Goal: Task Accomplishment & Management: Manage account settings

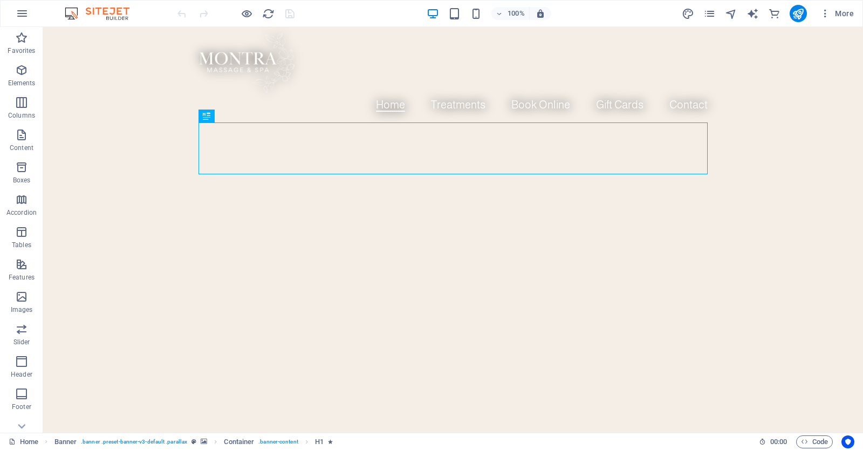
click at [716, 10] on div "More" at bounding box center [770, 13] width 176 height 17
click at [709, 17] on icon "pages" at bounding box center [709, 14] width 12 height 12
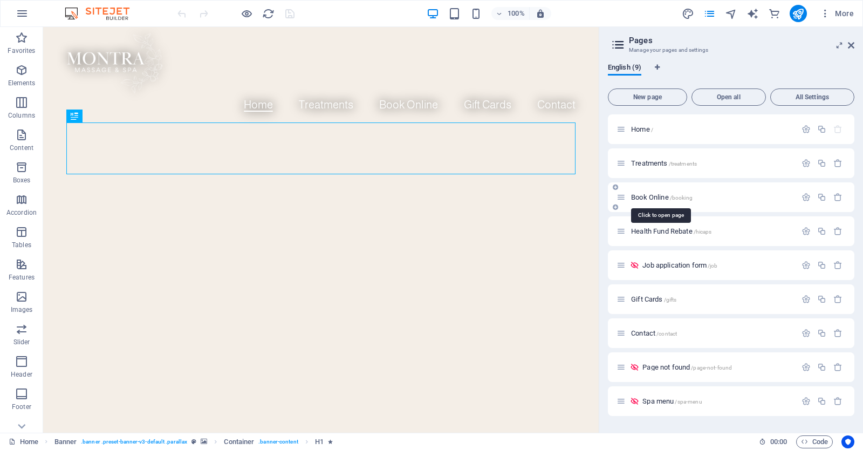
click at [666, 196] on span "Book Online /booking" at bounding box center [661, 197] width 61 height 8
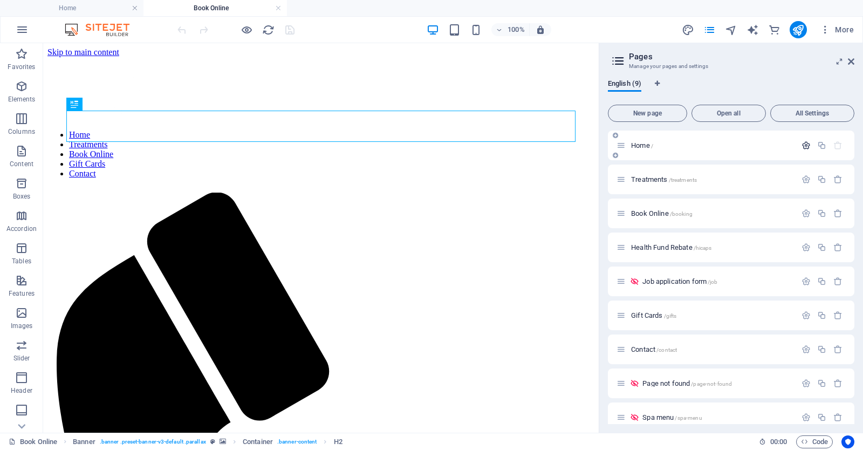
click at [804, 145] on icon "button" at bounding box center [806, 145] width 9 height 9
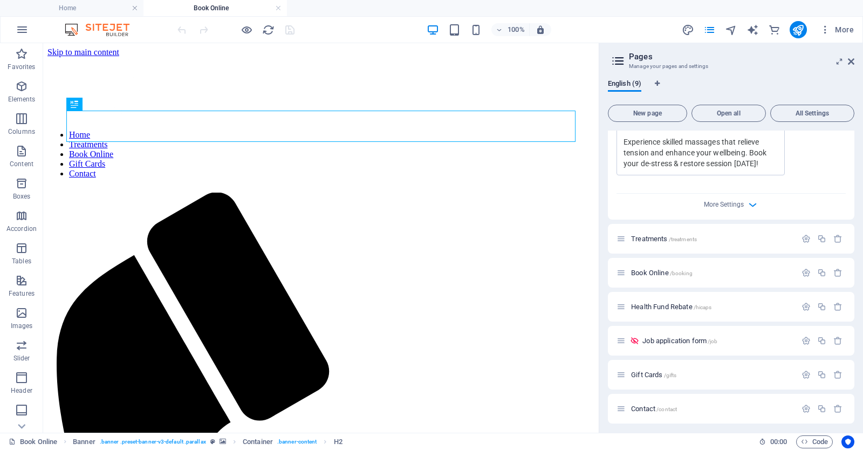
scroll to position [373, 0]
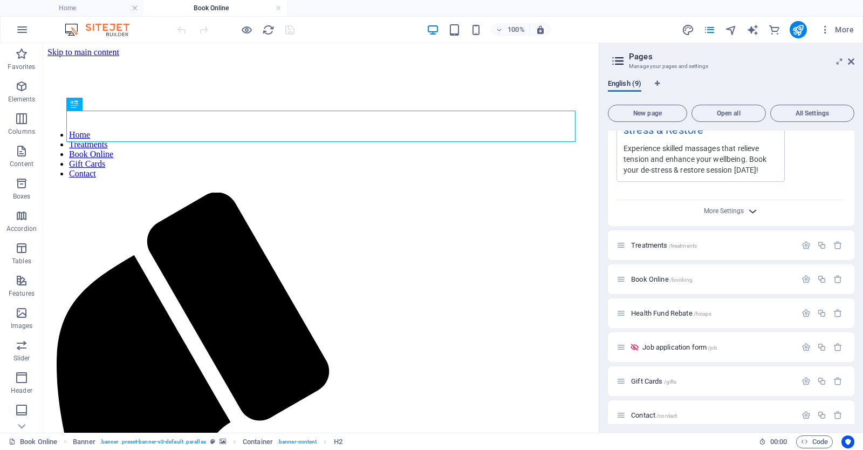
click at [750, 211] on icon "button" at bounding box center [753, 211] width 12 height 12
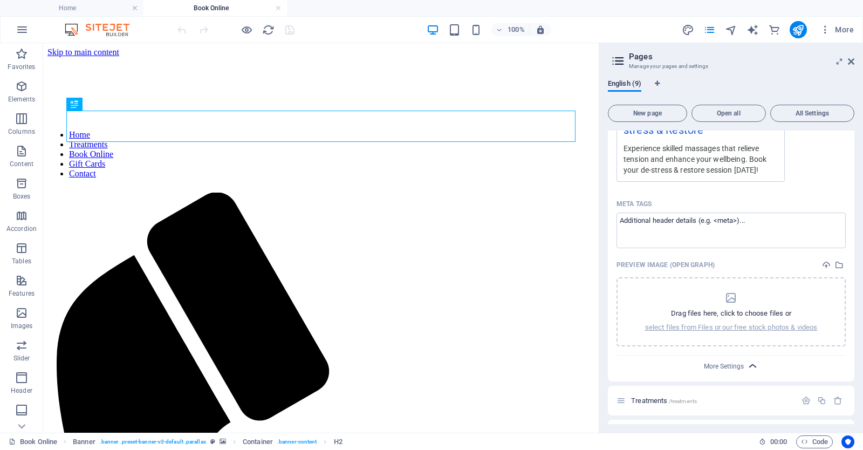
scroll to position [399, 0]
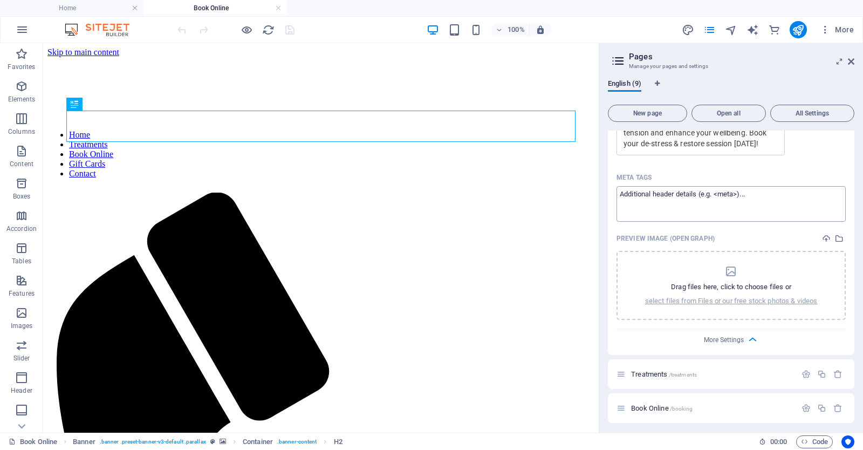
click at [757, 197] on textarea "Meta tags ​" at bounding box center [731, 203] width 229 height 35
paste textarea "<link rel="canonical" href="https://724fb9-21e23e.preview.sitehub.io/contact"/>"
drag, startPoint x: 728, startPoint y: 194, endPoint x: 729, endPoint y: 208, distance: 14.0
click at [729, 208] on textarea "<link rel="canonical" href="https://724fb9-21e23e.preview.sitehub.io/contact"/>" at bounding box center [731, 203] width 229 height 35
drag, startPoint x: 819, startPoint y: 193, endPoint x: 603, endPoint y: 193, distance: 215.8
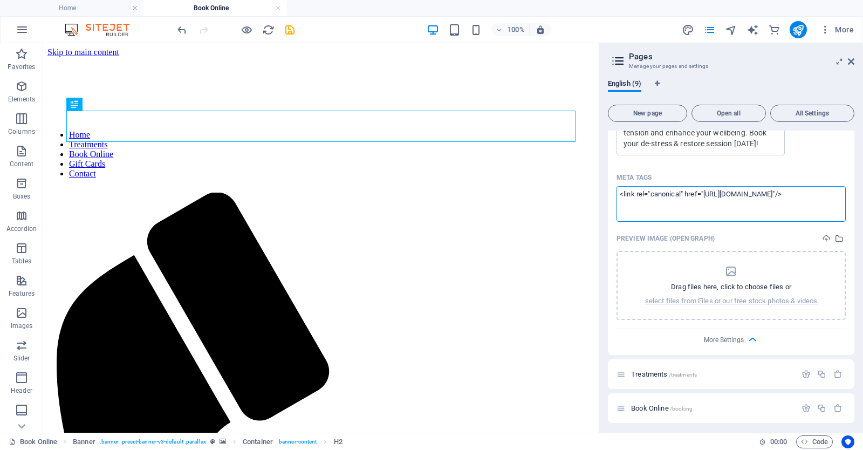
click at [603, 193] on div "English (9) New page Open all All Settings Home / Name Home ​ URL SLUG / ​ SEO …" at bounding box center [731, 251] width 264 height 361
click at [807, 194] on textarea "<link rel="canonical" href="https://montra-remedial.com.au"/>" at bounding box center [731, 203] width 229 height 35
click at [797, 172] on body "Montra Massage & Spa Home Book Online Favorites Elements Columns Content Boxes …" at bounding box center [431, 225] width 863 height 450
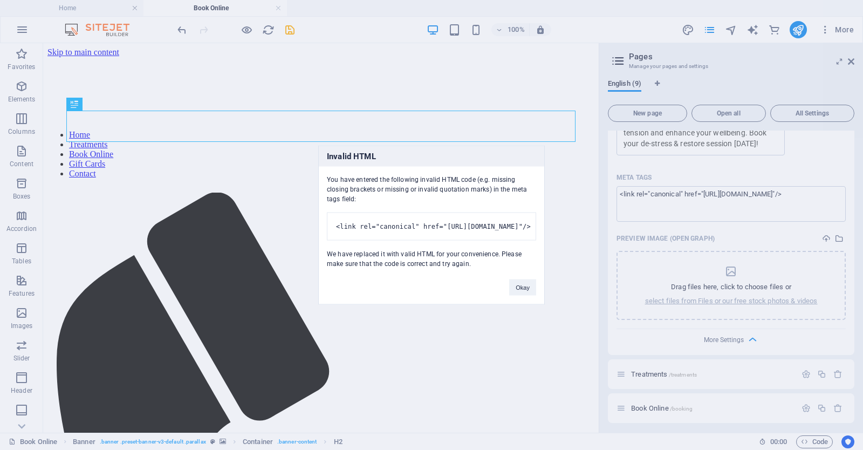
type textarea "<link rel="canonical" href="https://montra-remedial.com.au/">"
click at [524, 292] on button "Okay" at bounding box center [522, 287] width 27 height 16
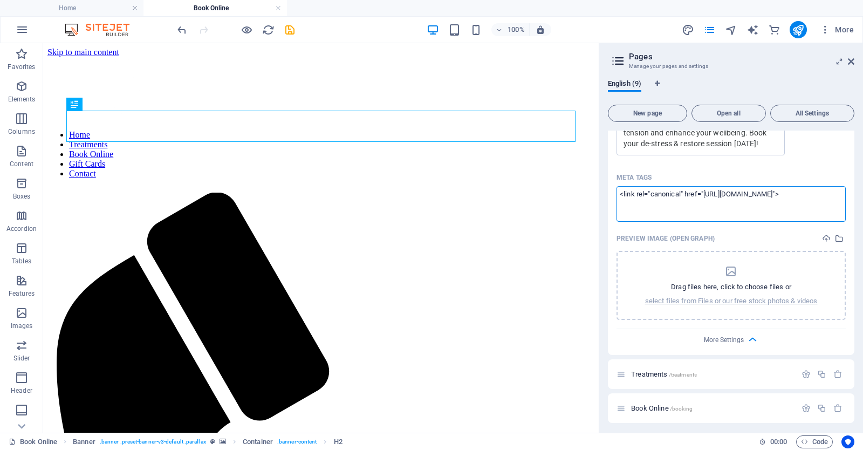
click at [749, 237] on div "Preview Image (Open Graph)" at bounding box center [731, 238] width 229 height 16
click at [709, 31] on icon "pages" at bounding box center [709, 30] width 12 height 12
click at [807, 374] on icon "button" at bounding box center [806, 374] width 9 height 9
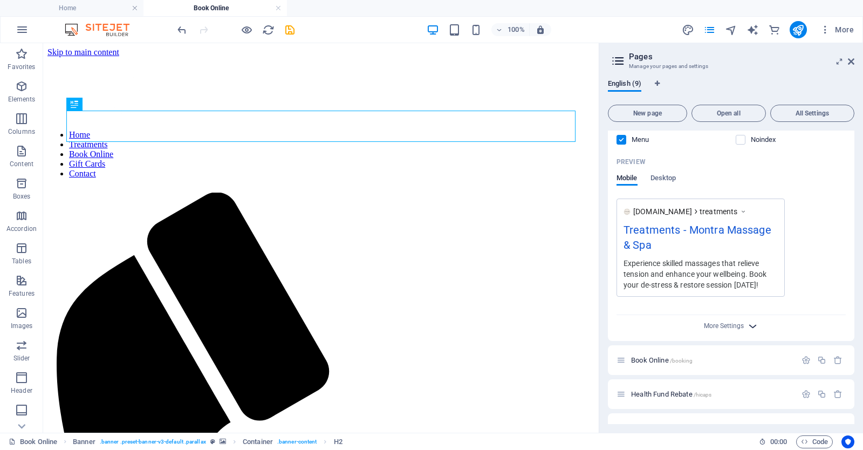
click at [747, 324] on icon "button" at bounding box center [753, 326] width 12 height 12
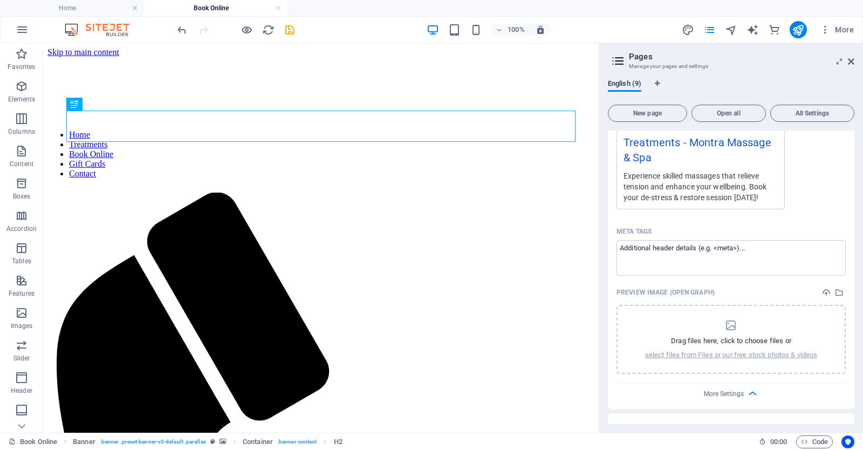
scroll to position [977, 0]
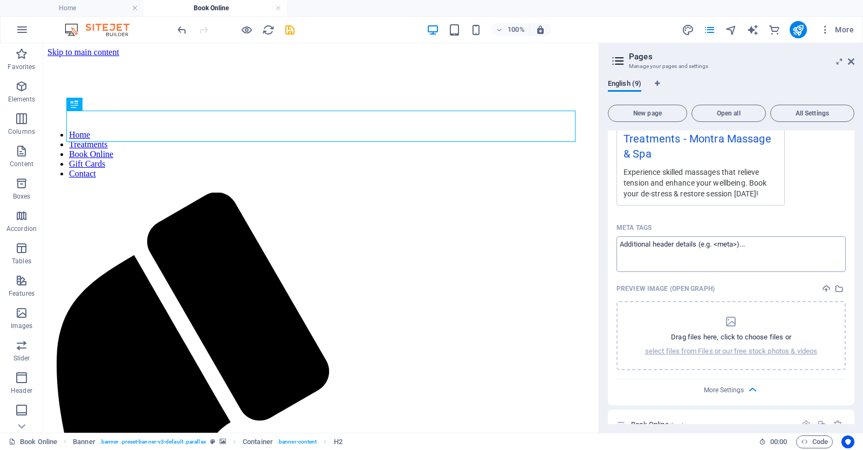
click at [737, 252] on textarea "Meta tags ​" at bounding box center [731, 253] width 229 height 35
paste textarea "<link rel="canonical" href="https://montra-remedial.com.au/">"
click at [809, 241] on textarea "<link rel="canonical" href="https://montra-remedial.com.au/">" at bounding box center [731, 253] width 229 height 35
click at [771, 250] on textarea "<link rel="canonical" href="https://montra-remedial.com.au/treatments">" at bounding box center [731, 253] width 229 height 35
type textarea "<link rel="canonical" href="https://montra-remedial.com.au/treatments">"
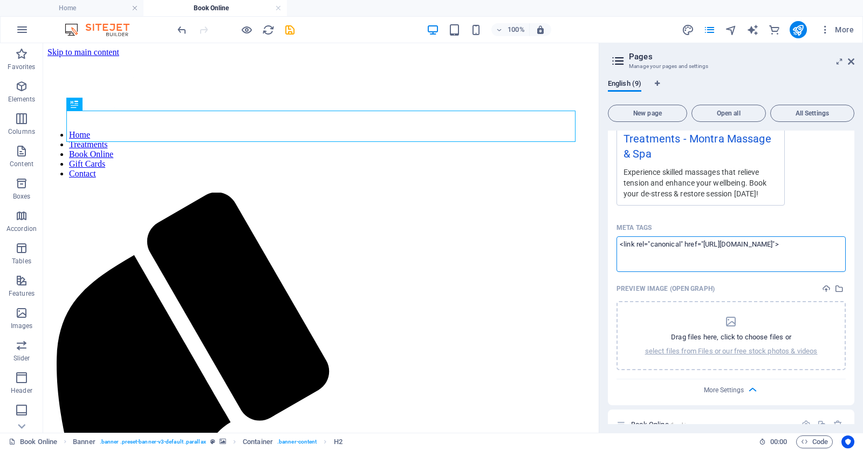
click at [748, 285] on div "Preview Image (Open Graph)" at bounding box center [731, 289] width 229 height 16
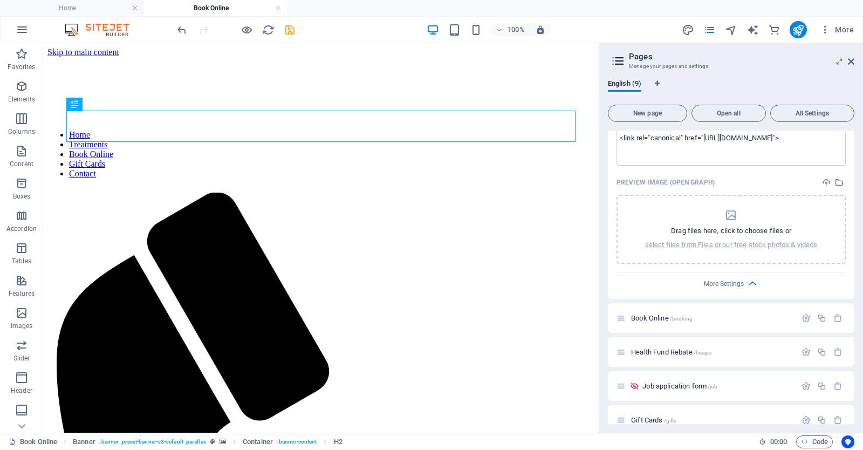
scroll to position [1090, 0]
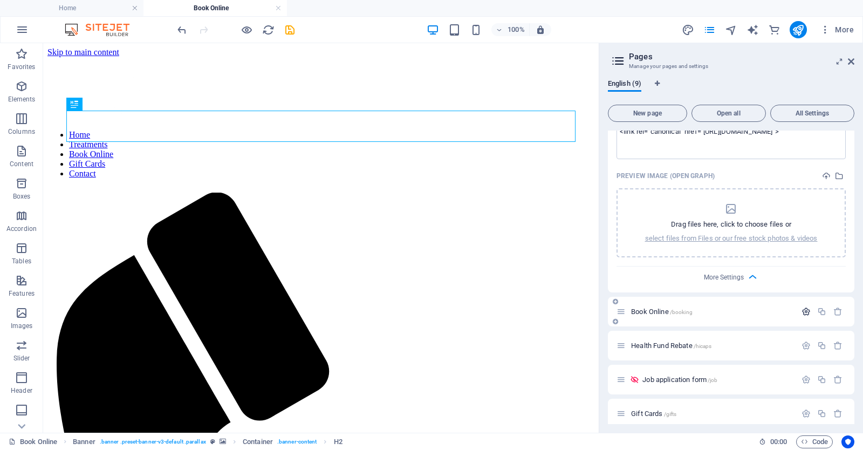
click at [805, 311] on icon "button" at bounding box center [806, 311] width 9 height 9
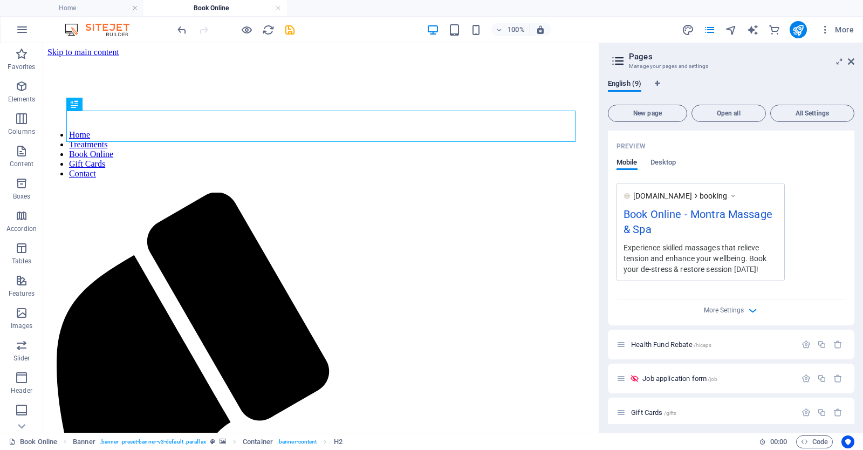
scroll to position [1532, 0]
click at [742, 309] on div "More Settings" at bounding box center [731, 305] width 229 height 17
click at [753, 309] on icon "button" at bounding box center [753, 308] width 12 height 12
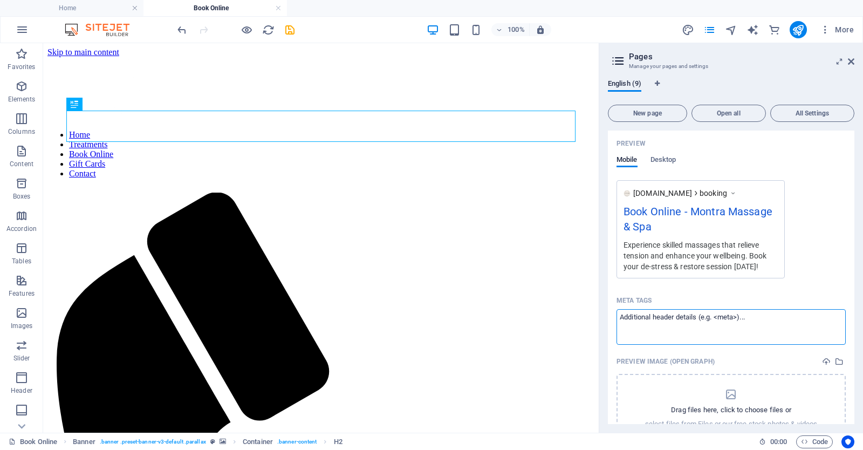
click at [733, 316] on textarea "Meta tags ​" at bounding box center [731, 326] width 229 height 35
paste textarea "<link rel="canonical" href="https://montra-remedial.com.au/">"
click at [809, 315] on textarea "<link rel="canonical" href="https://montra-remedial.com.au/">" at bounding box center [731, 326] width 229 height 35
type textarea "<link rel="canonical" href="https://montra-remedial.com.au/booking">"
click at [773, 353] on div "Preview Image (Open Graph)" at bounding box center [731, 361] width 229 height 16
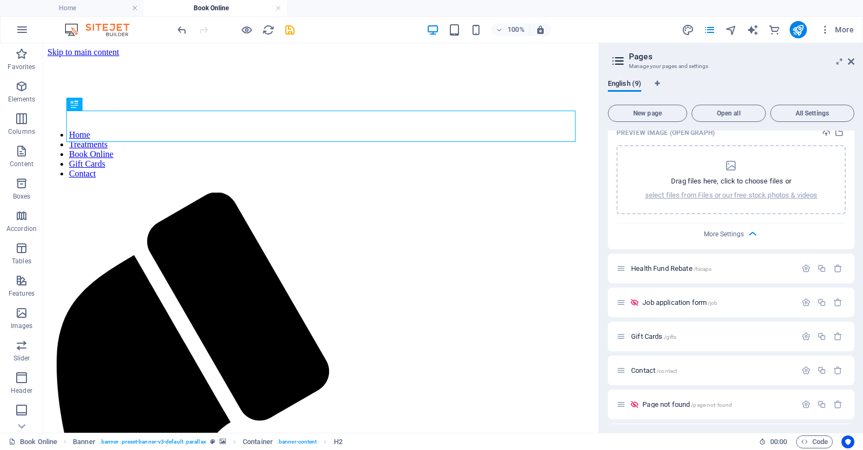
scroll to position [1762, 0]
click at [803, 263] on icon "button" at bounding box center [806, 267] width 9 height 9
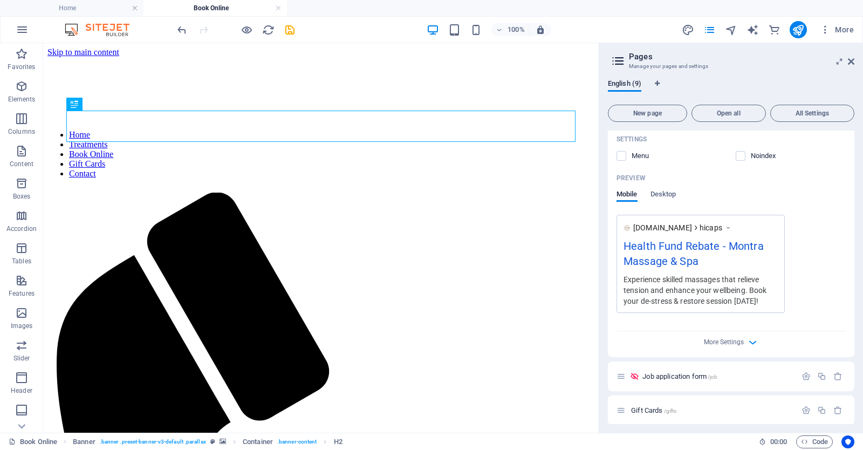
scroll to position [2131, 0]
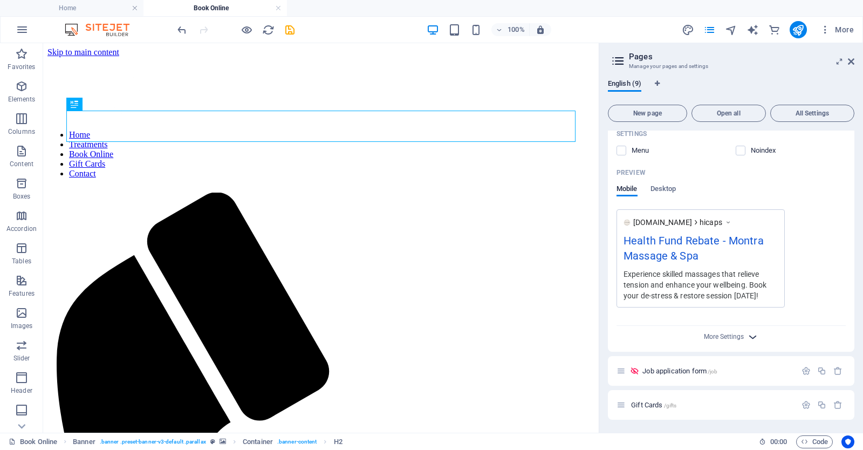
click at [749, 331] on icon "button" at bounding box center [753, 337] width 12 height 12
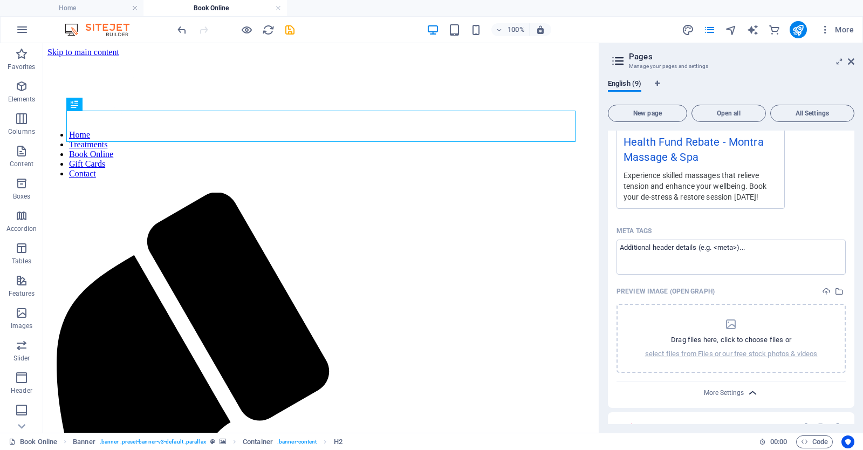
scroll to position [2240, 0]
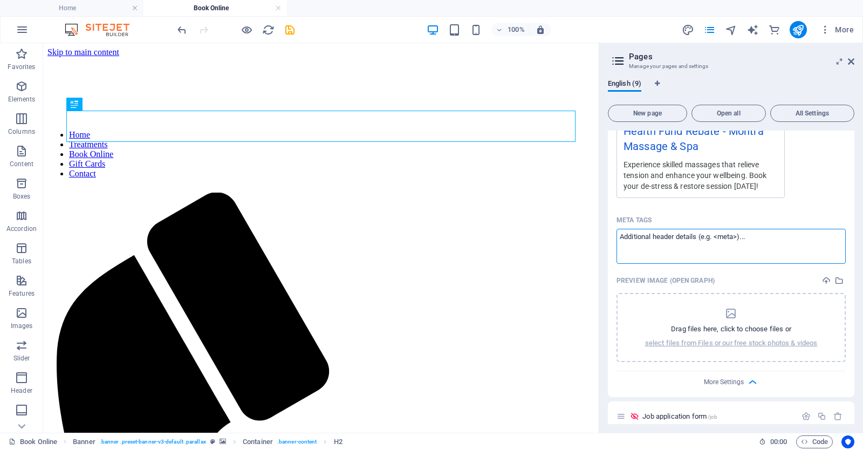
click at [722, 236] on textarea "Meta tags ​" at bounding box center [731, 246] width 229 height 35
paste textarea "<link rel="canonical" href="https://montra-remedial.com.au/">"
click at [811, 235] on textarea "<link rel="canonical" href="https://montra-remedial.com.au/">" at bounding box center [731, 246] width 229 height 35
type textarea "<link rel="canonical" href="https://montra-remedial.com.au/hicaps">"
click at [754, 277] on div "Preview Image (Open Graph)" at bounding box center [731, 280] width 229 height 16
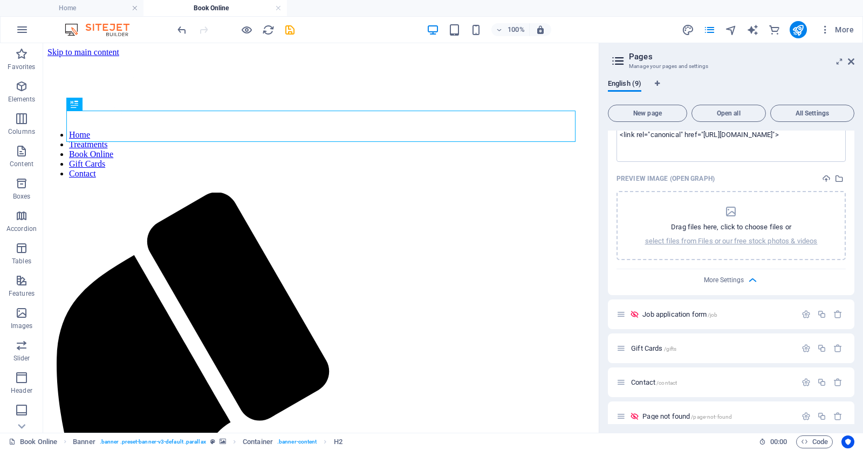
scroll to position [2383, 0]
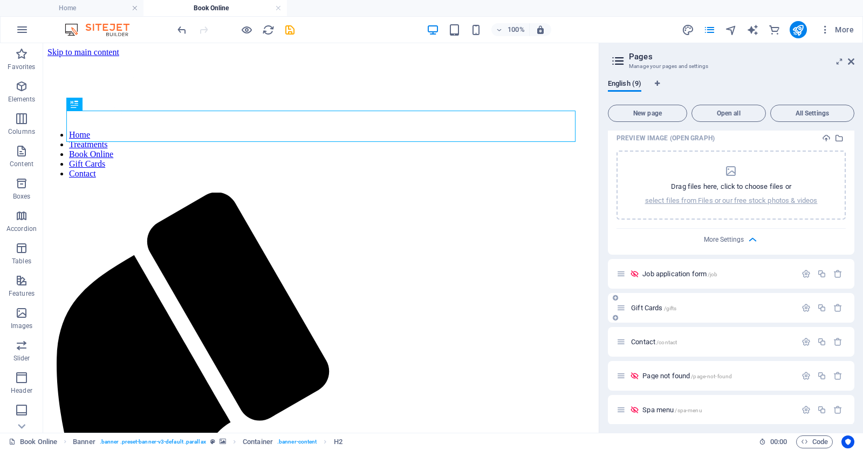
click at [672, 305] on span "/gifts" at bounding box center [670, 308] width 13 height 6
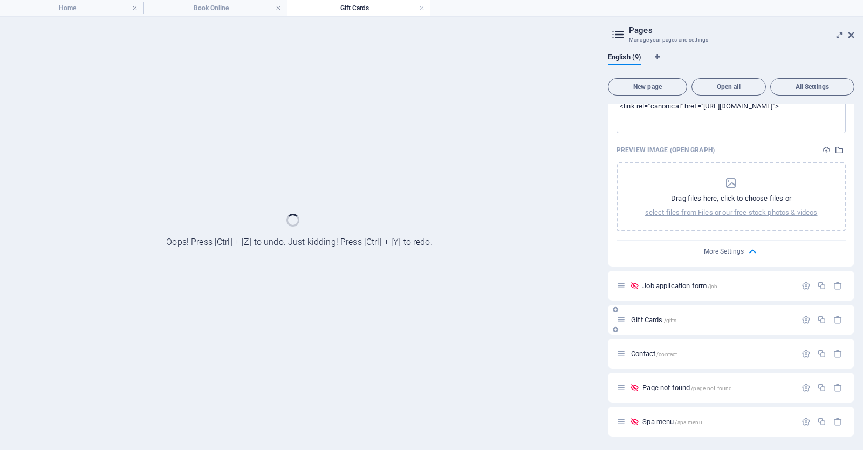
scroll to position [2339, 0]
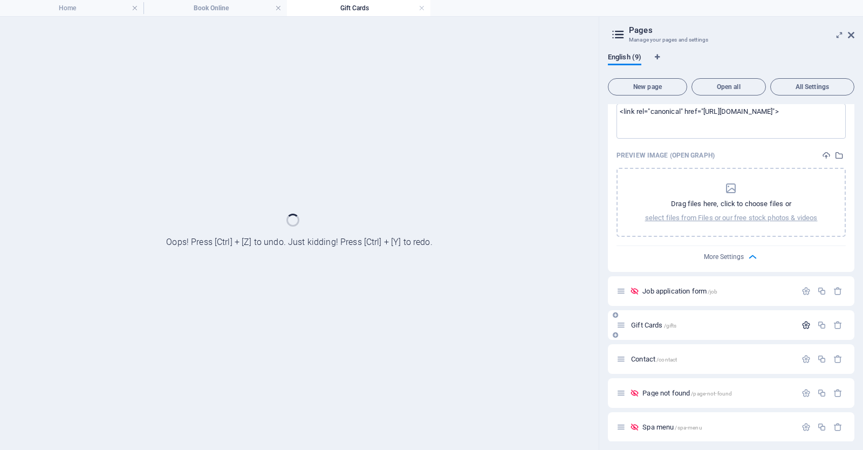
click at [804, 323] on icon "button" at bounding box center [806, 324] width 9 height 9
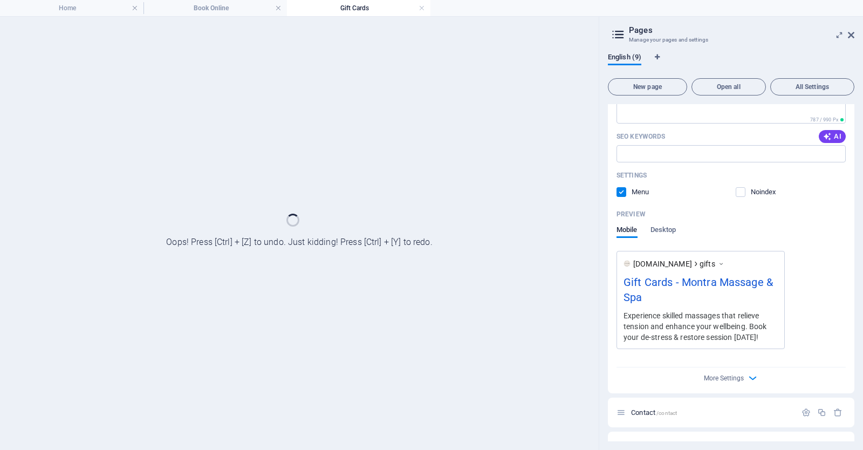
scroll to position [2758, 0]
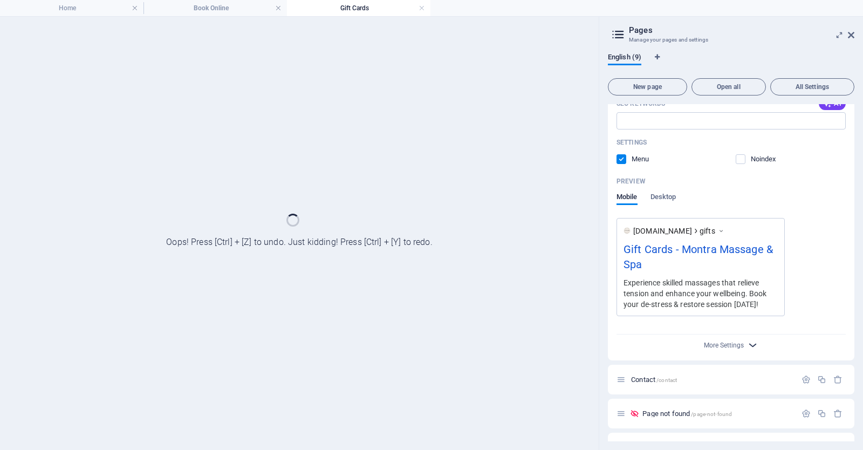
click at [750, 339] on icon "button" at bounding box center [753, 345] width 12 height 12
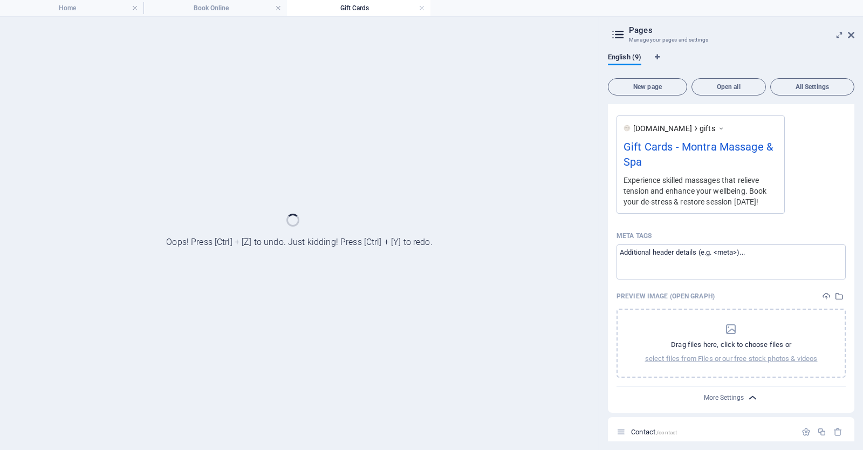
scroll to position [2867, 0]
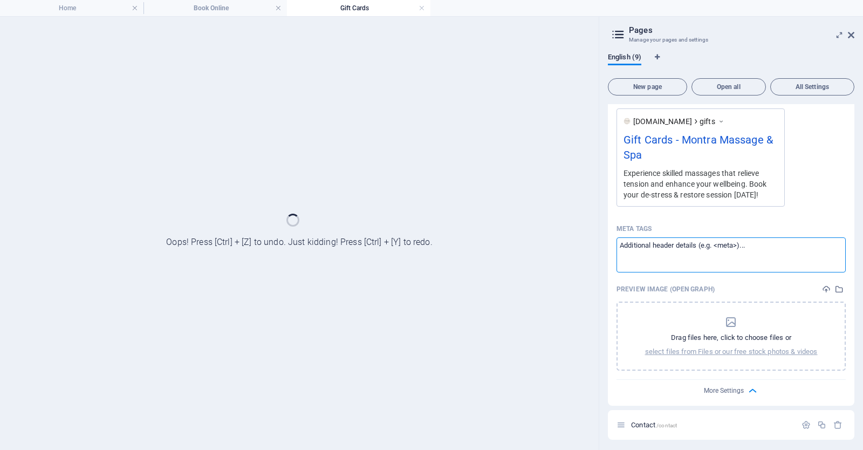
click at [746, 237] on textarea "Meta tags ​" at bounding box center [731, 254] width 229 height 35
paste textarea "<link rel="canonical" href="https://montra-remedial.com.au/">"
click at [809, 238] on textarea "<link rel="canonical" href="https://montra-remedial.com.au/">" at bounding box center [731, 254] width 229 height 35
click at [809, 237] on textarea "<link rel="canonical" href="https://montra-remedial.com.au/">" at bounding box center [731, 254] width 229 height 35
type textarea "<link rel="canonical" href="https://montra-remedial.com.au/gifts">"
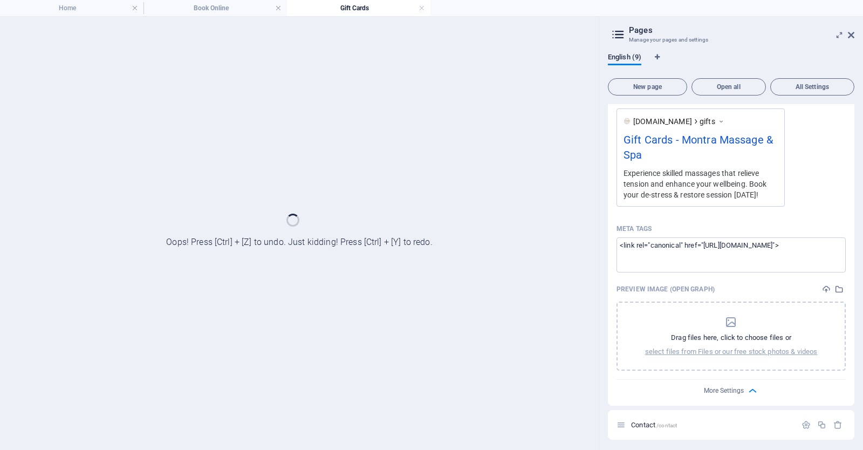
click at [777, 283] on div "Preview Image (Open Graph)" at bounding box center [731, 289] width 229 height 16
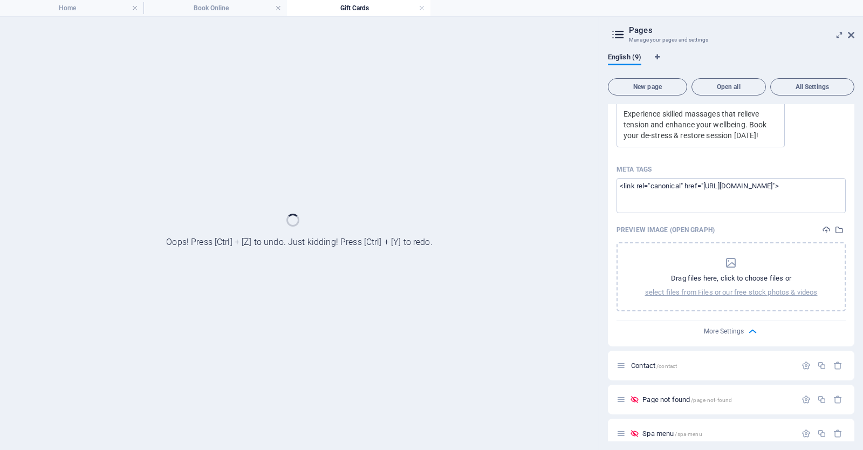
scroll to position [2932, 0]
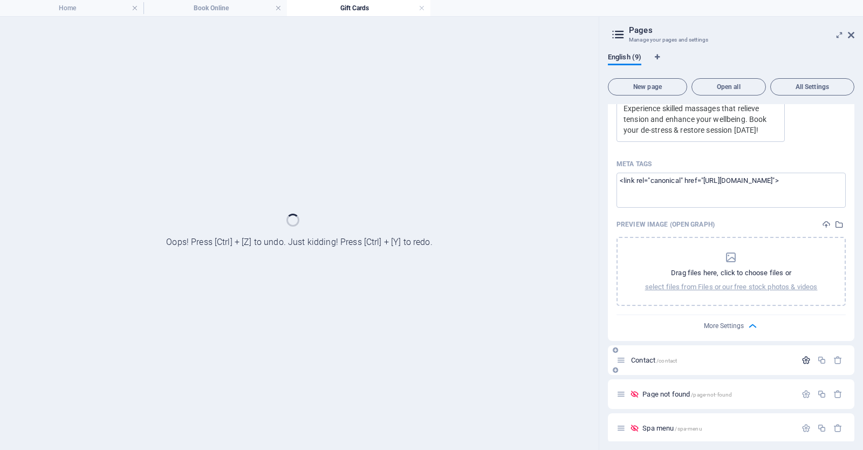
click at [806, 358] on icon "button" at bounding box center [806, 360] width 9 height 9
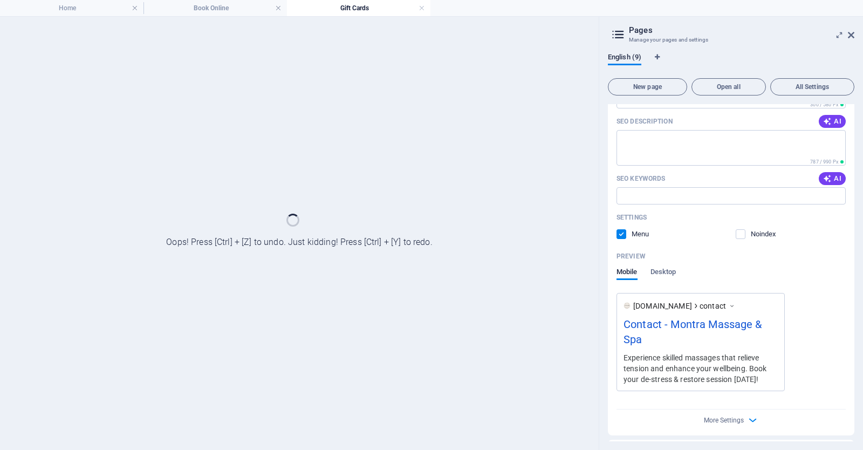
scroll to position [3371, 0]
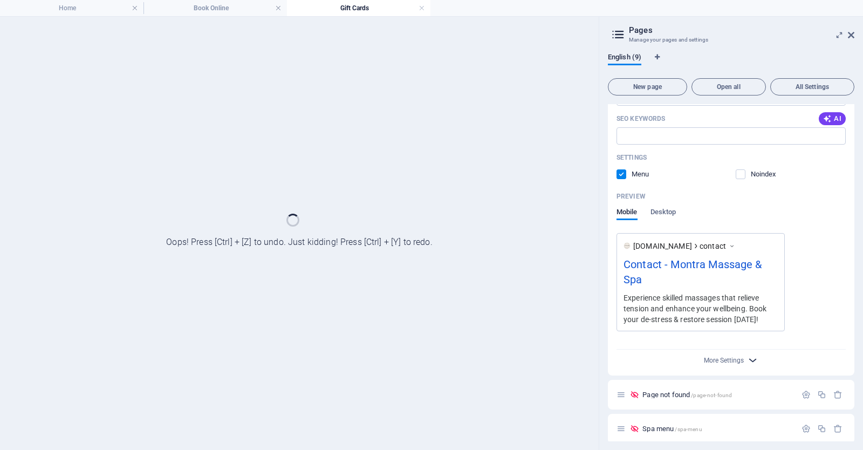
click at [750, 357] on icon "button" at bounding box center [753, 360] width 12 height 12
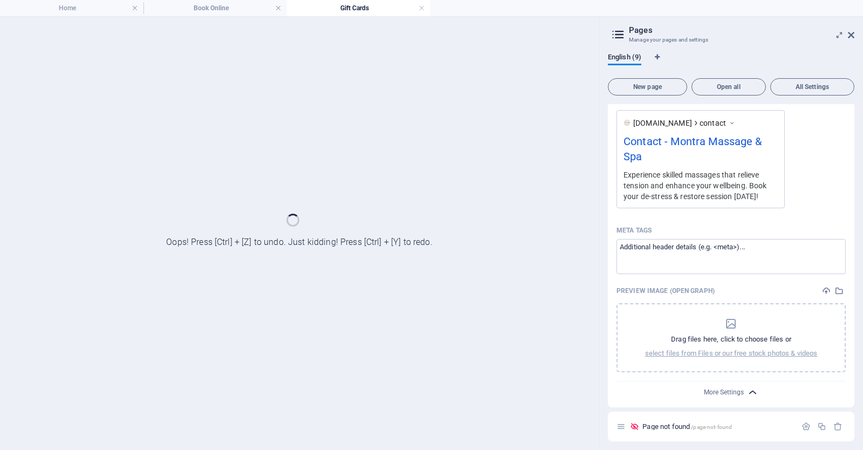
scroll to position [3525, 0]
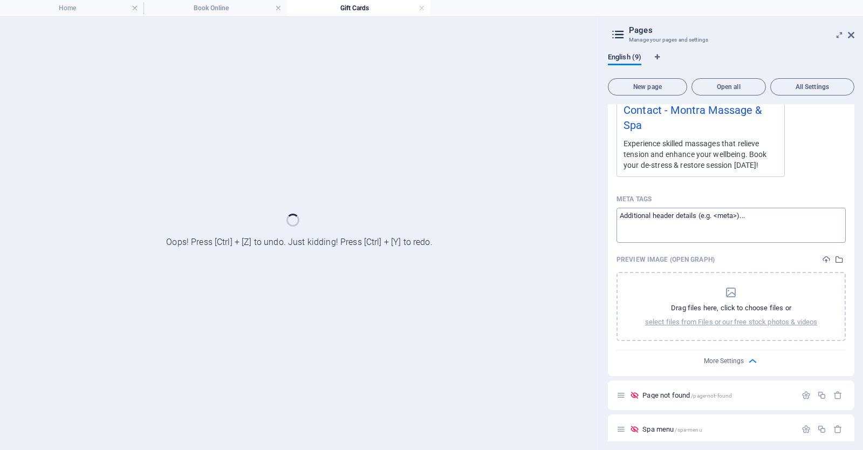
click at [737, 215] on textarea "Meta tags ​" at bounding box center [731, 225] width 229 height 35
paste textarea "<link rel="canonical" href="https://montra-remedial.com.au/">"
click at [809, 208] on textarea "<link rel="canonical" href="https://montra-remedial.com.au/">" at bounding box center [731, 225] width 229 height 35
type textarea "<link rel="canonical" href="https://montra-remedial.com.au/contact">"
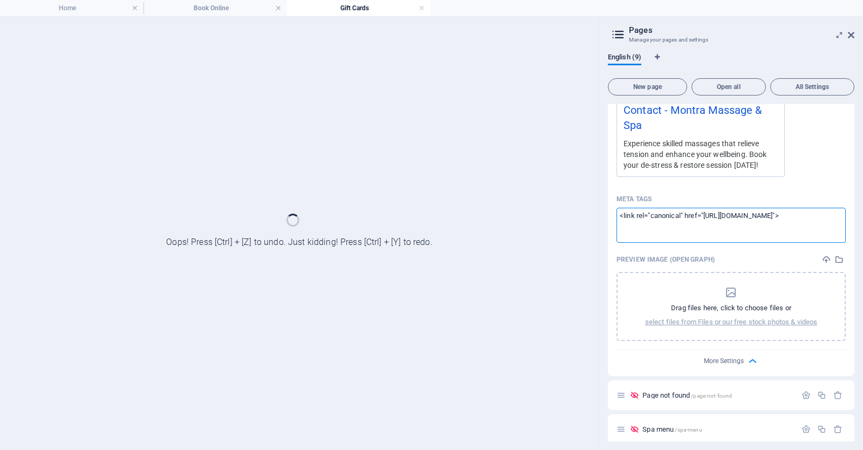
click at [772, 251] on div "Preview Image (Open Graph)" at bounding box center [731, 259] width 229 height 16
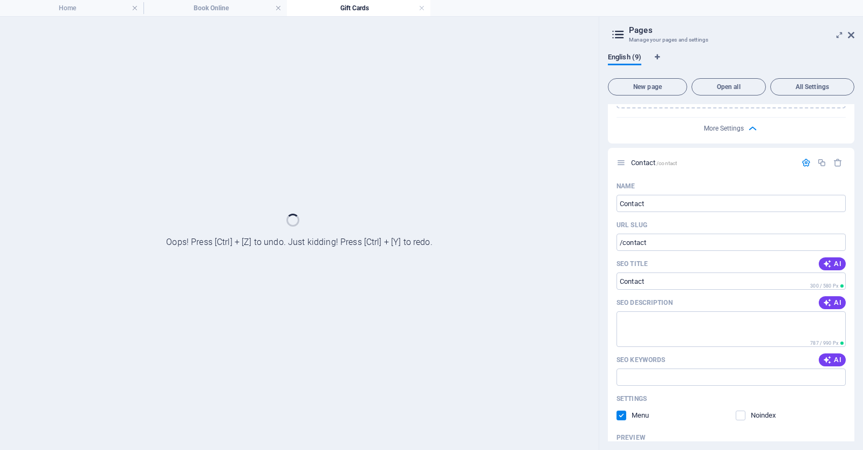
scroll to position [3113, 0]
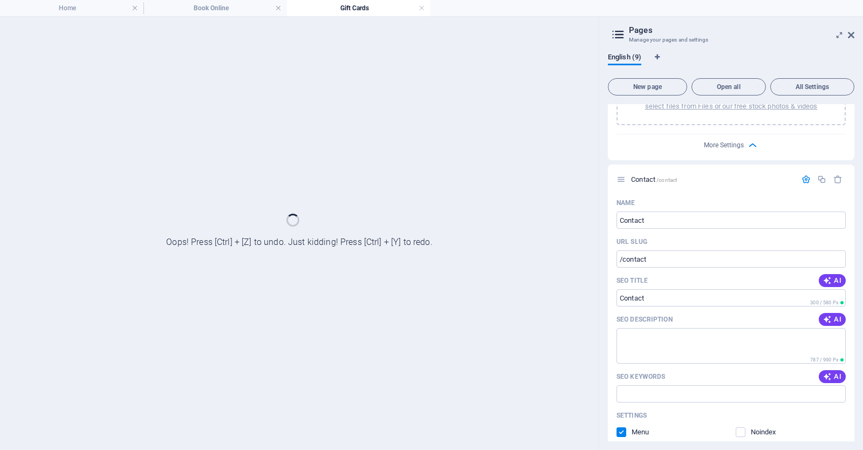
click at [497, 12] on ul "Home Book Online Gift Cards" at bounding box center [431, 8] width 863 height 16
click at [420, 7] on link at bounding box center [422, 8] width 6 height 10
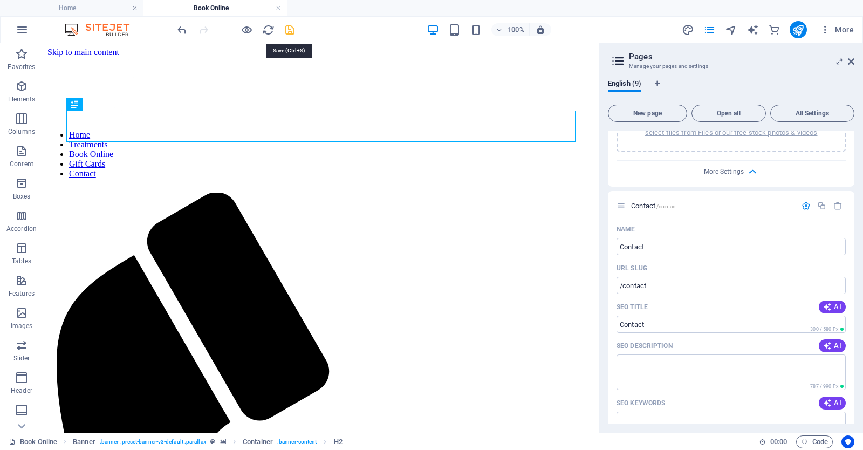
click at [290, 28] on icon "save" at bounding box center [290, 30] width 12 height 12
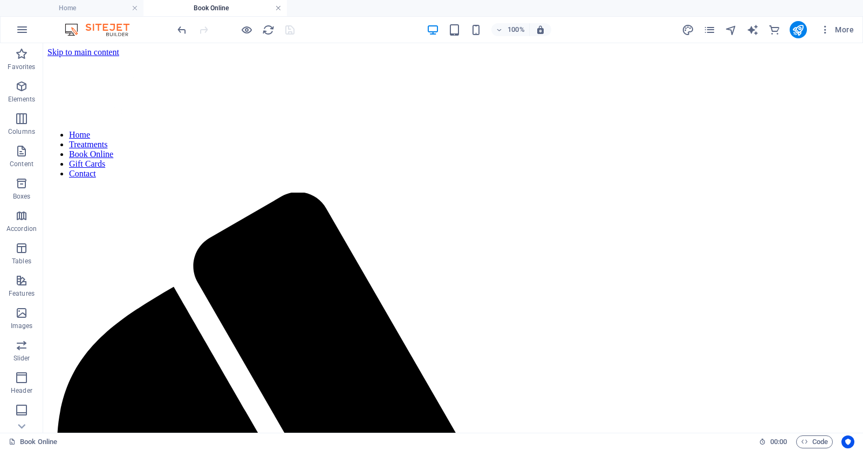
click at [278, 9] on link at bounding box center [278, 8] width 6 height 10
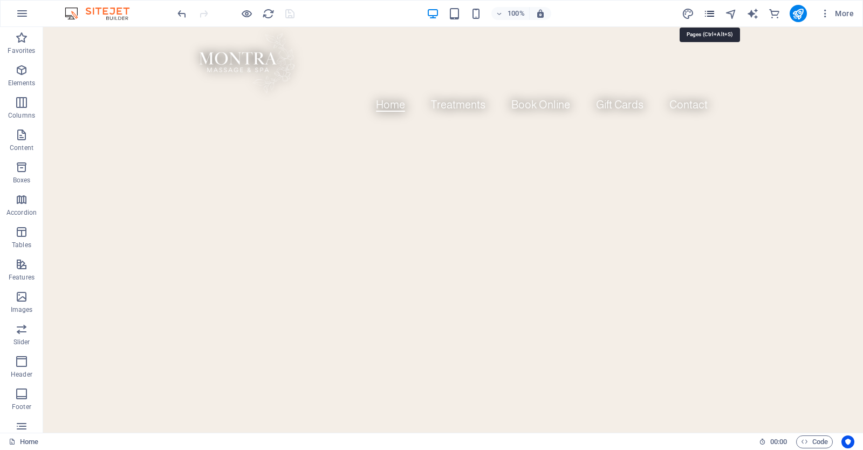
click at [709, 13] on icon "pages" at bounding box center [709, 14] width 12 height 12
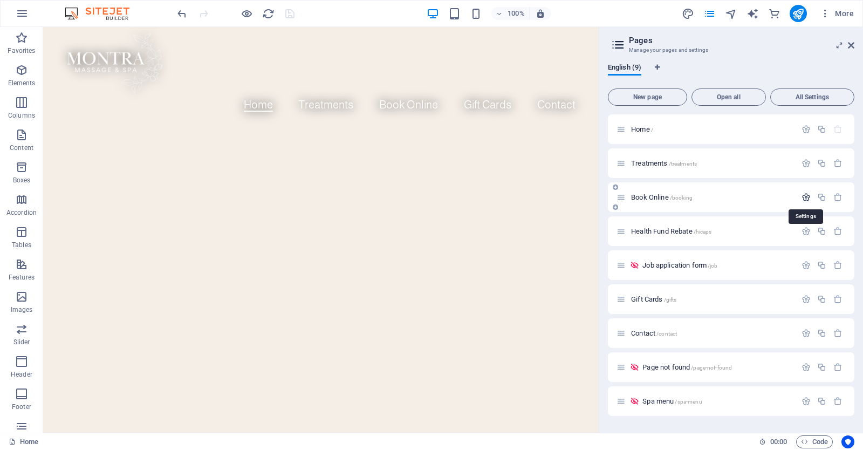
click at [805, 198] on icon "button" at bounding box center [806, 197] width 9 height 9
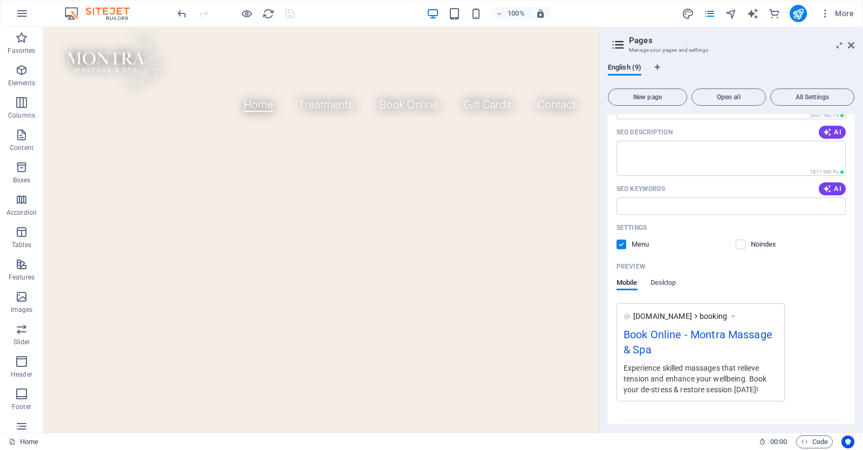
scroll to position [370, 0]
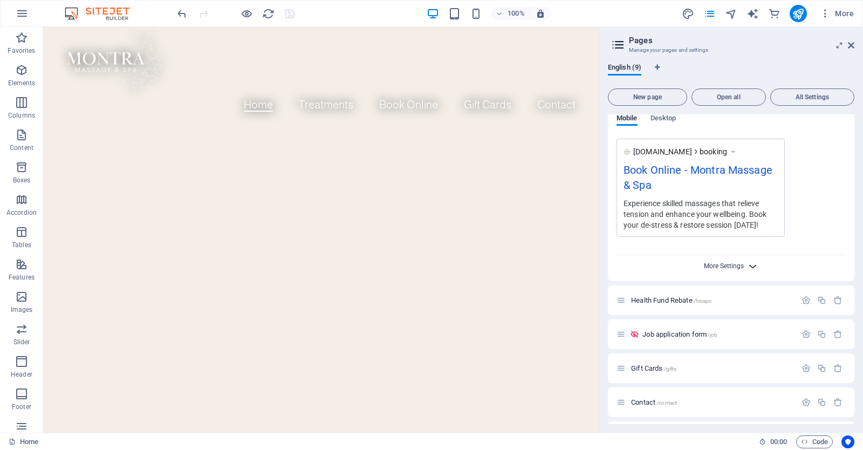
click at [742, 268] on span "More Settings" at bounding box center [724, 266] width 40 height 8
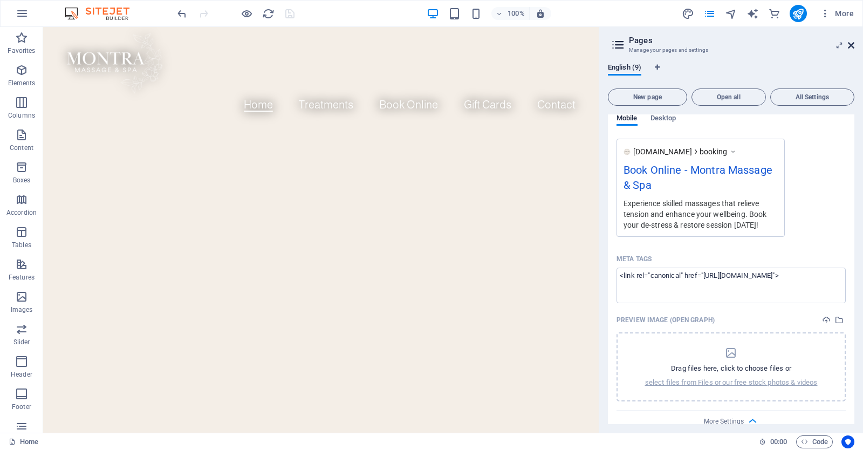
click at [852, 44] on icon at bounding box center [851, 45] width 6 height 9
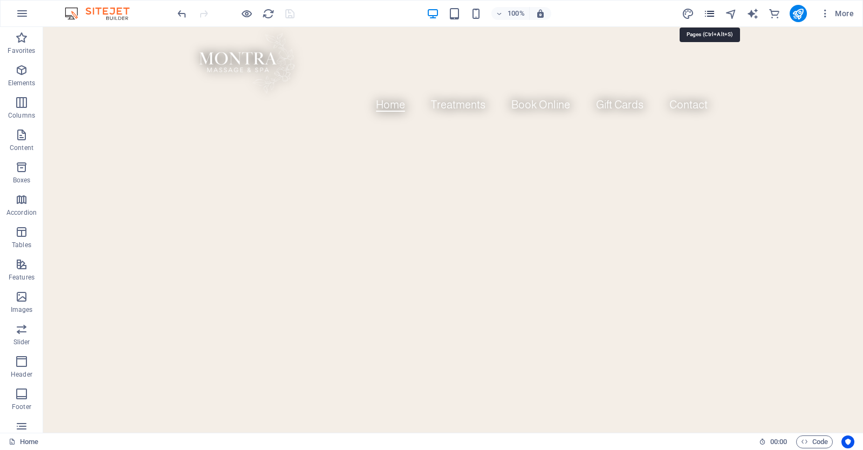
click at [708, 10] on icon "pages" at bounding box center [709, 14] width 12 height 12
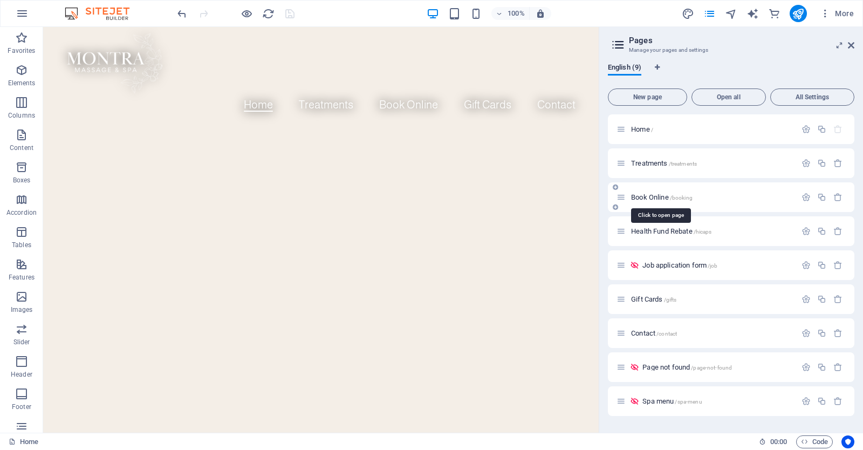
click at [677, 197] on span "/booking" at bounding box center [681, 198] width 23 height 6
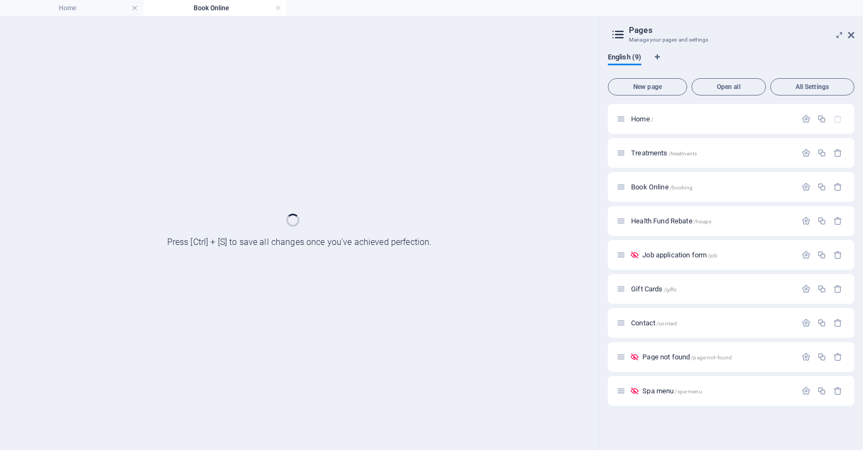
click at [855, 35] on aside "Pages Manage your pages and settings English (9) New page Open all All Settings…" at bounding box center [731, 233] width 264 height 433
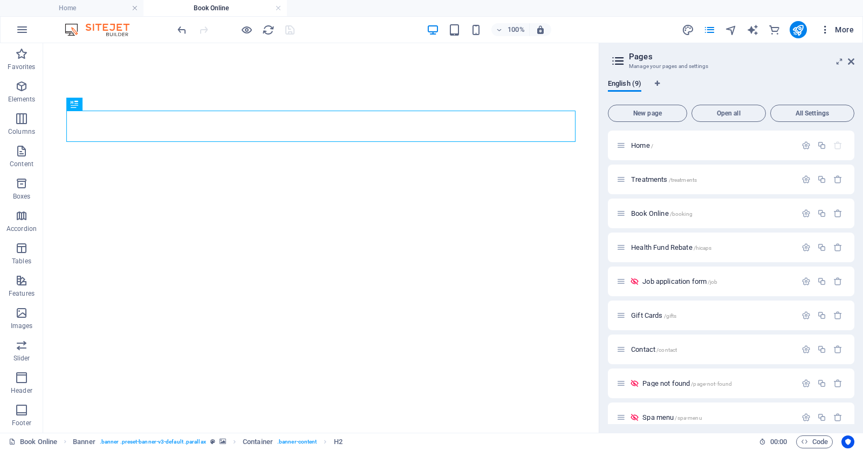
click at [853, 35] on button "More" at bounding box center [837, 29] width 43 height 17
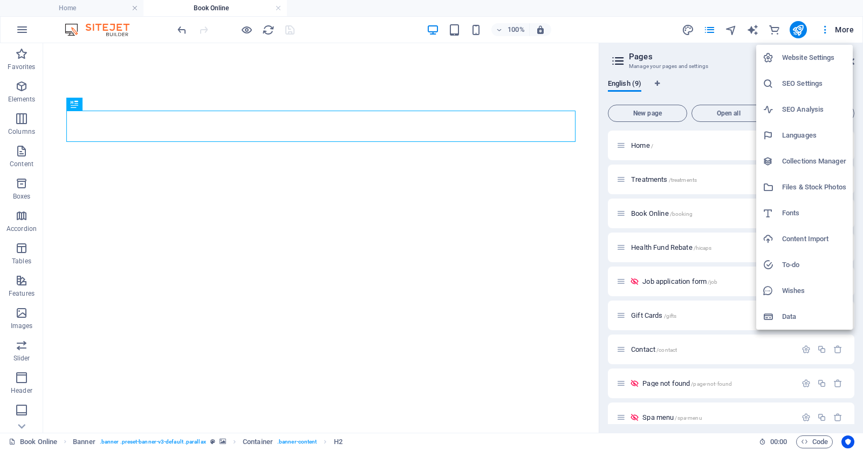
click at [837, 11] on div at bounding box center [431, 225] width 863 height 450
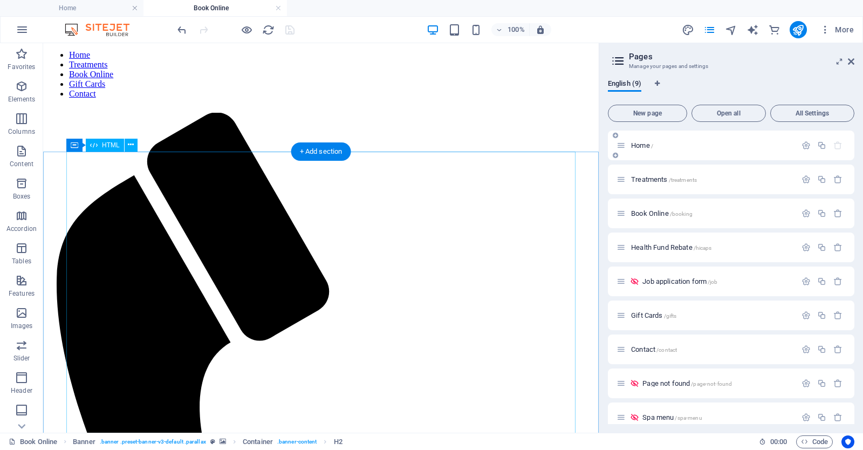
scroll to position [119, 0]
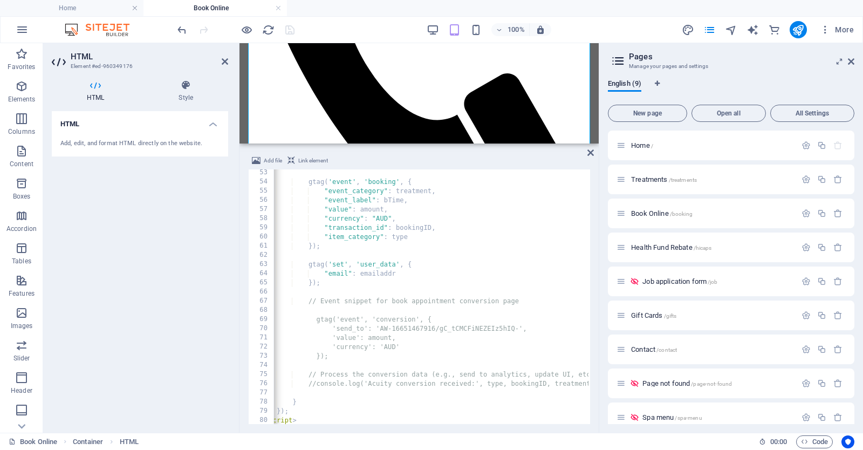
scroll to position [0, 32]
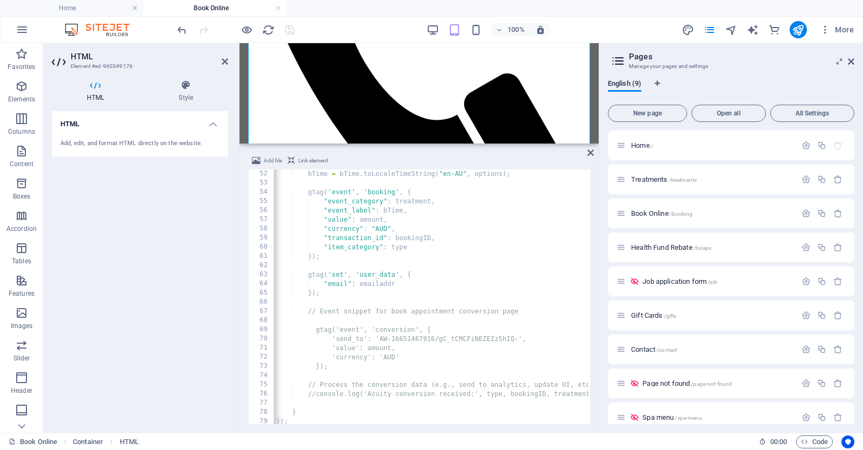
drag, startPoint x: 379, startPoint y: 424, endPoint x: 365, endPoint y: 418, distance: 15.0
click at [365, 418] on div "Add file Link element <iframe id="acuityscheduling" src="https://montra.as.me" …" at bounding box center [419, 289] width 359 height 287
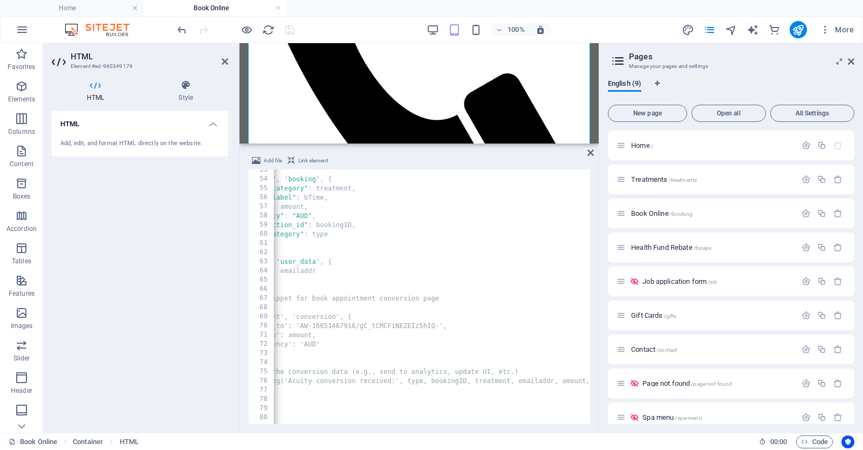
scroll to position [0, 0]
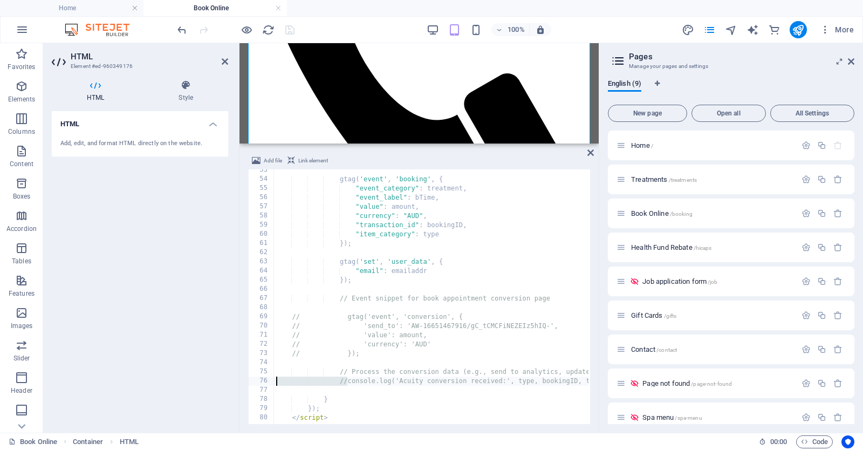
drag, startPoint x: 347, startPoint y: 382, endPoint x: 271, endPoint y: 385, distance: 76.1
click at [271, 385] on div "<iframe id="acuityscheduling" src="https://montra.as.me" width="100%" framebord…" at bounding box center [419, 296] width 342 height 255
type textarea "console.log('Acuity conversion received:', type, bookingID, treatment, emailadd…"
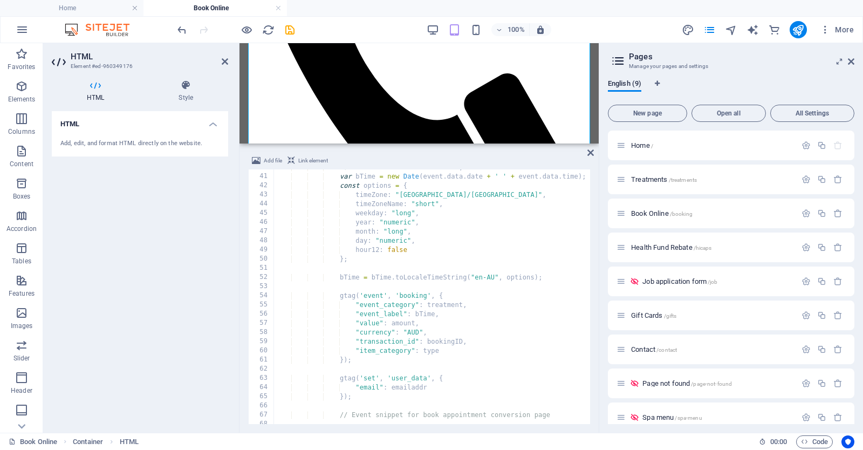
click at [364, 34] on div "100% More" at bounding box center [516, 29] width 683 height 17
click at [291, 28] on icon "save" at bounding box center [290, 30] width 12 height 12
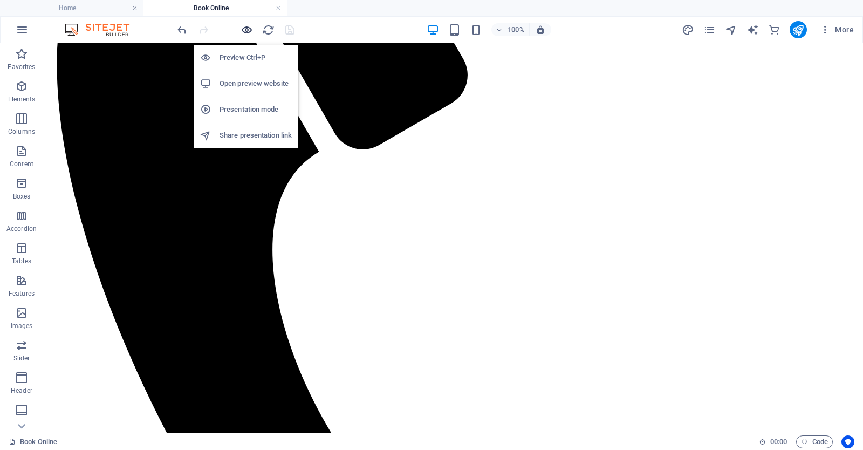
click at [248, 31] on icon "button" at bounding box center [247, 30] width 12 height 12
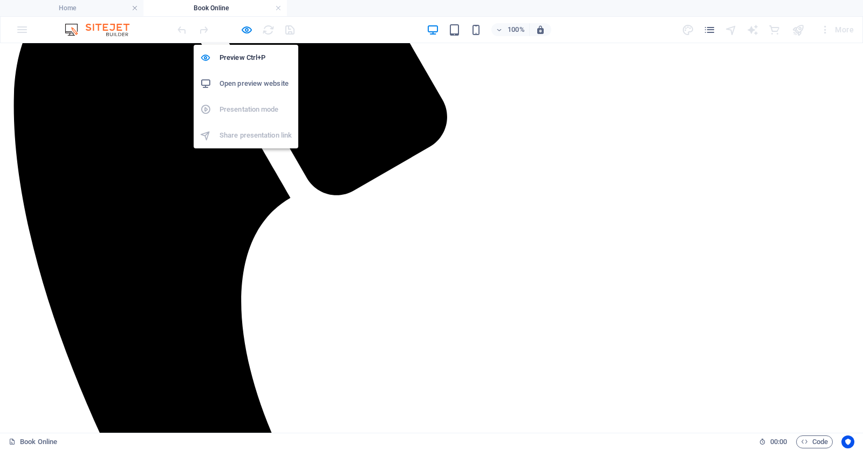
click at [256, 84] on h6 "Open preview website" at bounding box center [256, 83] width 72 height 13
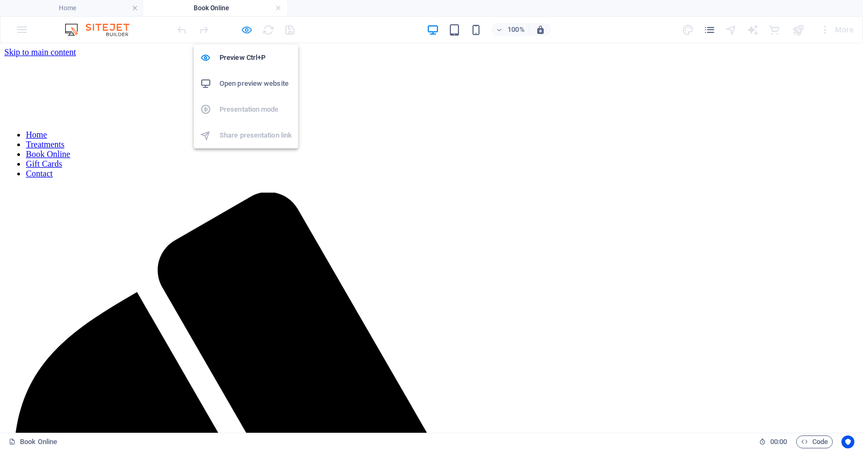
click at [248, 31] on icon "button" at bounding box center [247, 30] width 12 height 12
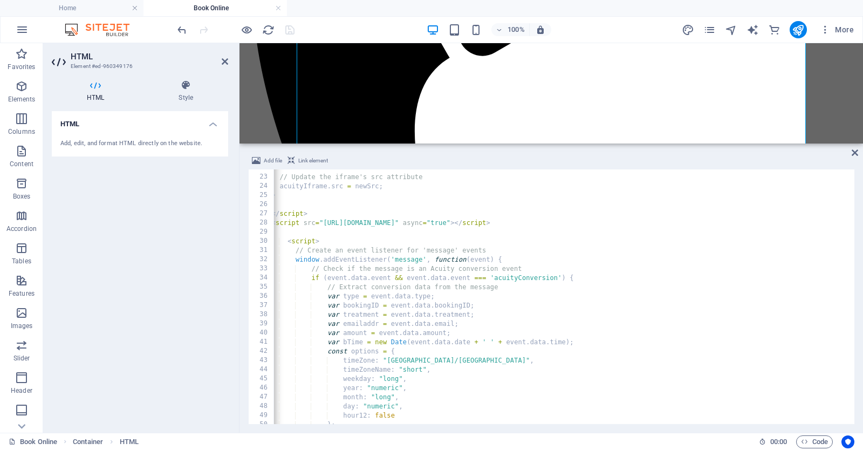
scroll to position [200, 0]
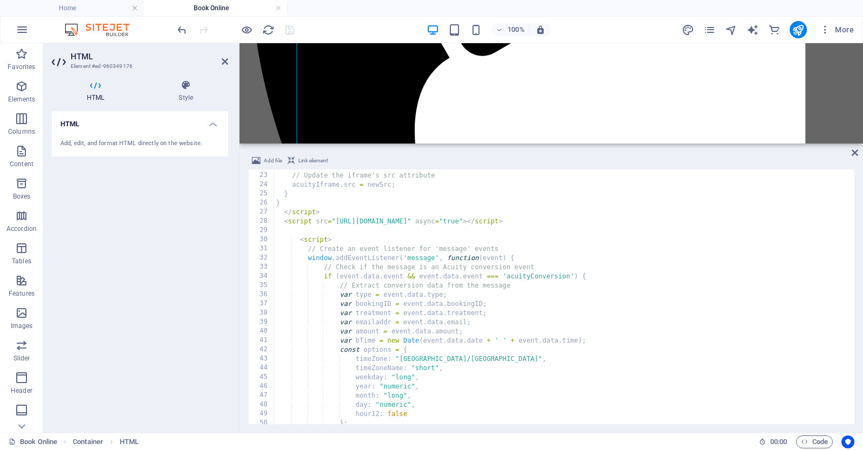
click at [274, 237] on div "22 23 24 25 26 27 28 29 30 31 32 33 34 35 36 37 38 39 40 41 42 43 44 45 46 47 4…" at bounding box center [261, 296] width 26 height 255
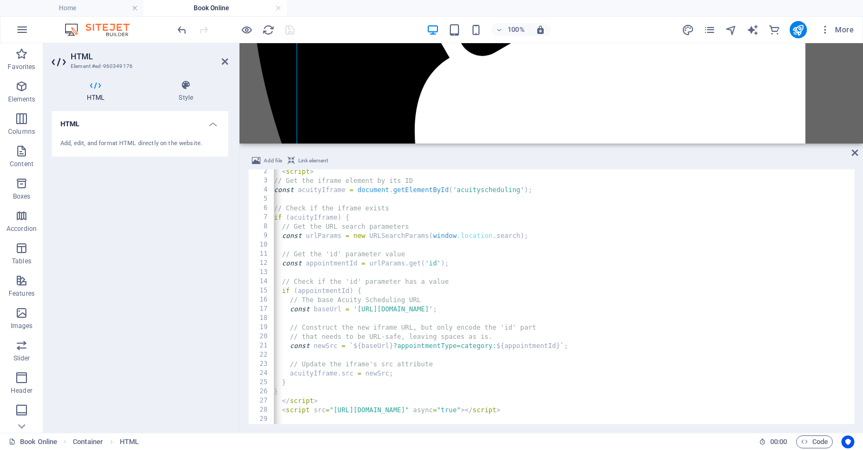
scroll to position [22, 0]
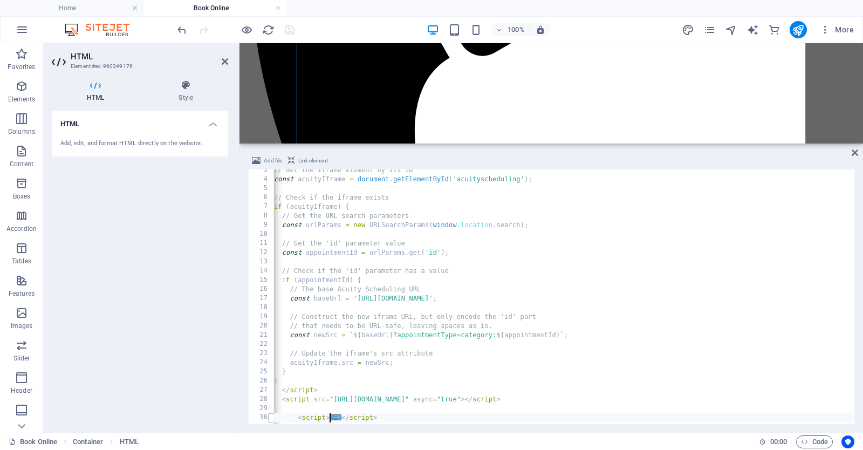
click at [268, 419] on span at bounding box center [271, 417] width 6 height 9
click at [279, 417] on div "// Get the iframe element by its ID const acuityIframe = document . getElementB…" at bounding box center [563, 296] width 579 height 255
click at [295, 418] on div "// Get the iframe element by its ID const acuityIframe = document . getElementB…" at bounding box center [656, 301] width 764 height 271
click at [269, 419] on span at bounding box center [271, 417] width 6 height 9
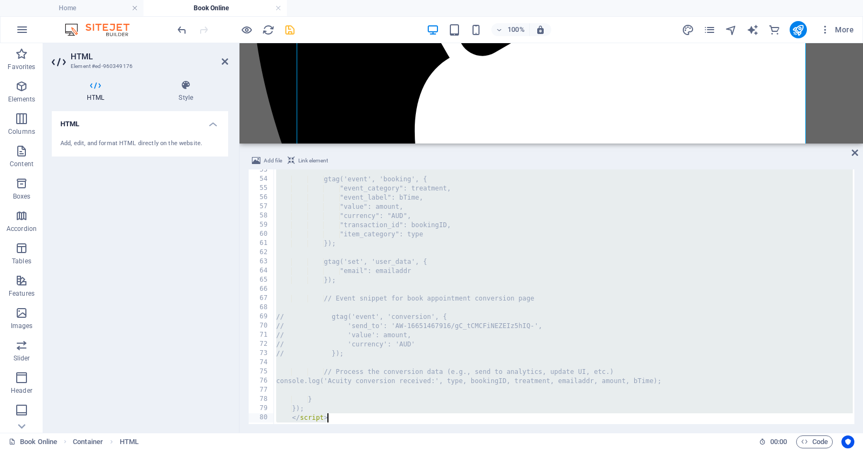
scroll to position [481, 0]
drag, startPoint x: 285, startPoint y: 370, endPoint x: 343, endPoint y: 420, distance: 76.4
click at [343, 420] on div "< script> 53 54 55 56 57 58 59 60 61 62 63 64 65 66 67 68 69 70 71 72 73 74 75 …" at bounding box center [551, 296] width 606 height 255
type textarea "}); </script>"
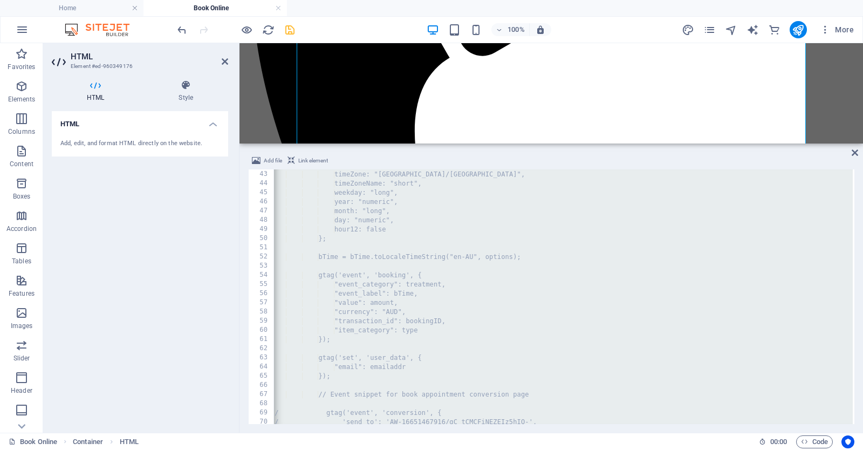
scroll to position [0, 5]
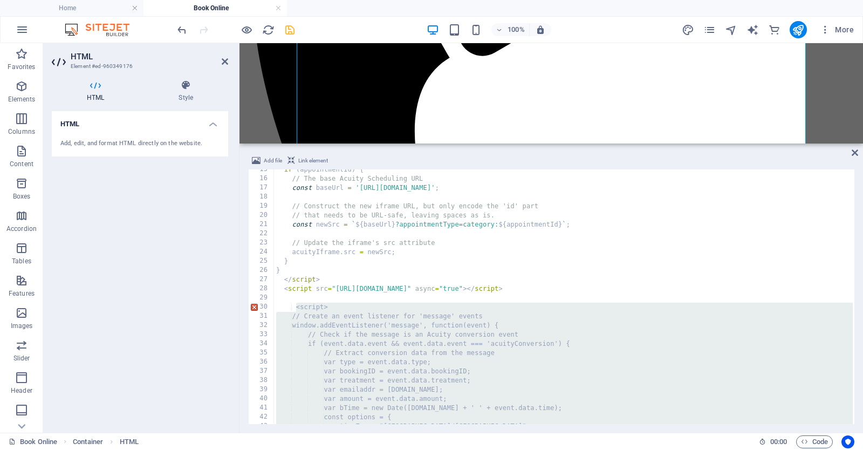
click at [214, 330] on div "HTML Add, edit, and format HTML directly on the website." at bounding box center [140, 267] width 176 height 313
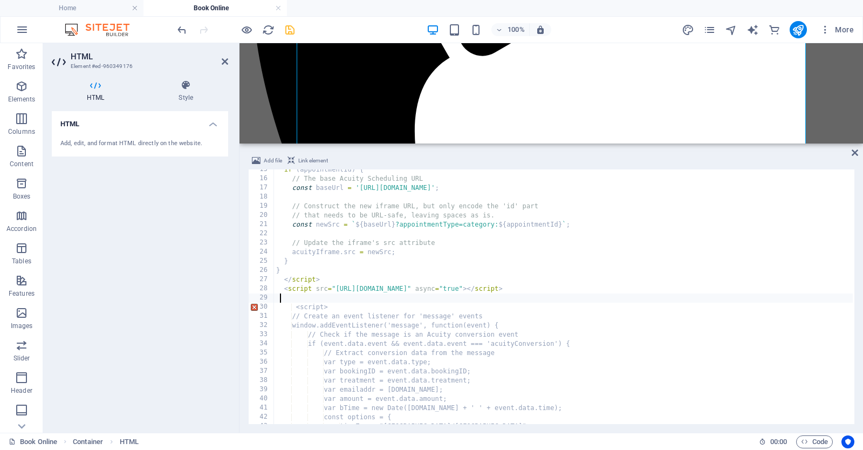
click at [281, 303] on div "if ( appointmentId ) { // The base Acuity Scheduling URL const baseUrl = 'https…" at bounding box center [656, 300] width 764 height 271
click at [854, 153] on icon at bounding box center [855, 152] width 6 height 9
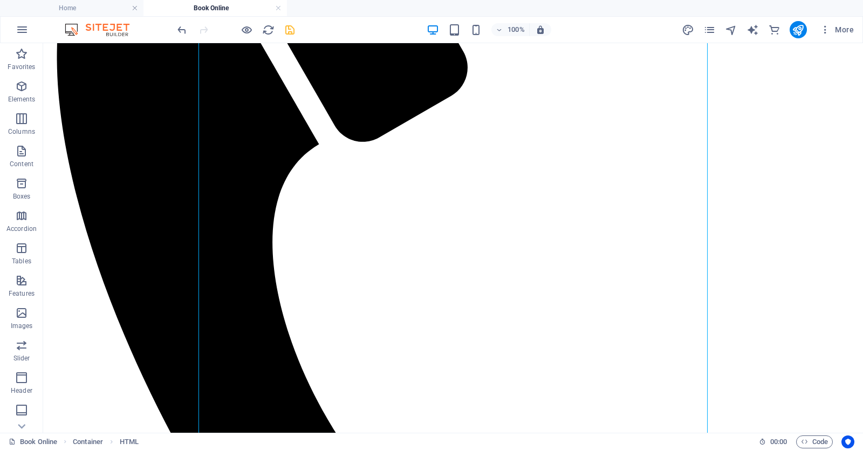
click at [331, 34] on div "100% More" at bounding box center [516, 29] width 683 height 17
click at [182, 31] on icon "undo" at bounding box center [182, 30] width 12 height 12
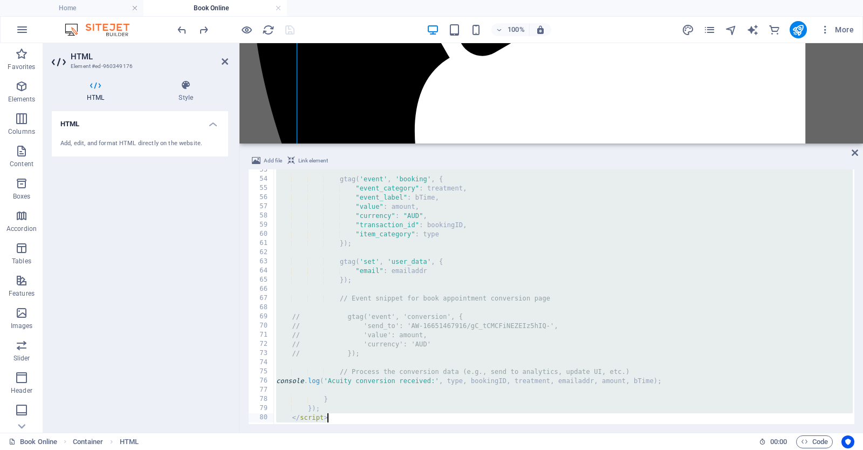
drag, startPoint x: 285, startPoint y: 309, endPoint x: 337, endPoint y: 425, distance: 127.0
click at [337, 425] on div "Add file Link element <iframe id="acuityscheduling" src="https://montra.as.me" …" at bounding box center [552, 289] width 624 height 287
type textarea "}); </script>"
click at [204, 344] on div "HTML Add, edit, and format HTML directly on the website." at bounding box center [140, 267] width 176 height 313
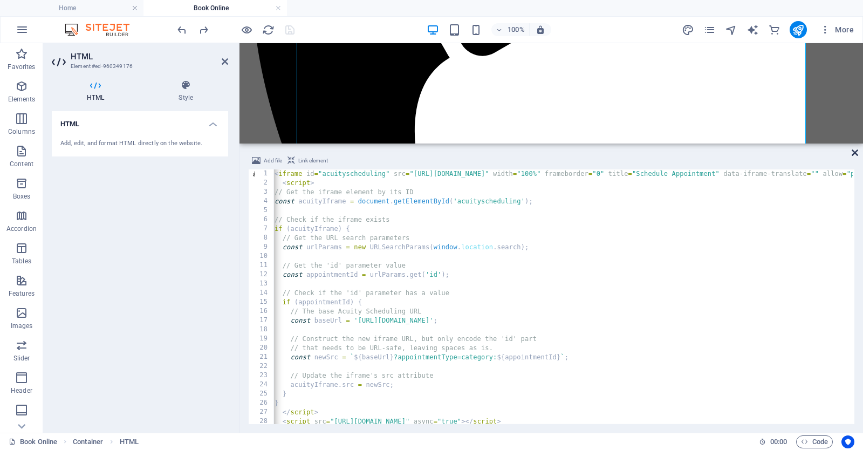
click at [855, 153] on icon at bounding box center [855, 152] width 6 height 9
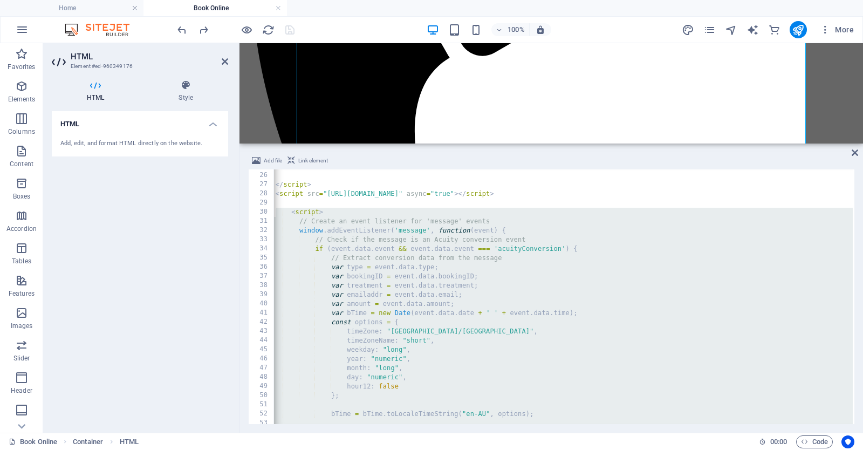
scroll to position [232, 0]
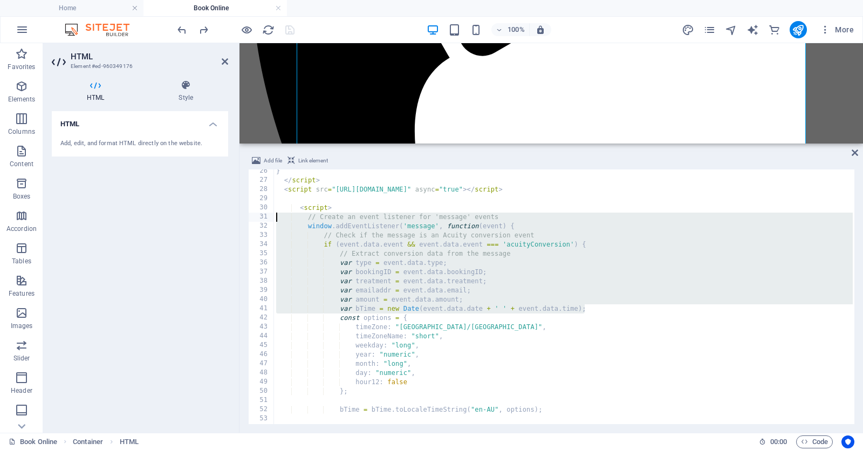
drag, startPoint x: 591, startPoint y: 310, endPoint x: 278, endPoint y: 220, distance: 325.6
click at [278, 220] on div "} </ script > < script src = "https://embed.acuityscheduling.com/js/embed.js" a…" at bounding box center [656, 302] width 764 height 271
paste textarea "// Format time for event_label (if desired, though not strictly necessary for G…"
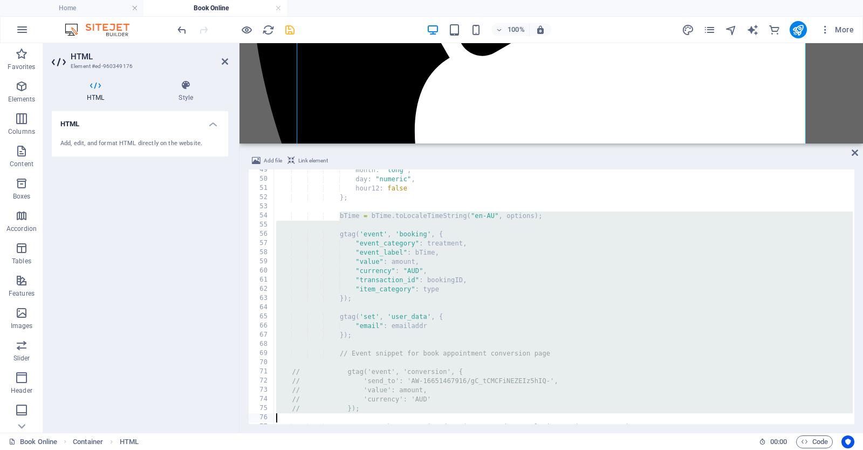
scroll to position [499, 0]
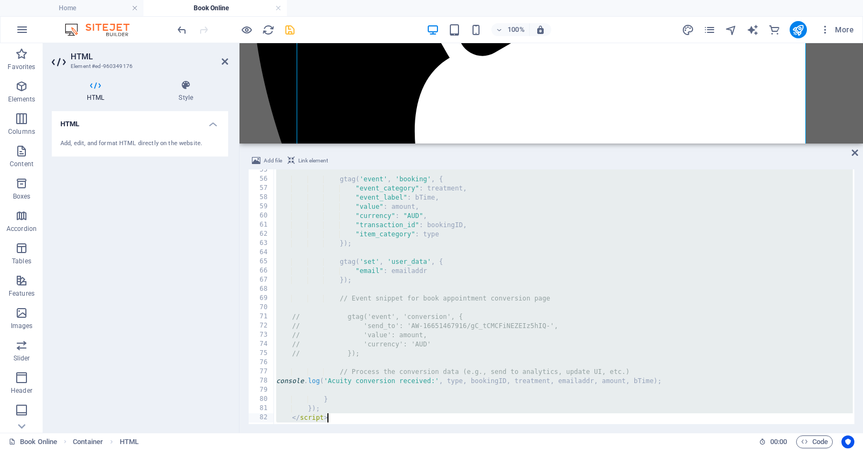
drag, startPoint x: 329, startPoint y: 302, endPoint x: 452, endPoint y: 428, distance: 176.6
click at [452, 428] on div "Add file Link element // Format time for event_label (if desired, though not st…" at bounding box center [552, 289] width 624 height 287
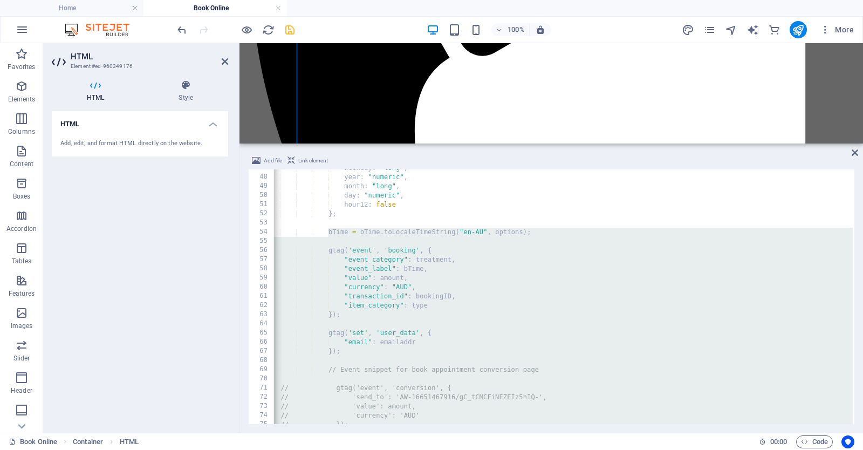
scroll to position [0, 11]
paste textarea
type textarea "</script>"
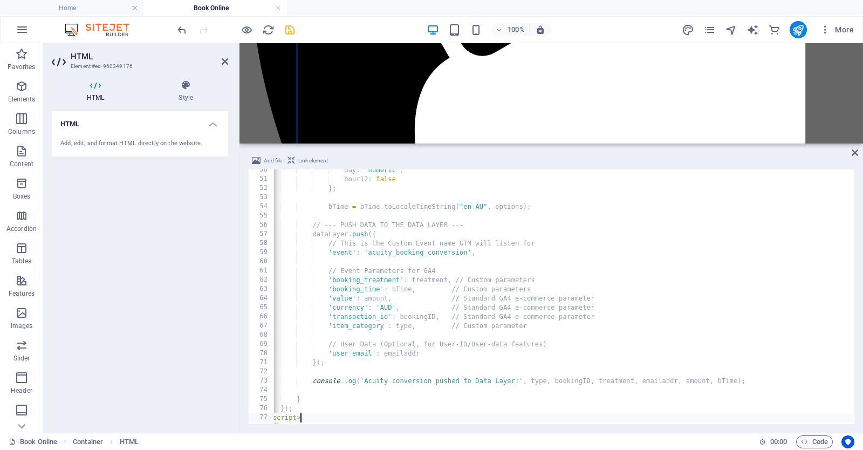
click at [289, 28] on icon "save" at bounding box center [290, 30] width 12 height 12
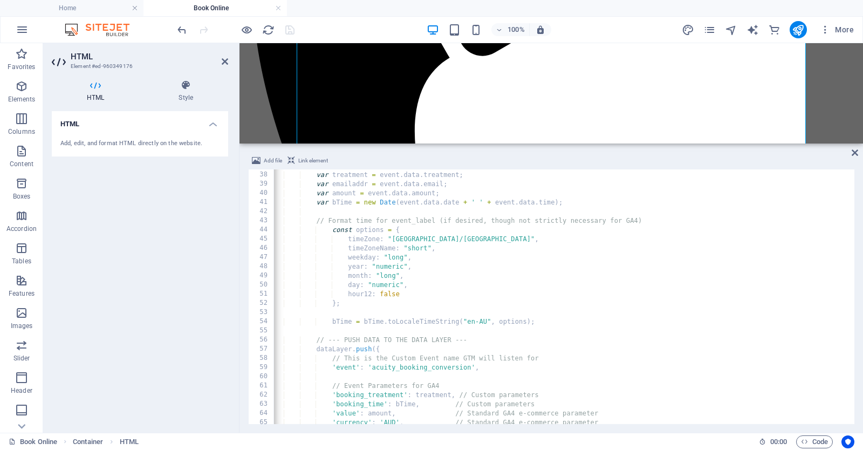
scroll to position [339, 0]
click at [389, 365] on div "var treatment = event . data . treatment ; var emailaddr = event . data . email…" at bounding box center [648, 304] width 764 height 271
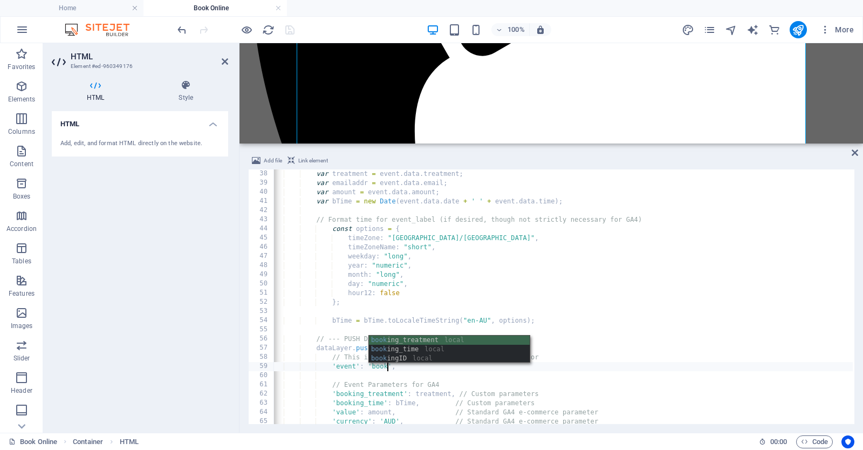
scroll to position [0, 10]
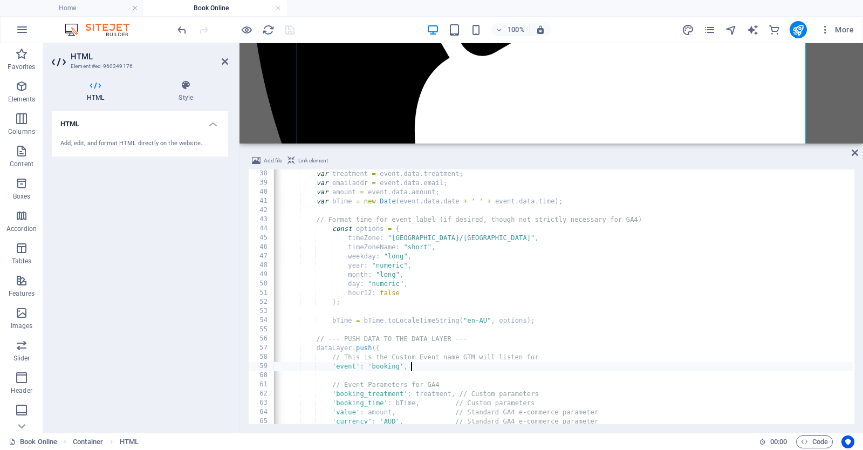
click at [552, 366] on div "var treatment = event . data . treatment ; var emailaddr = event . data . email…" at bounding box center [648, 304] width 764 height 271
type textarea "'event': 'booking',"
click at [315, 27] on div "100% More" at bounding box center [516, 29] width 683 height 17
click at [291, 31] on icon "save" at bounding box center [290, 30] width 12 height 12
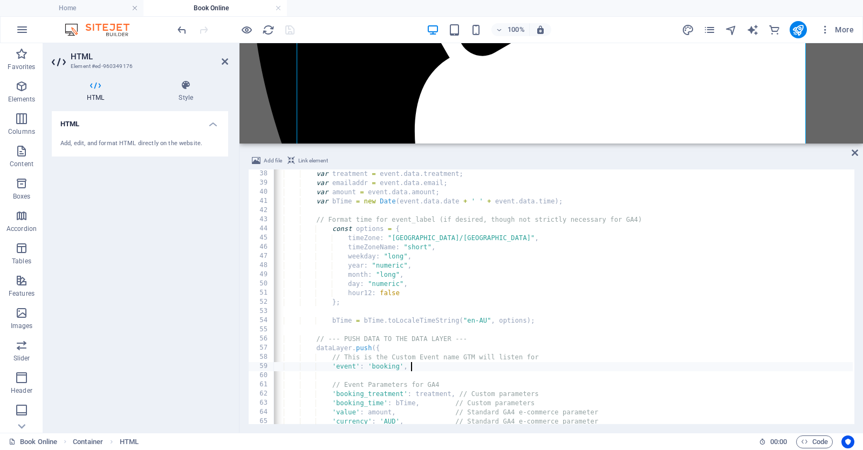
click at [387, 368] on div "var treatment = event . data . treatment ; var emailaddr = event . data . email…" at bounding box center [648, 304] width 764 height 271
type textarea "'event': 'acuity_booking_conversion',"
click at [323, 22] on div "100% More" at bounding box center [516, 29] width 683 height 17
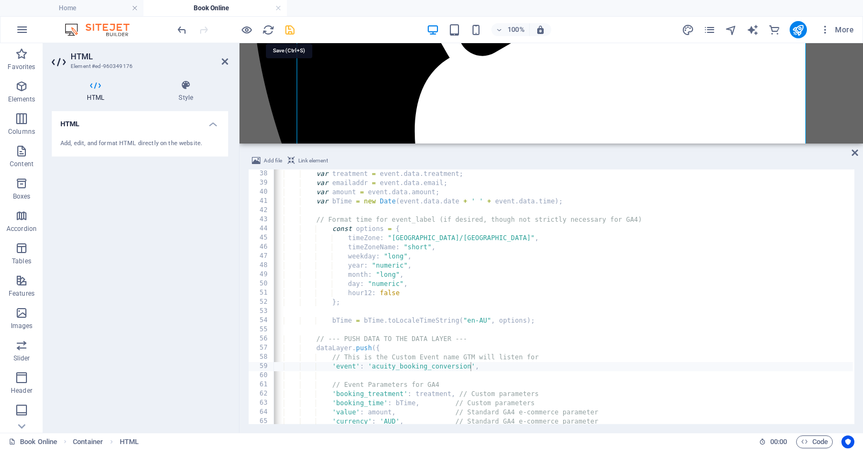
click at [286, 31] on icon "save" at bounding box center [290, 30] width 12 height 12
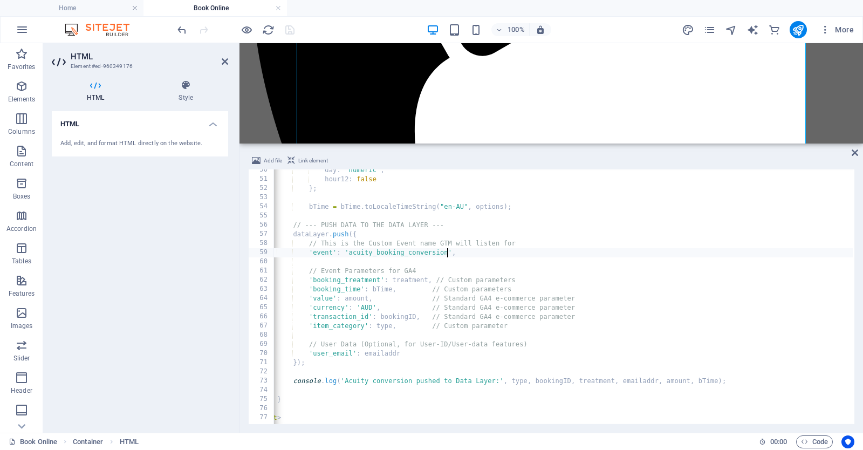
scroll to position [453, 0]
click at [857, 155] on icon at bounding box center [855, 152] width 6 height 9
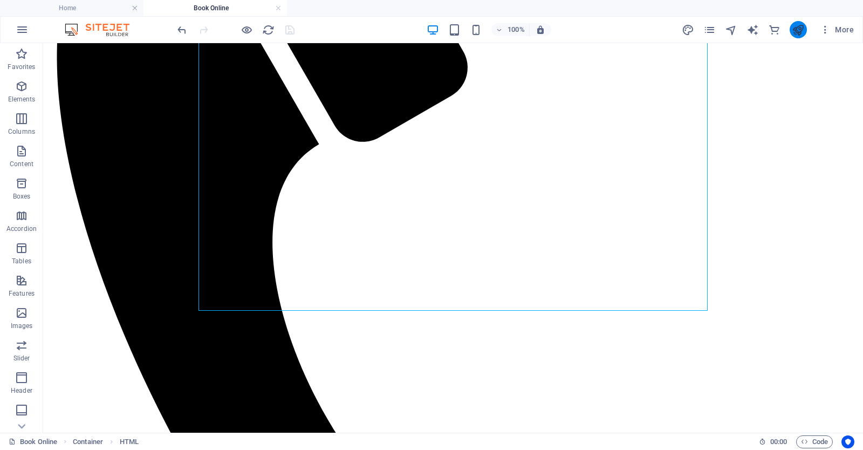
click at [795, 35] on icon "publish" at bounding box center [798, 30] width 12 height 12
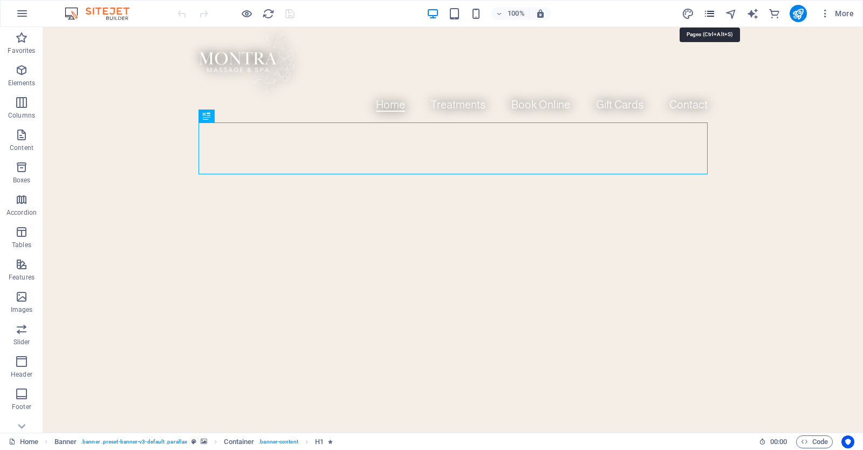
click at [713, 14] on icon "pages" at bounding box center [709, 14] width 12 height 12
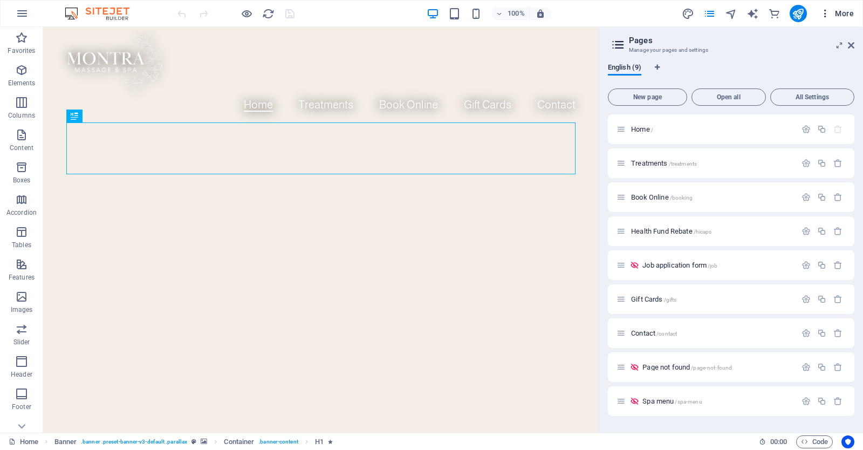
click at [831, 16] on span "More" at bounding box center [837, 13] width 34 height 11
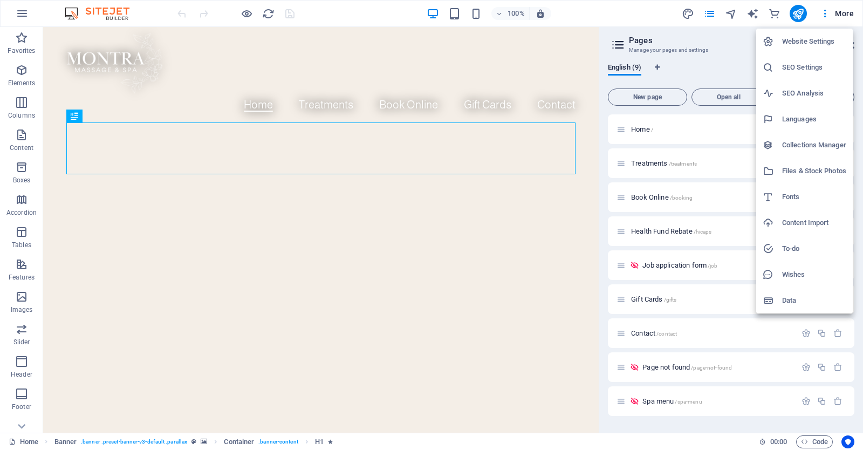
click at [803, 70] on h6 "SEO Settings" at bounding box center [814, 67] width 64 height 13
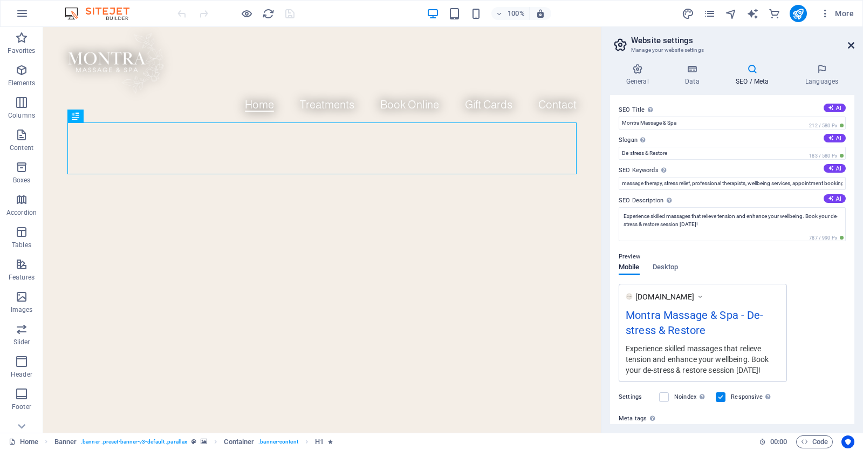
click at [852, 44] on icon at bounding box center [851, 45] width 6 height 9
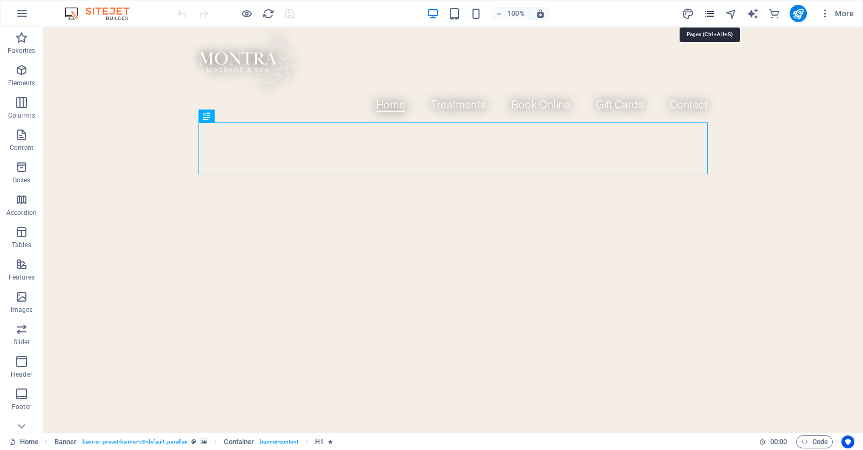
click at [711, 12] on icon "pages" at bounding box center [709, 14] width 12 height 12
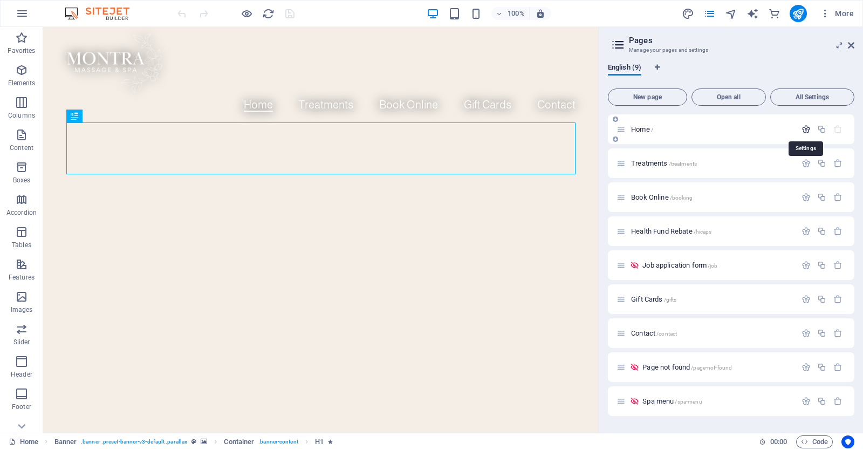
click at [807, 128] on icon "button" at bounding box center [806, 129] width 9 height 9
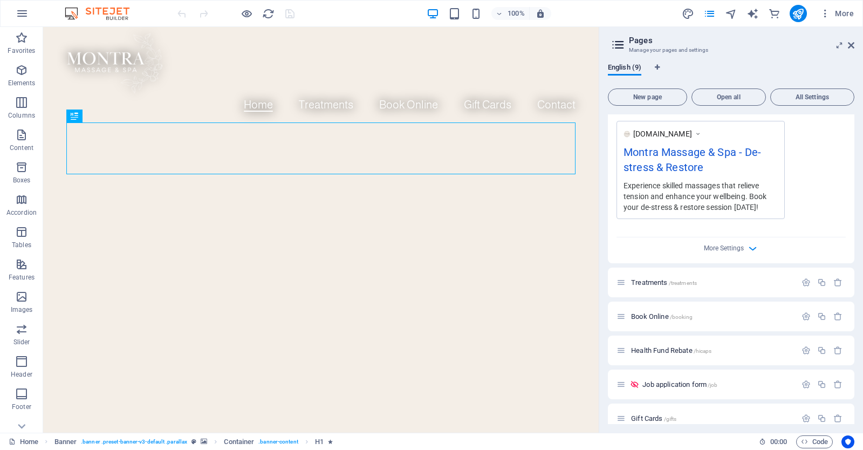
scroll to position [339, 0]
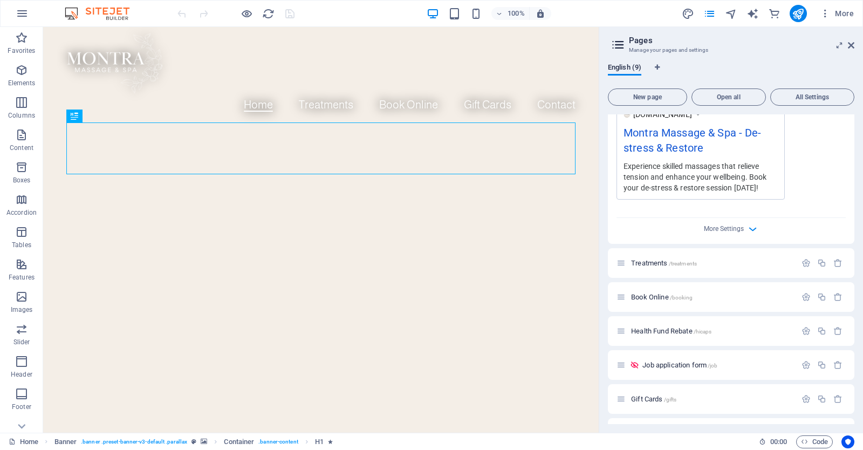
click at [749, 226] on icon "button" at bounding box center [753, 229] width 12 height 12
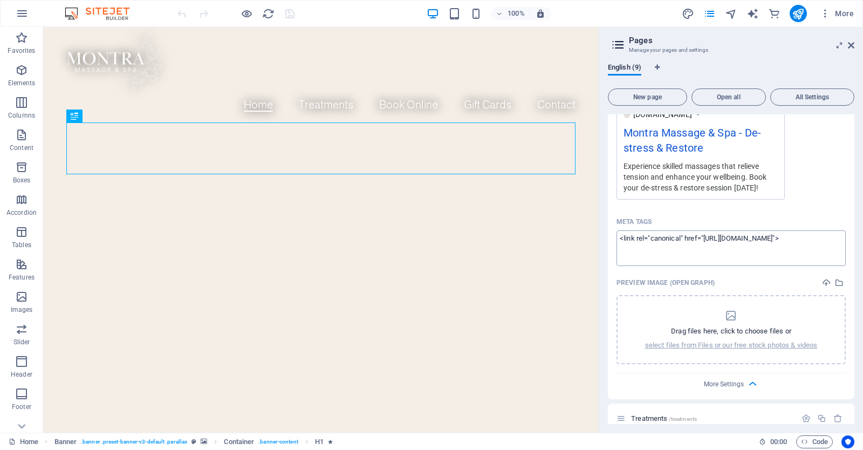
click at [751, 237] on textarea "<link rel="canonical" href="https://montra-remedial.com.au/">" at bounding box center [731, 247] width 229 height 35
click at [777, 224] on div "Meta tags" at bounding box center [731, 221] width 229 height 17
click at [777, 230] on textarea "Meta tags ​" at bounding box center [731, 247] width 229 height 35
click at [817, 443] on span "Code" at bounding box center [814, 441] width 27 height 13
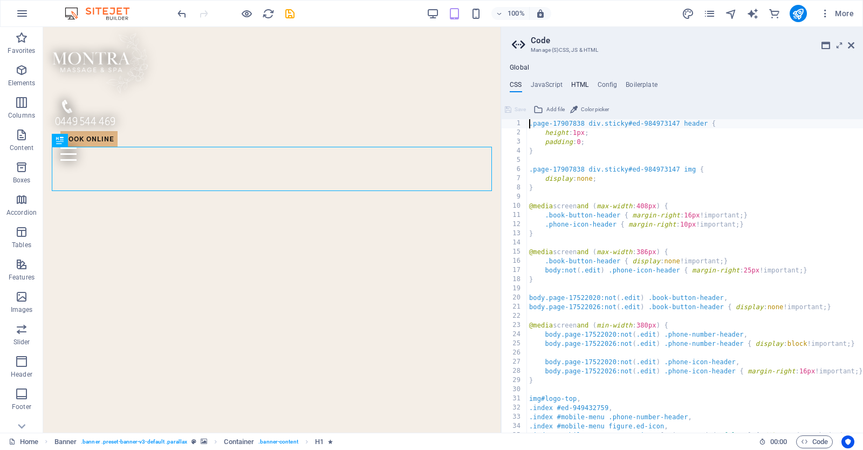
click at [581, 84] on h4 "HTML" at bounding box center [580, 87] width 18 height 12
type textarea "<!-- Google Tag Manager (noscript) -->"
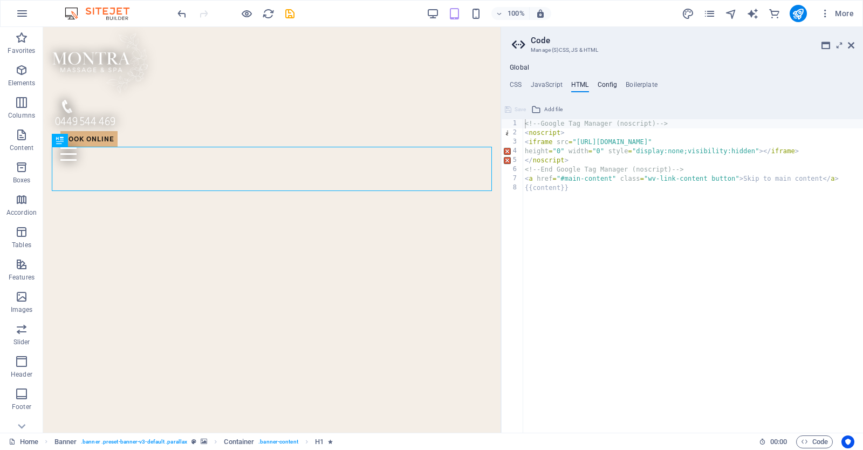
click at [610, 84] on h4 "Config" at bounding box center [608, 87] width 20 height 12
type textarea "$color-background: #f4eee7;"
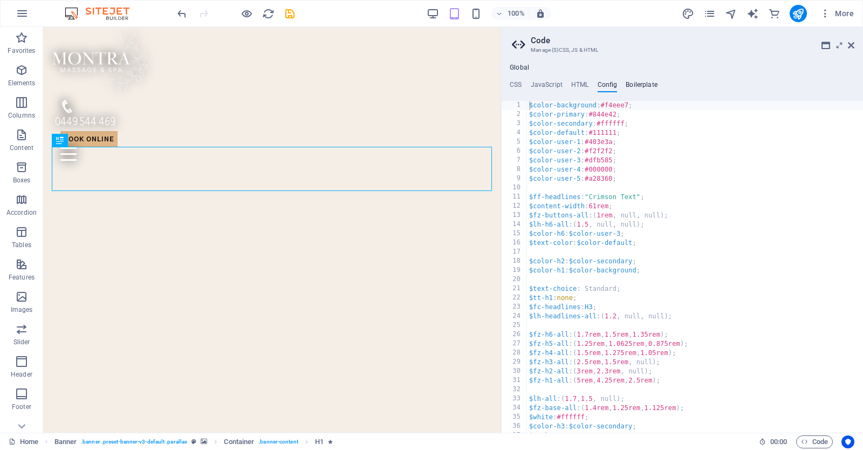
click at [638, 86] on h4 "Boilerplate" at bounding box center [642, 87] width 32 height 12
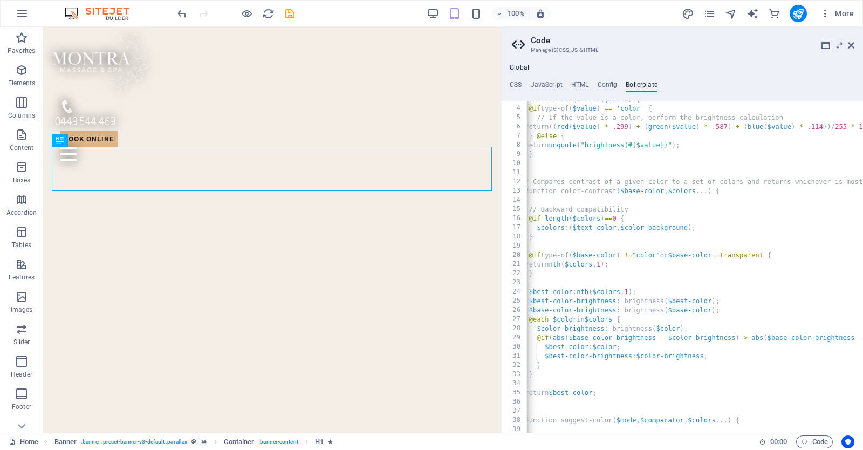
scroll to position [0, 0]
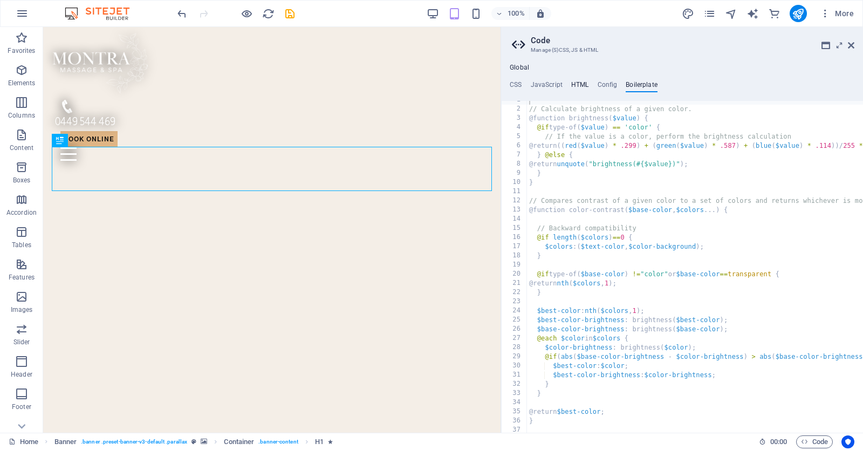
click at [578, 85] on h4 "HTML" at bounding box center [580, 87] width 18 height 12
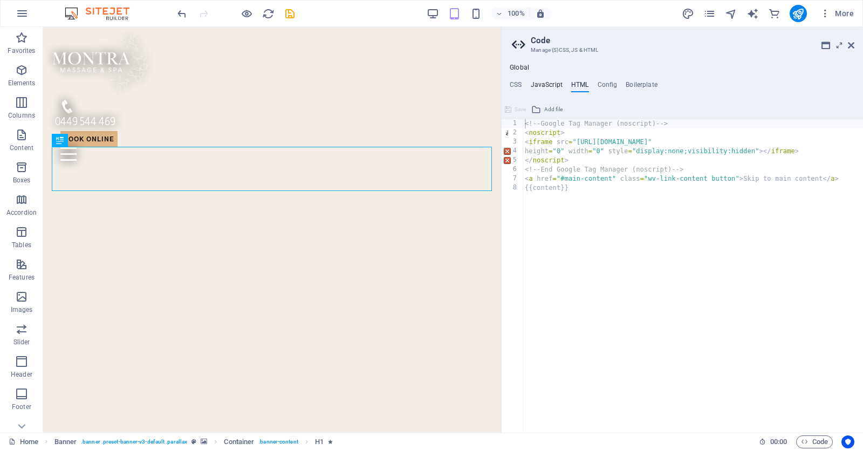
click at [550, 87] on h4 "JavaScript" at bounding box center [547, 87] width 32 height 12
type textarea "/* JS for preset "Menu V2" */"
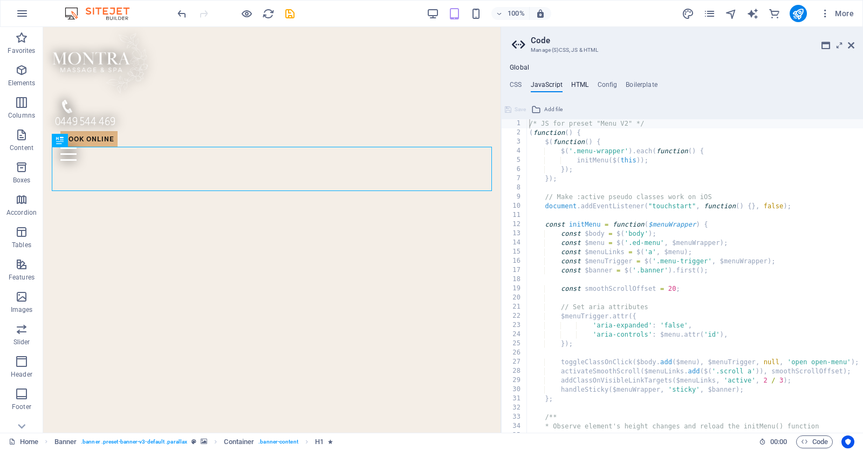
click at [575, 88] on h4 "HTML" at bounding box center [580, 87] width 18 height 12
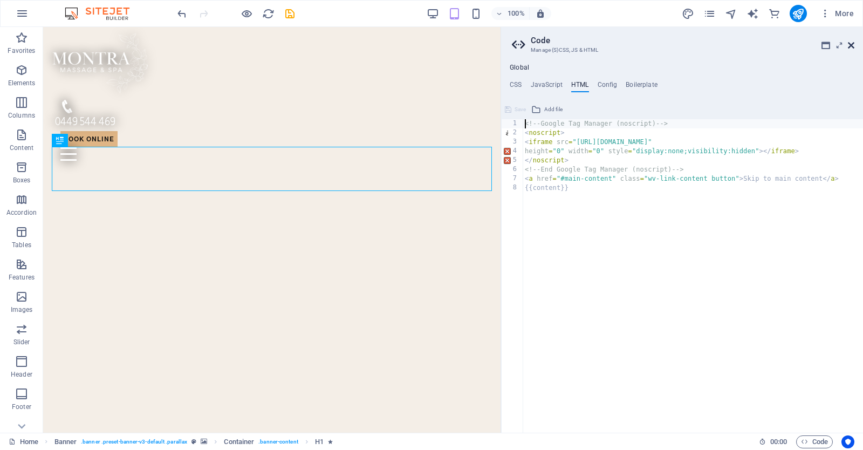
click at [852, 44] on icon at bounding box center [851, 45] width 6 height 9
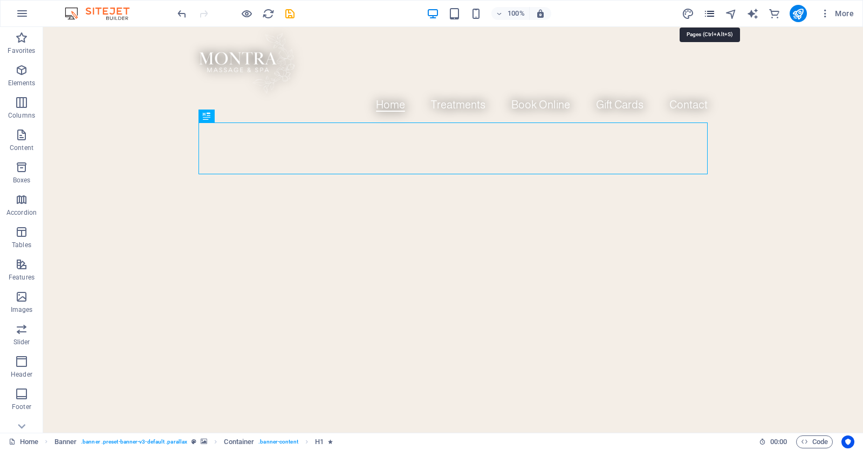
click at [710, 13] on icon "pages" at bounding box center [709, 14] width 12 height 12
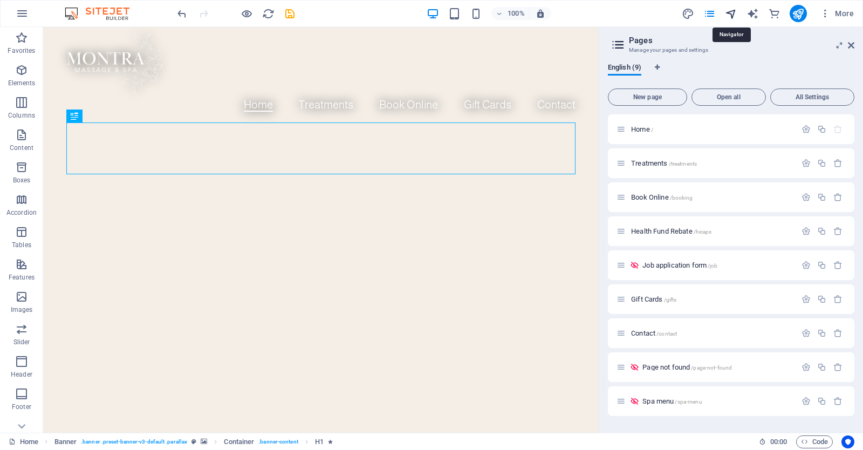
click at [733, 12] on icon "navigator" at bounding box center [731, 14] width 12 height 12
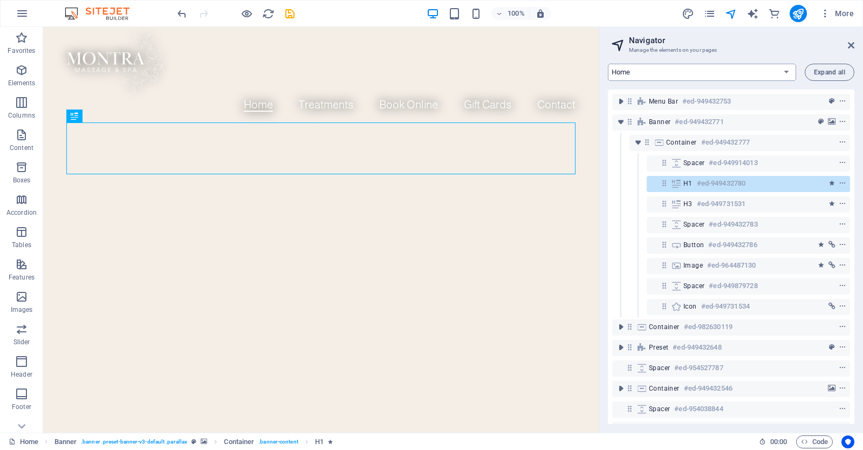
click at [772, 74] on select "Home Treatments Book Online Health Fund Rebate Job application form Gift Cards …" at bounding box center [702, 72] width 188 height 17
click at [837, 17] on span "More" at bounding box center [837, 13] width 34 height 11
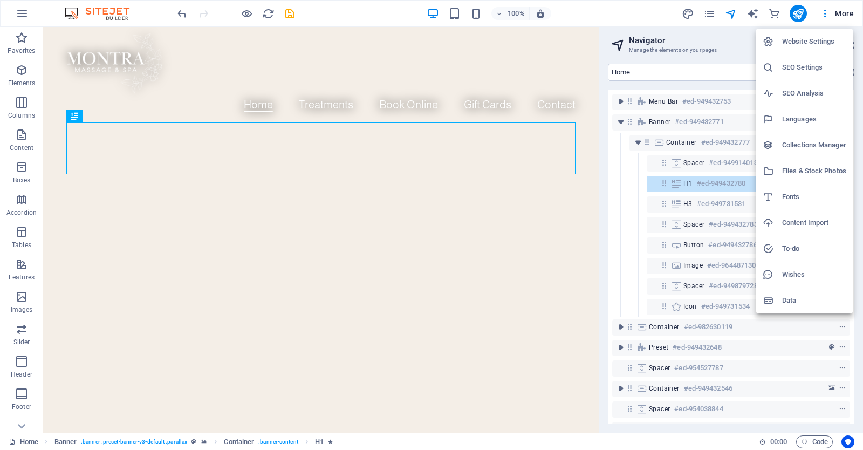
click at [739, 46] on div at bounding box center [431, 225] width 863 height 450
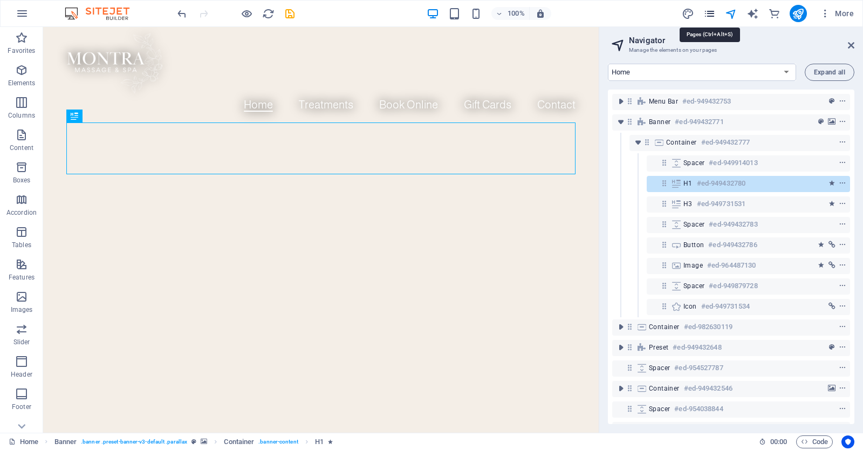
click at [709, 13] on icon "pages" at bounding box center [709, 14] width 12 height 12
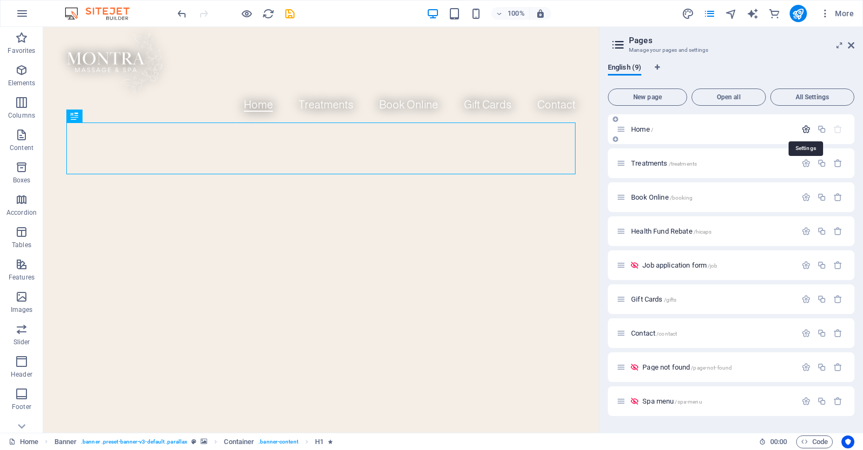
click at [806, 126] on icon "button" at bounding box center [806, 129] width 9 height 9
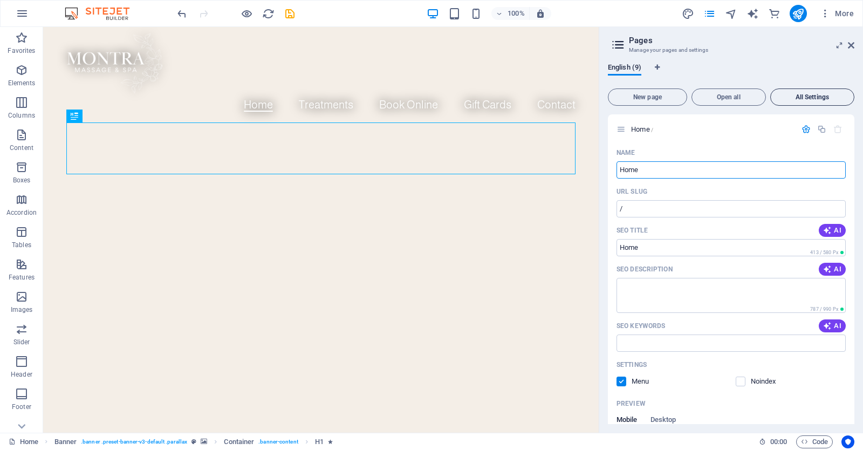
click at [810, 97] on span "All Settings" at bounding box center [812, 97] width 74 height 6
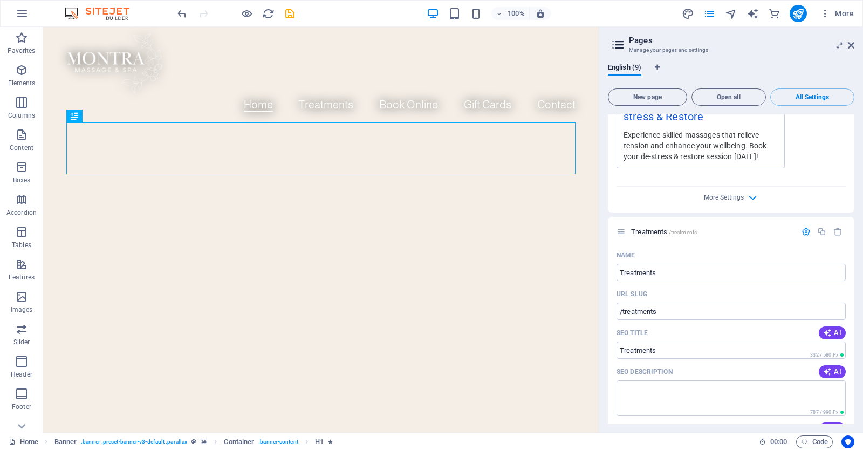
scroll to position [399, 0]
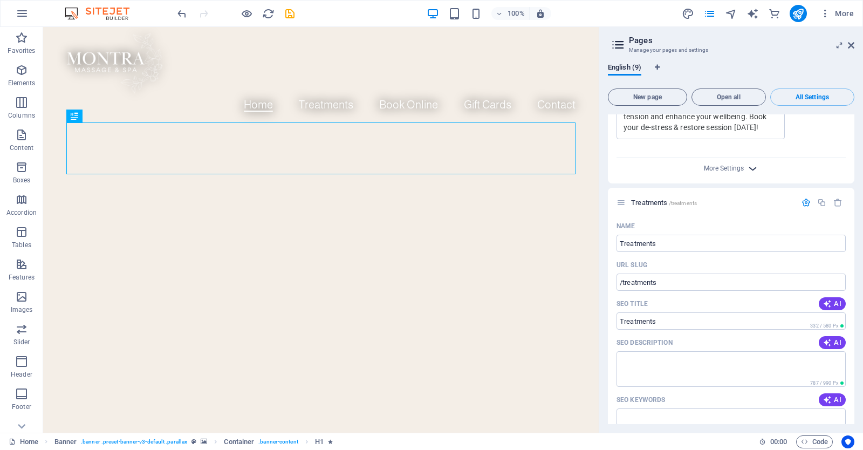
click at [747, 169] on icon "button" at bounding box center [753, 168] width 12 height 12
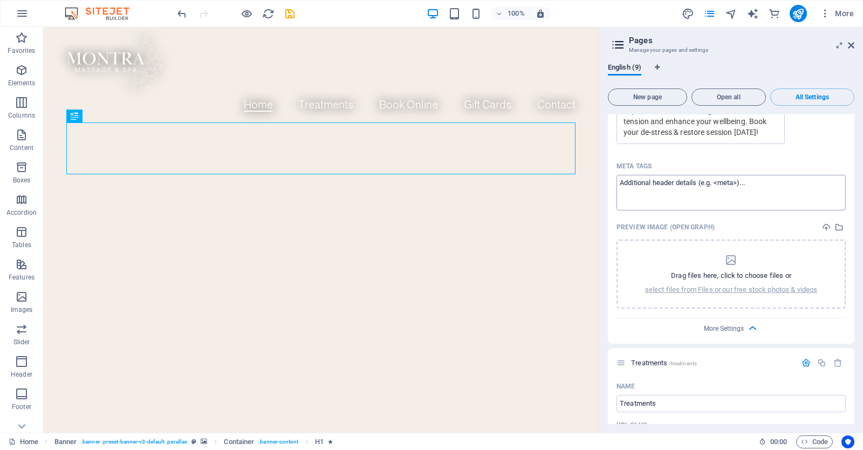
scroll to position [397, 0]
click at [27, 15] on icon "button" at bounding box center [22, 13] width 13 height 13
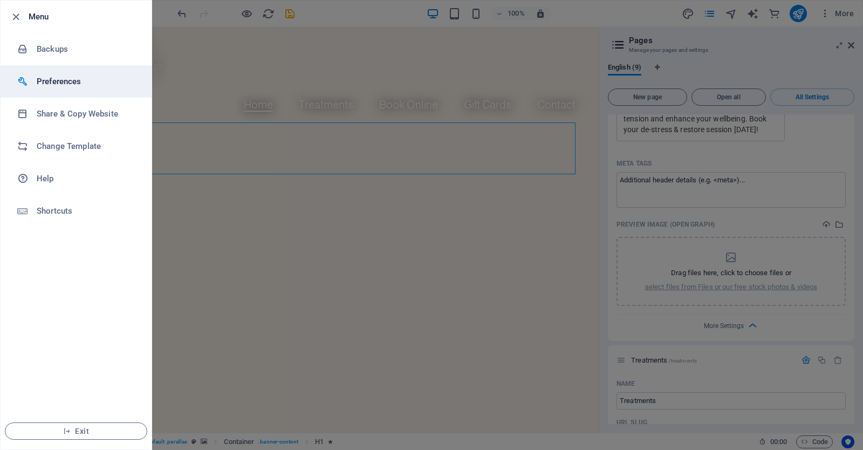
click at [47, 78] on h6 "Preferences" at bounding box center [87, 81] width 100 height 13
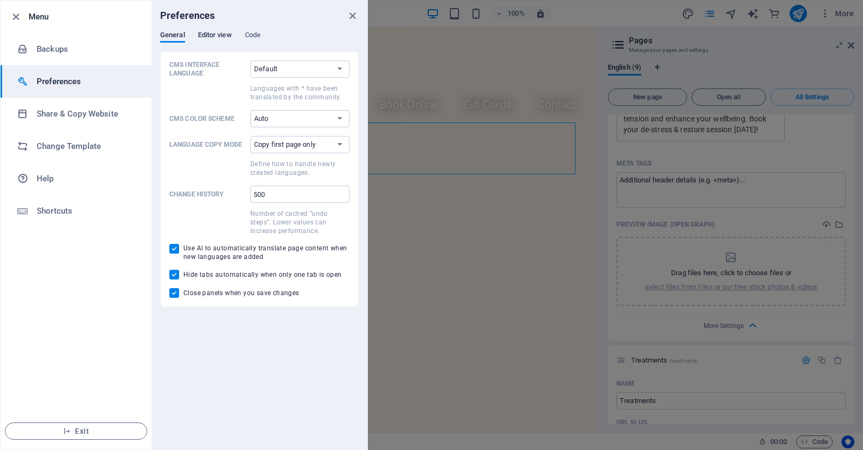
click at [217, 36] on span "Editor view" at bounding box center [215, 36] width 34 height 15
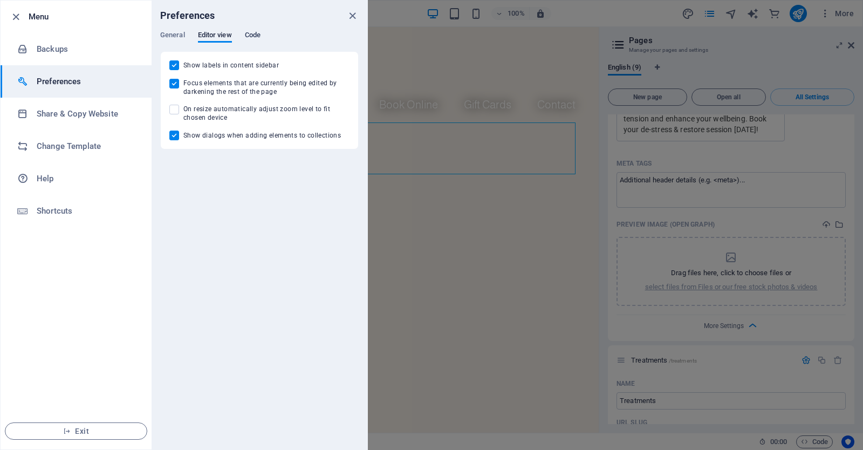
click at [252, 36] on span "Code" at bounding box center [253, 36] width 16 height 15
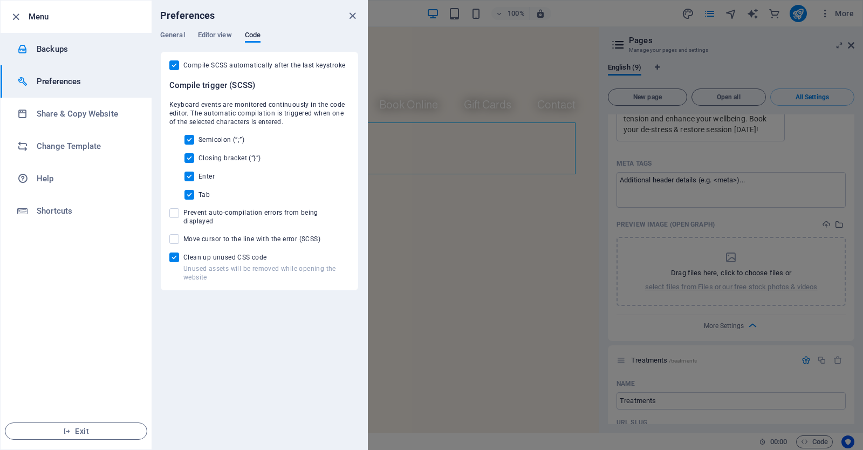
click at [59, 48] on h6 "Backups" at bounding box center [87, 49] width 100 height 13
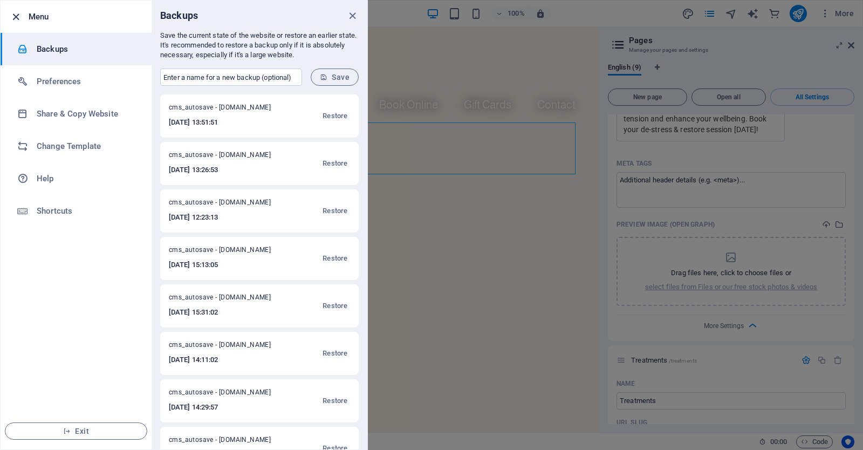
click at [18, 15] on icon "button" at bounding box center [16, 17] width 12 height 12
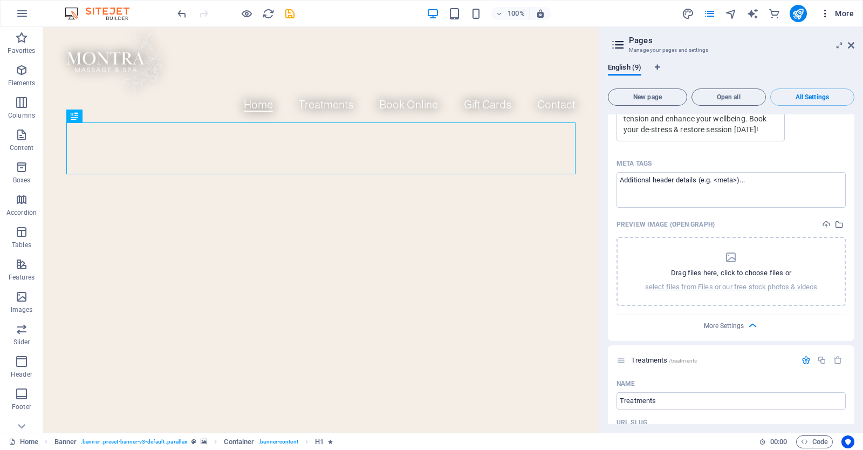
click at [829, 15] on icon "button" at bounding box center [825, 13] width 11 height 11
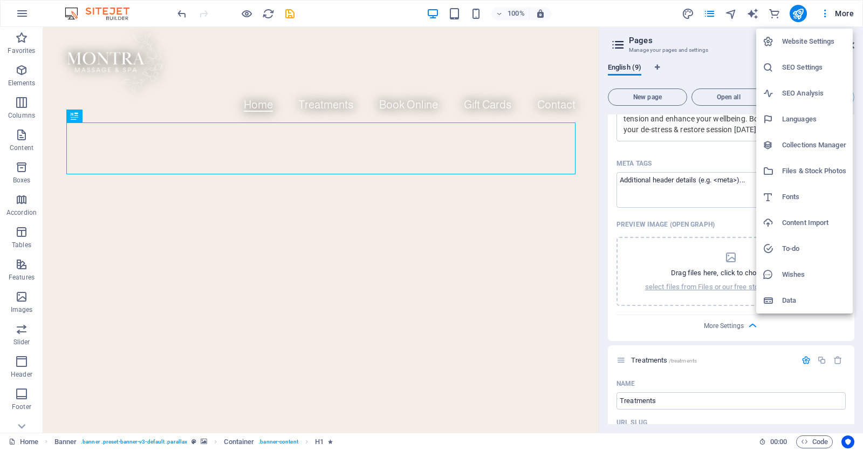
click at [789, 297] on h6 "Data" at bounding box center [814, 300] width 64 height 13
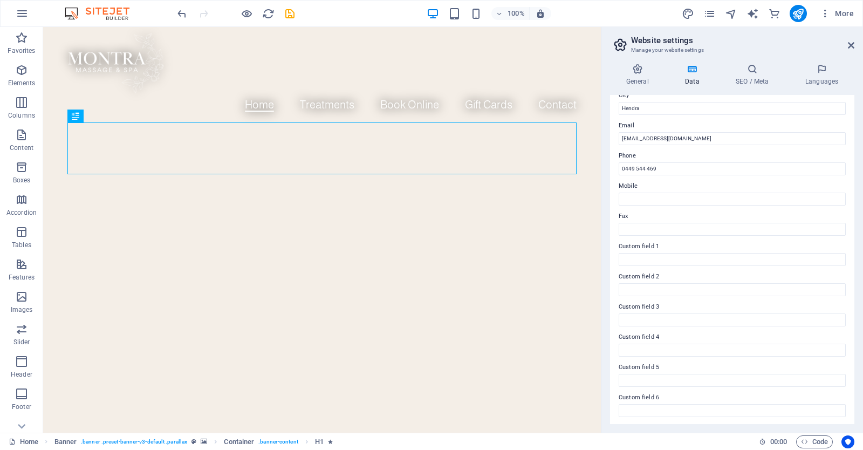
scroll to position [0, 0]
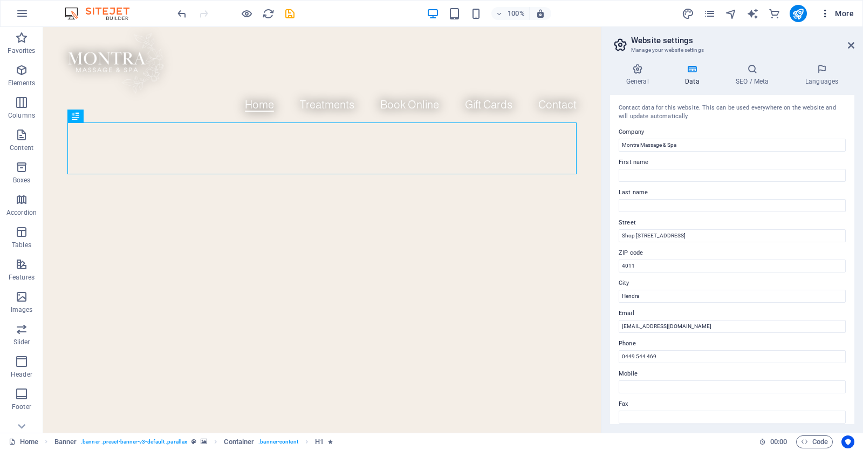
click at [832, 15] on span "More" at bounding box center [837, 13] width 34 height 11
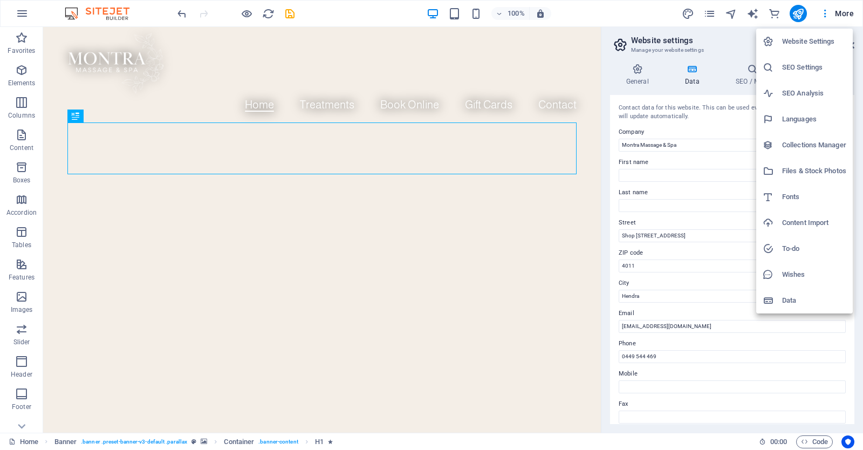
click at [812, 42] on h6 "Website Settings" at bounding box center [814, 41] width 64 height 13
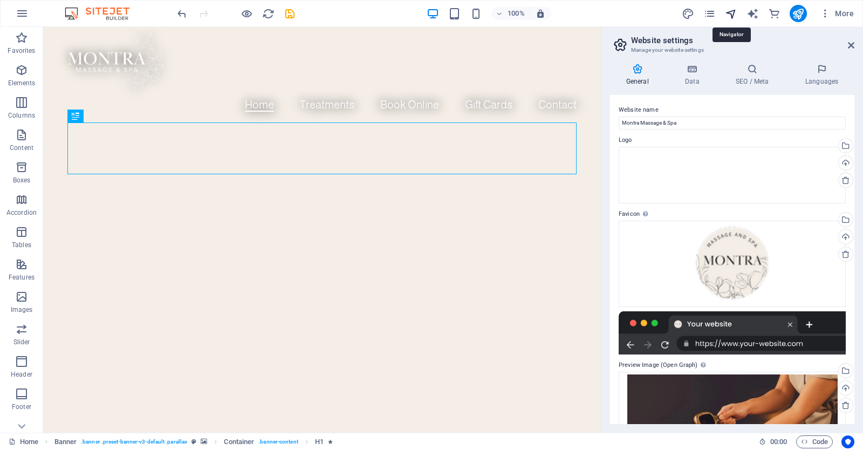
click at [727, 13] on icon "navigator" at bounding box center [731, 14] width 12 height 12
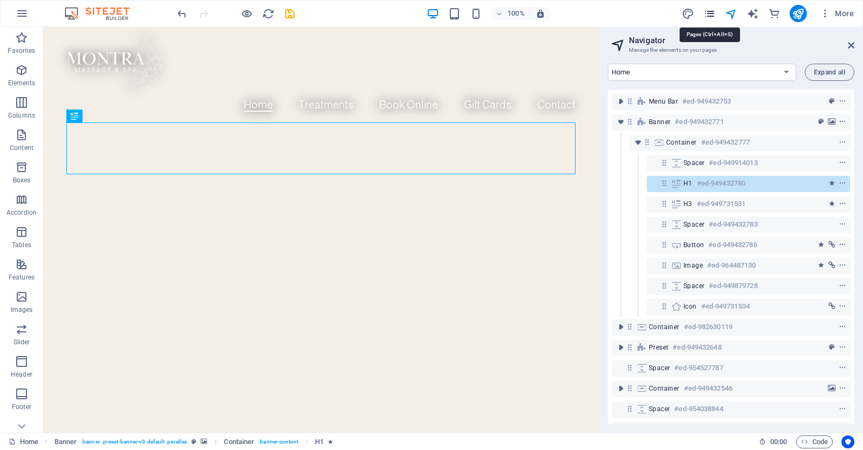
click at [708, 12] on icon "pages" at bounding box center [709, 14] width 12 height 12
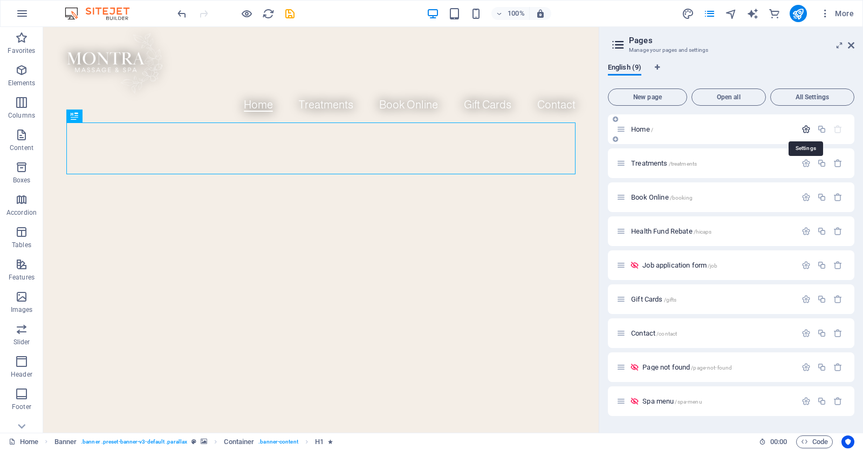
click at [805, 131] on icon "button" at bounding box center [806, 129] width 9 height 9
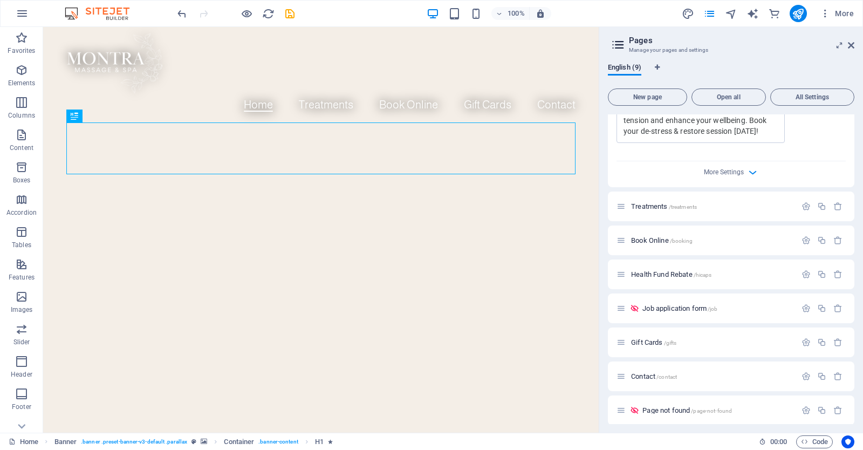
scroll to position [397, 0]
click at [741, 173] on span "More Settings" at bounding box center [724, 171] width 40 height 8
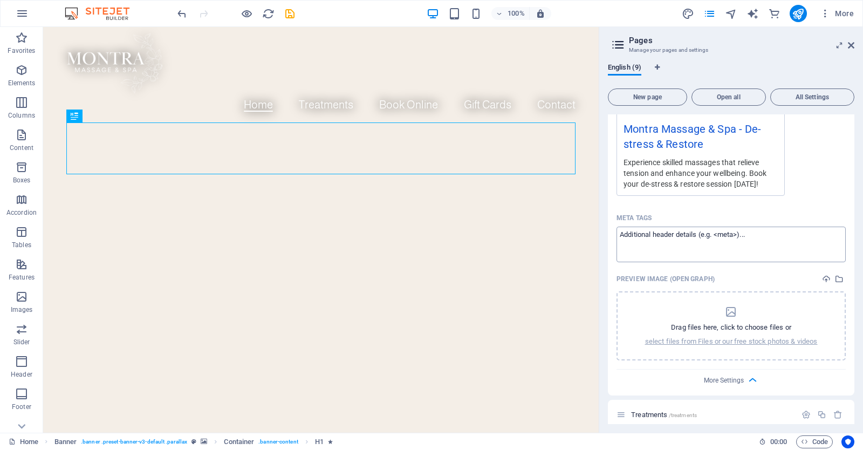
scroll to position [337, 0]
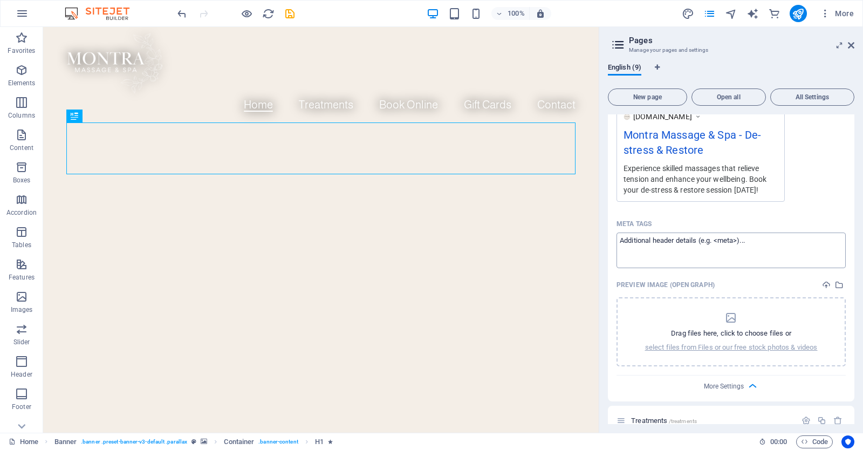
click at [739, 237] on textarea "Meta tags ​" at bounding box center [731, 250] width 229 height 35
paste textarea "<link rel="canonical" href="https://montra-remedial.com.au/">"
type textarea "<link rel="canonical" href="https://montra-remedial.com.au/">"
click at [795, 222] on div "Meta tags" at bounding box center [731, 223] width 229 height 17
click at [795, 233] on textarea "<link rel="canonical" href="https://montra-remedial.com.au/">" at bounding box center [731, 250] width 229 height 35
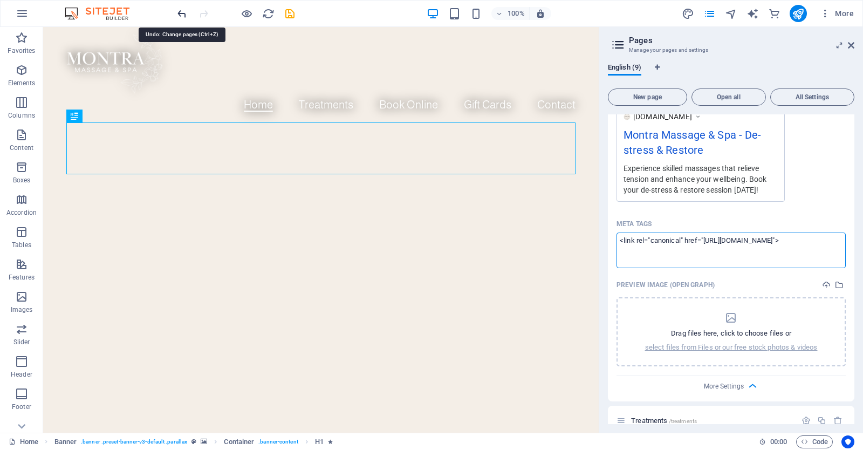
click at [182, 13] on icon "undo" at bounding box center [182, 14] width 12 height 12
type textarea "<link rel="canonical" href="https://montra-remedial.com.au/">"
click at [366, 8] on div "100% More" at bounding box center [516, 13] width 683 height 17
click at [829, 13] on icon "button" at bounding box center [825, 13] width 11 height 11
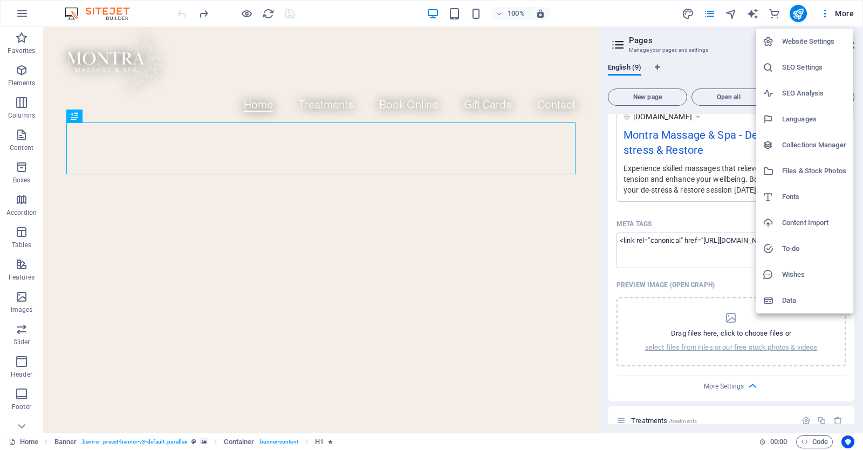
click at [813, 42] on h6 "Website Settings" at bounding box center [814, 41] width 64 height 13
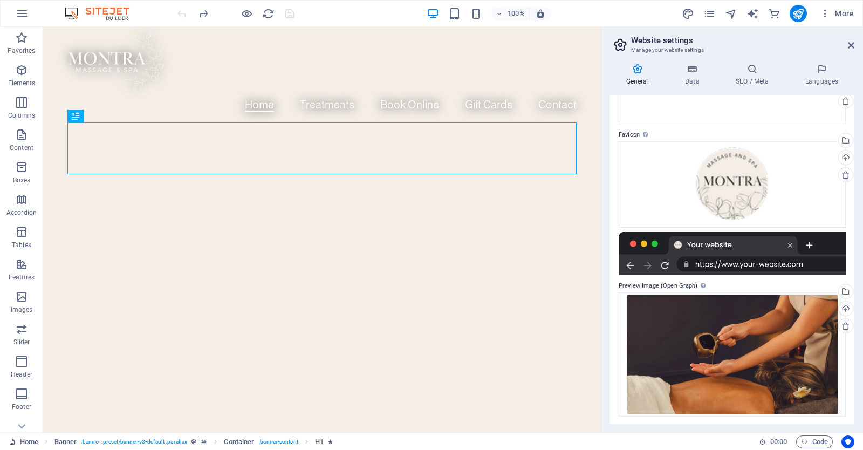
scroll to position [0, 0]
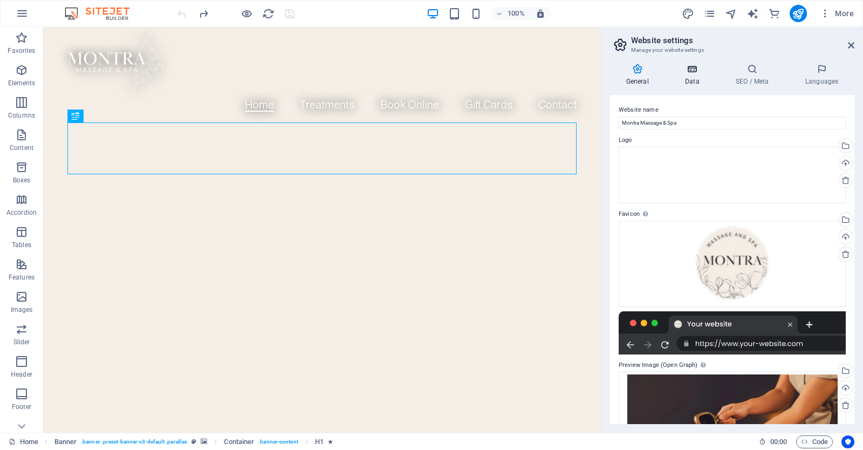
click at [696, 78] on h4 "Data" at bounding box center [694, 75] width 51 height 23
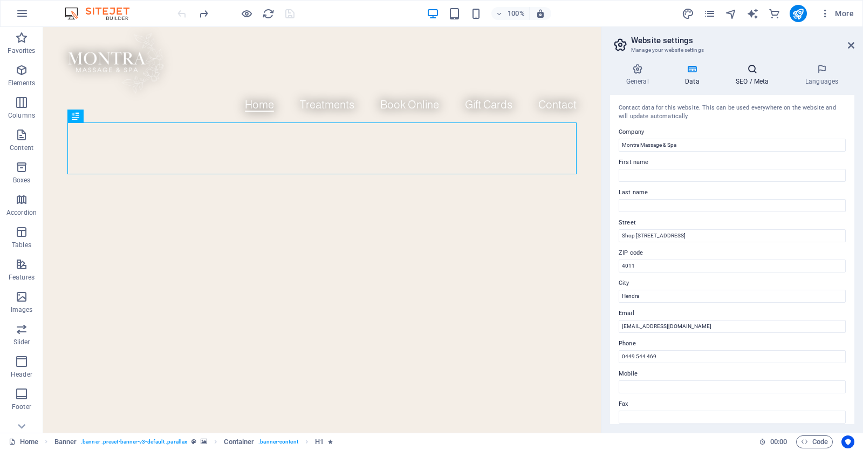
click at [754, 76] on h4 "SEO / Meta" at bounding box center [755, 75] width 70 height 23
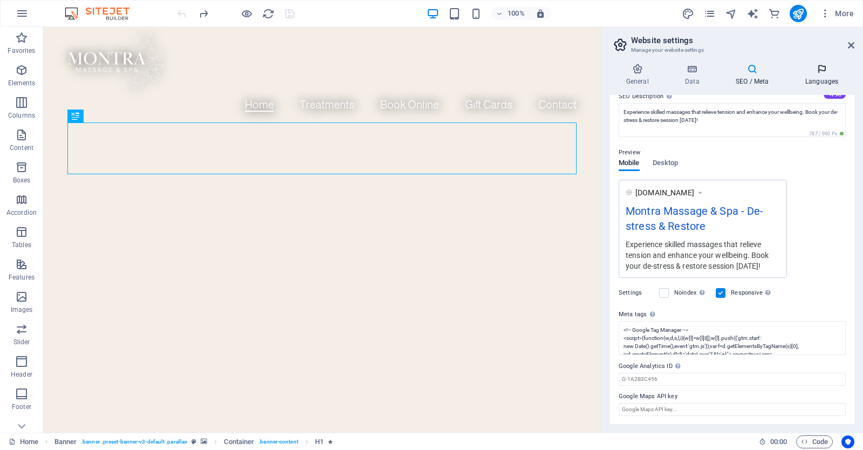
click at [827, 72] on icon at bounding box center [821, 69] width 65 height 11
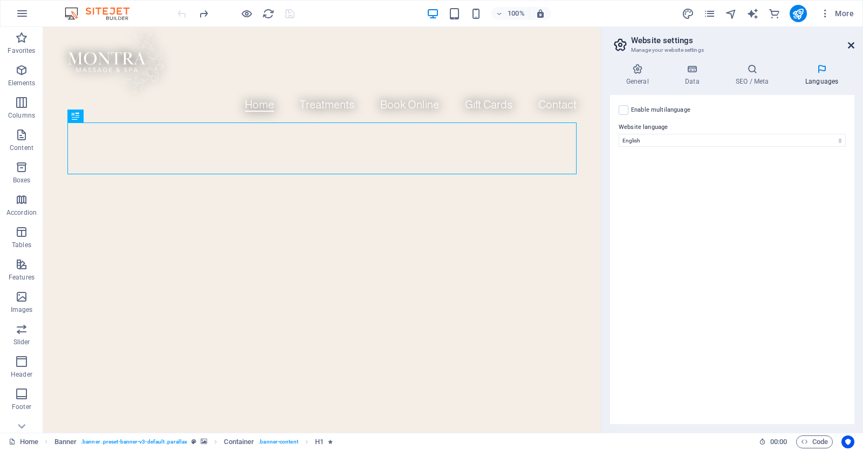
click at [850, 41] on icon at bounding box center [851, 45] width 6 height 9
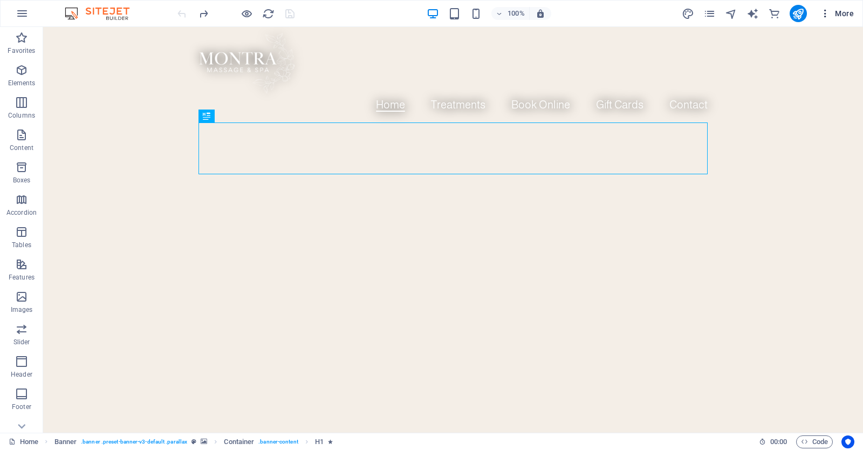
click at [831, 14] on icon "button" at bounding box center [825, 13] width 11 height 11
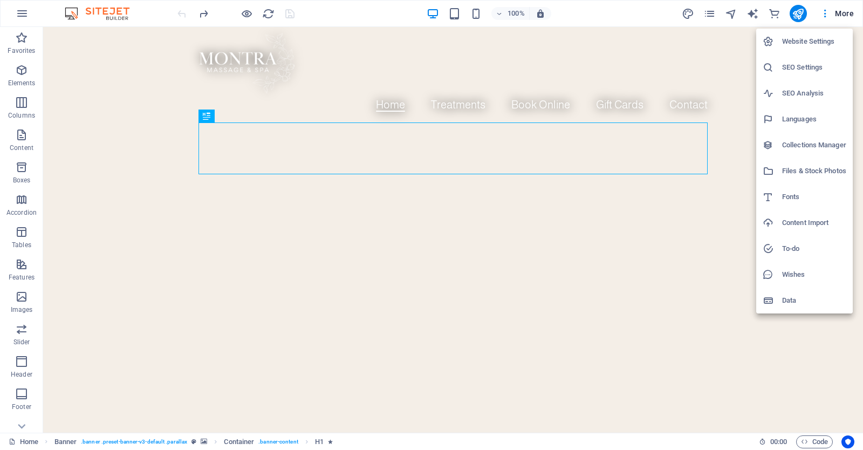
click at [823, 13] on div at bounding box center [431, 225] width 863 height 450
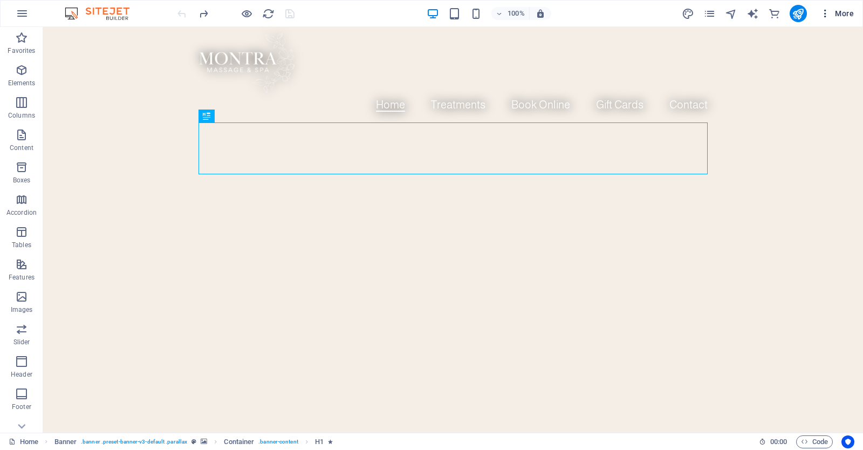
click at [823, 13] on icon "button" at bounding box center [825, 13] width 11 height 11
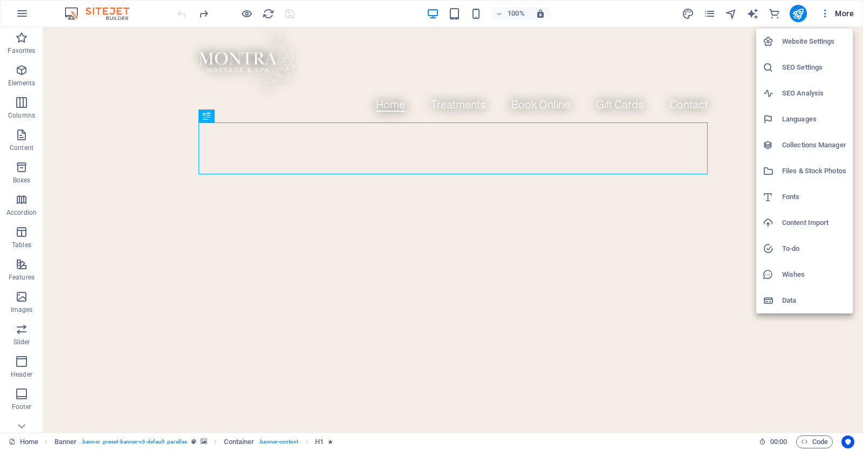
click at [806, 46] on h6 "Website Settings" at bounding box center [814, 41] width 64 height 13
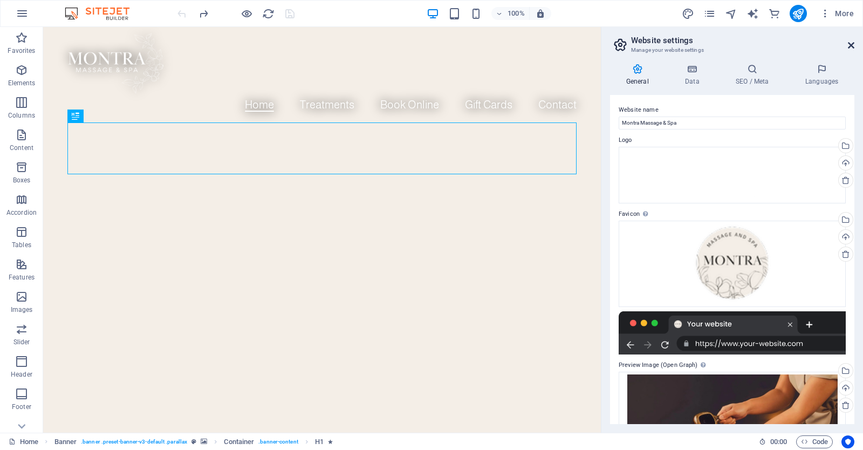
click at [851, 47] on icon at bounding box center [851, 45] width 6 height 9
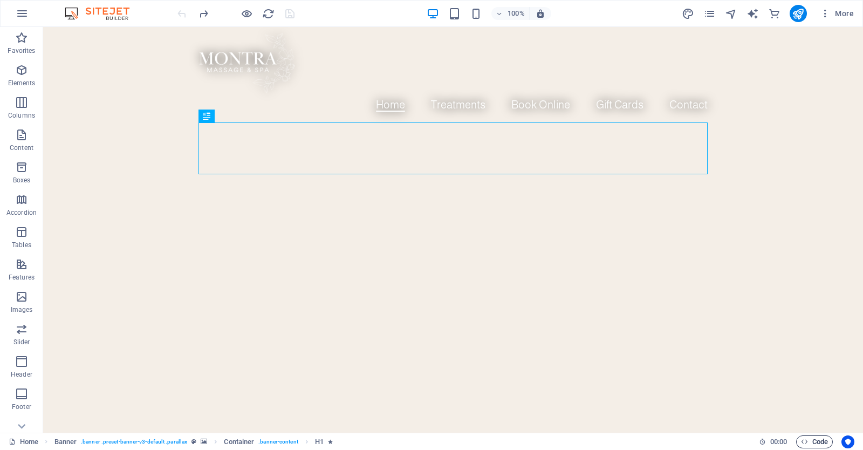
click at [807, 440] on icon "button" at bounding box center [804, 441] width 7 height 7
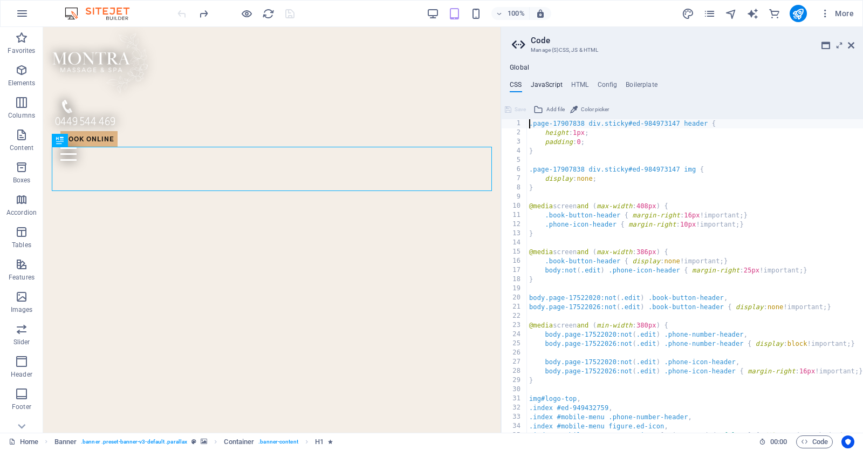
click at [539, 85] on h4 "JavaScript" at bounding box center [547, 87] width 32 height 12
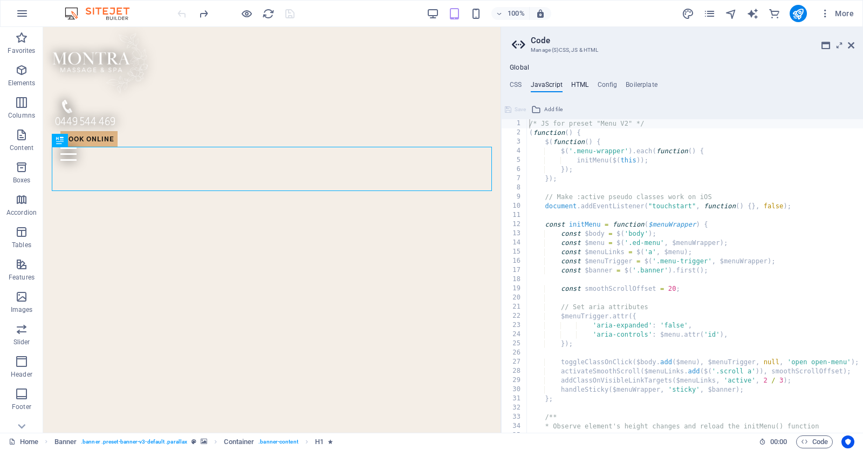
click at [580, 84] on h4 "HTML" at bounding box center [580, 87] width 18 height 12
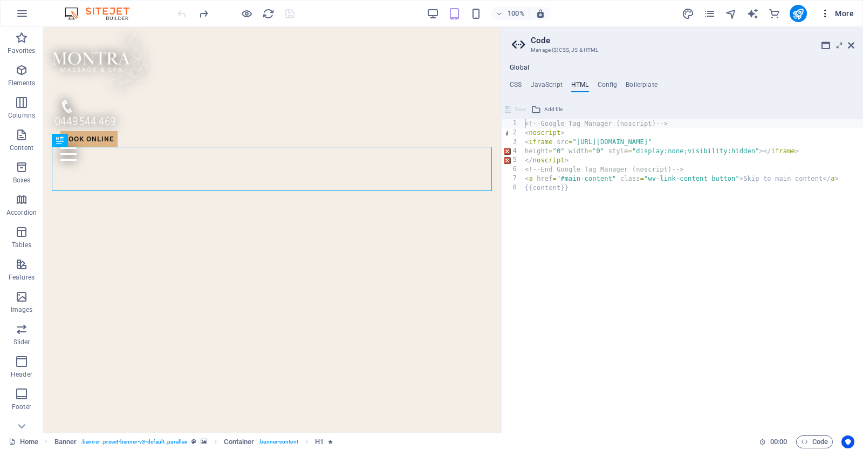
click at [824, 15] on icon "button" at bounding box center [825, 13] width 11 height 11
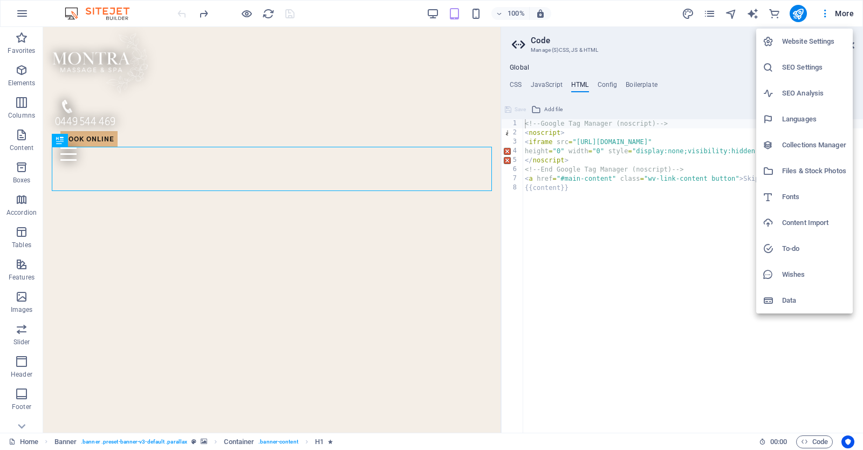
click at [817, 45] on h6 "Website Settings" at bounding box center [814, 41] width 64 height 13
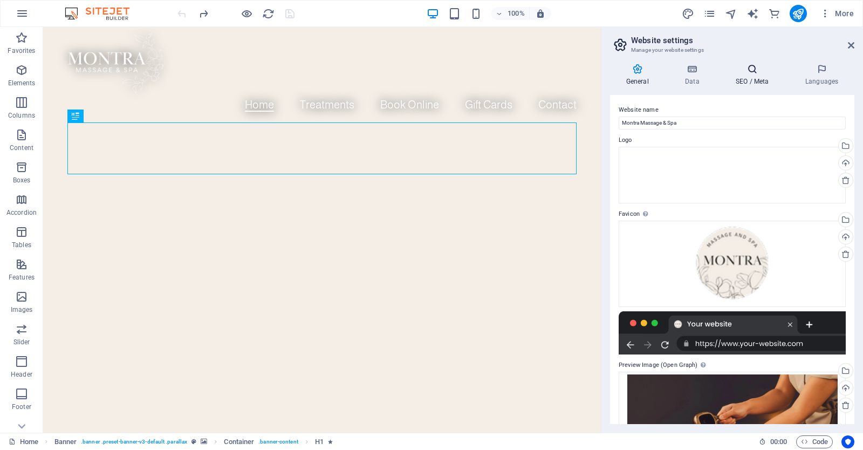
click at [767, 69] on icon at bounding box center [752, 69] width 65 height 11
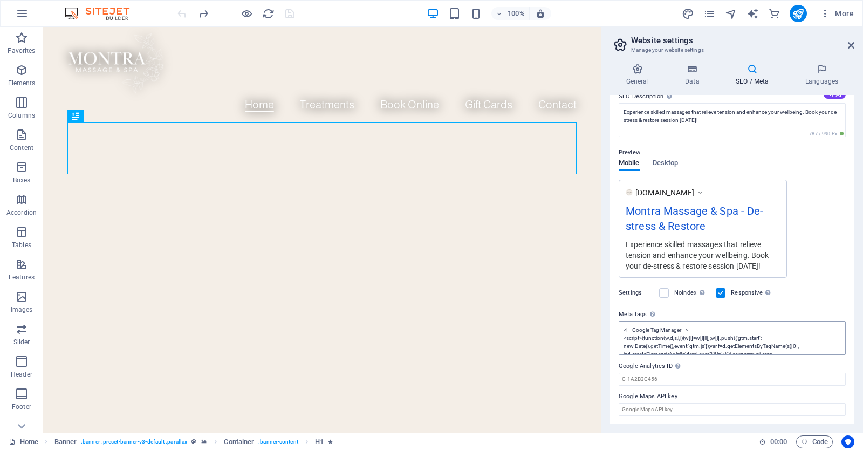
scroll to position [32, 0]
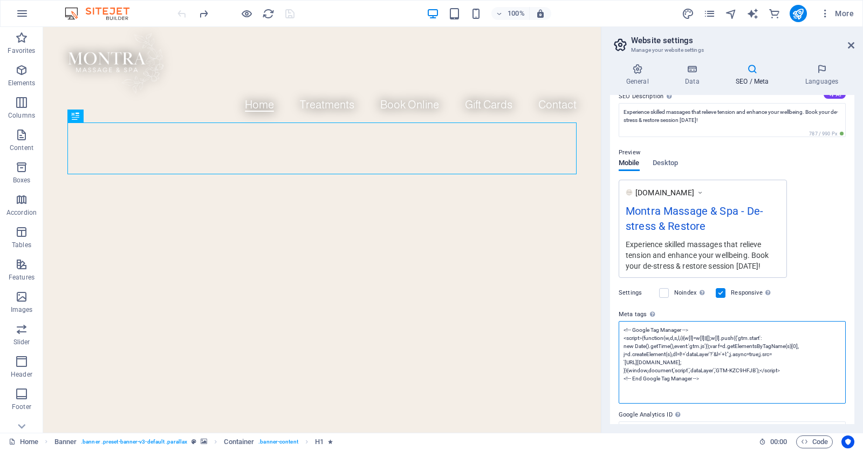
click at [750, 346] on textarea "<!-- Google Tag Manager --> <script>(function(w,d,s,l,i){w[l]=w[l]||[];w[l].pus…" at bounding box center [732, 362] width 227 height 83
paste textarea "<script> const previewDomain = "preview.sitehub.io"; const currentHostname = wi…"
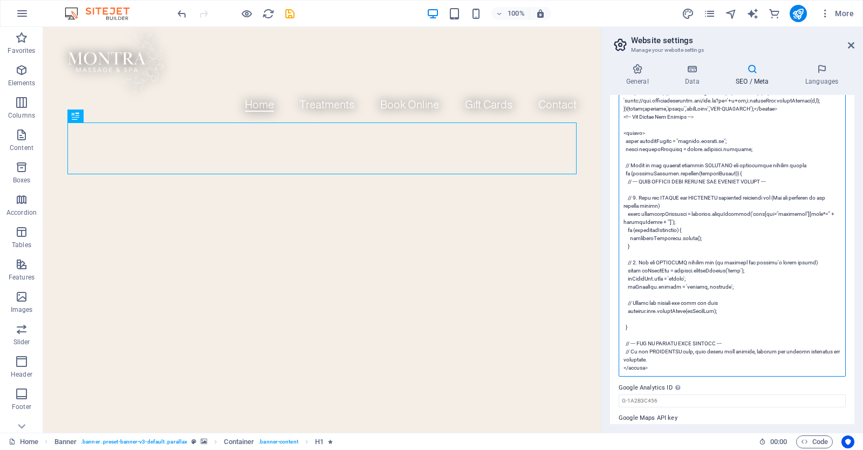
scroll to position [387, 0]
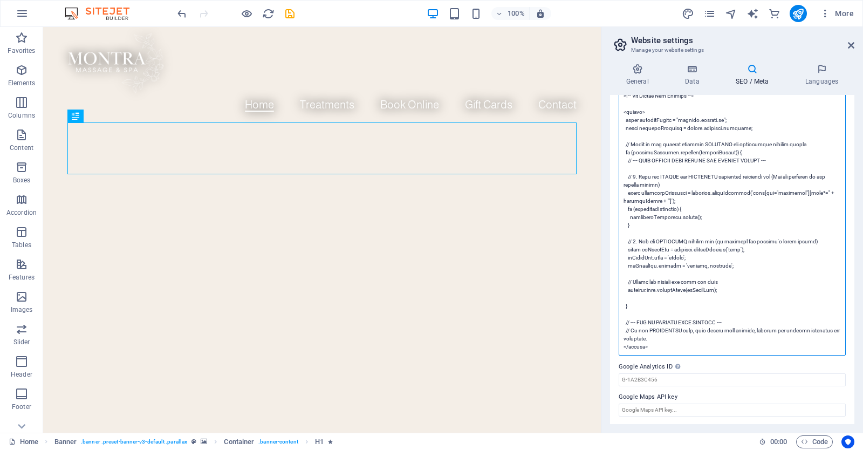
type textarea "<!-- Google Tag Manager --> <script>(function(w,d,s,l,i){w[l]=w[l]||[];w[l].pus…"
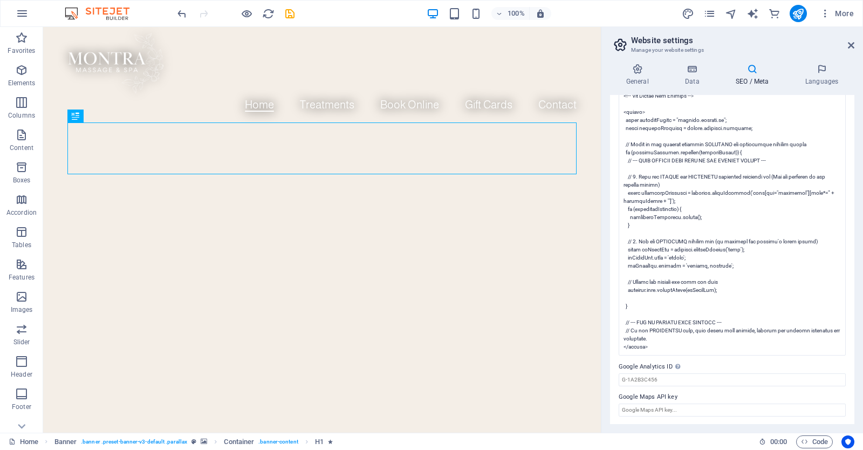
click at [625, 16] on div "100% More" at bounding box center [516, 13] width 683 height 17
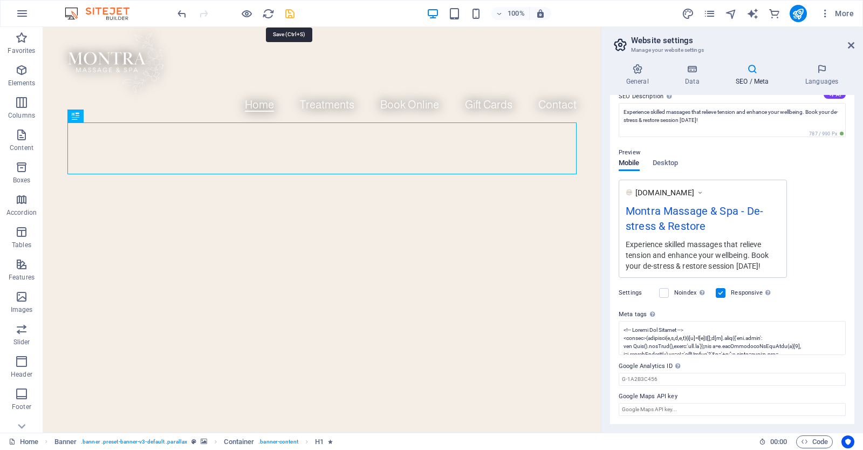
click at [292, 17] on icon "save" at bounding box center [290, 14] width 12 height 12
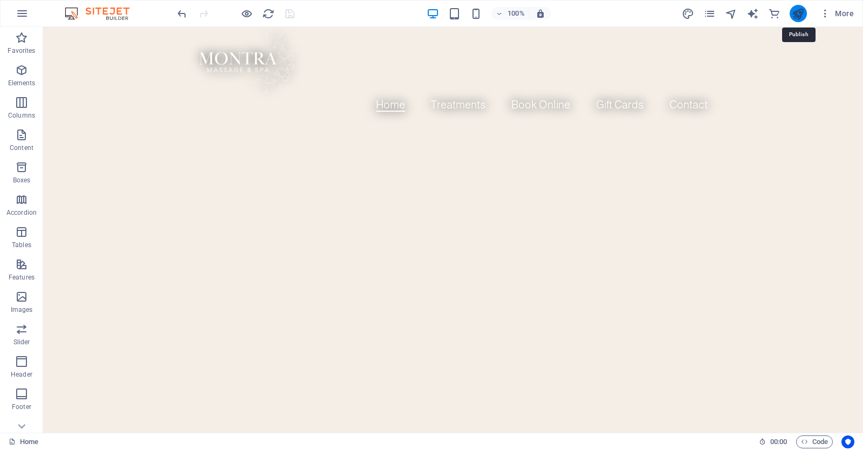
click at [803, 13] on icon "publish" at bounding box center [798, 14] width 12 height 12
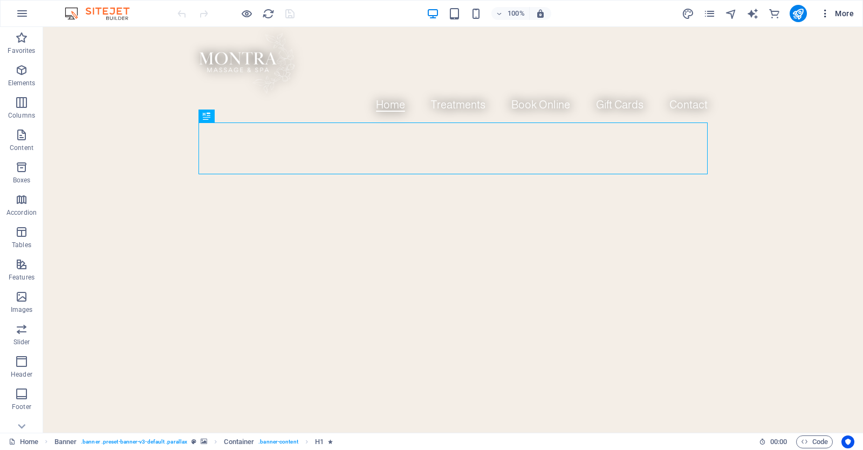
click at [827, 14] on icon "button" at bounding box center [825, 13] width 11 height 11
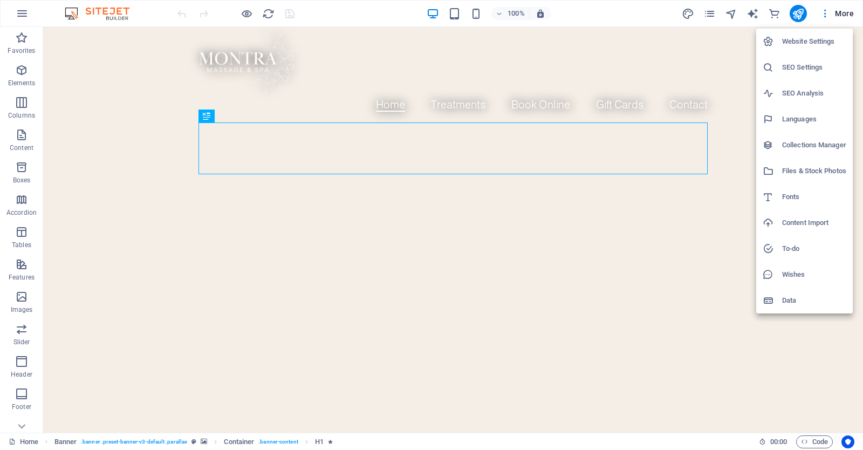
click at [814, 45] on h6 "Website Settings" at bounding box center [814, 41] width 64 height 13
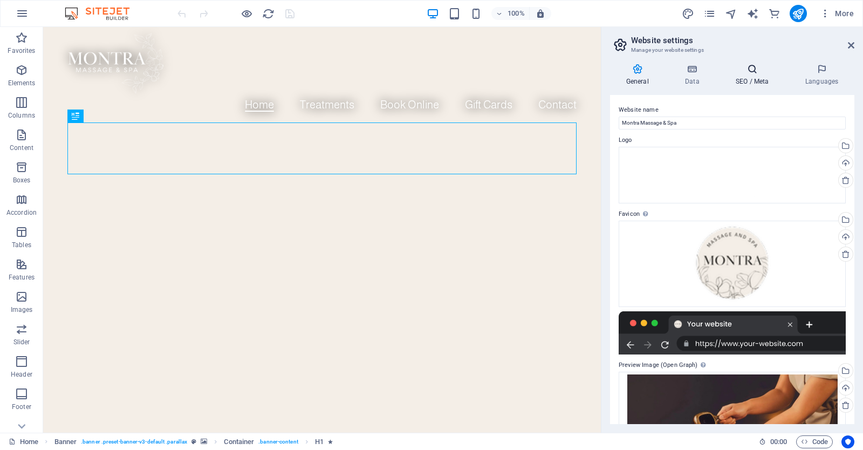
click at [756, 76] on h4 "SEO / Meta" at bounding box center [755, 75] width 70 height 23
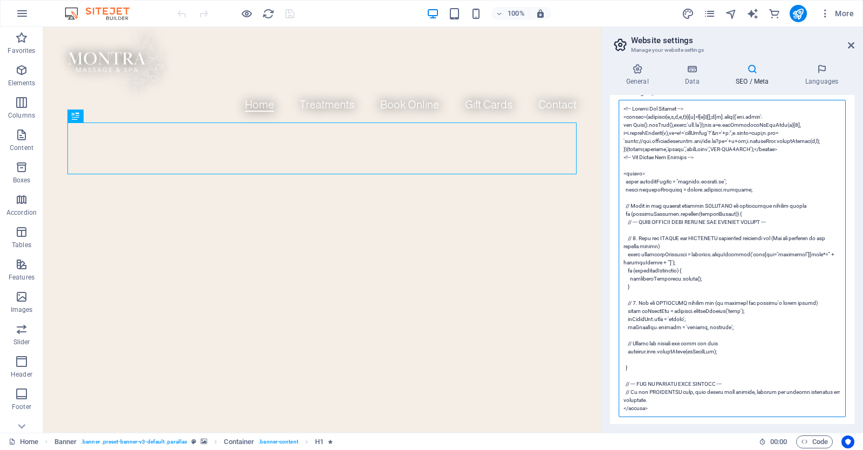
scroll to position [387, 0]
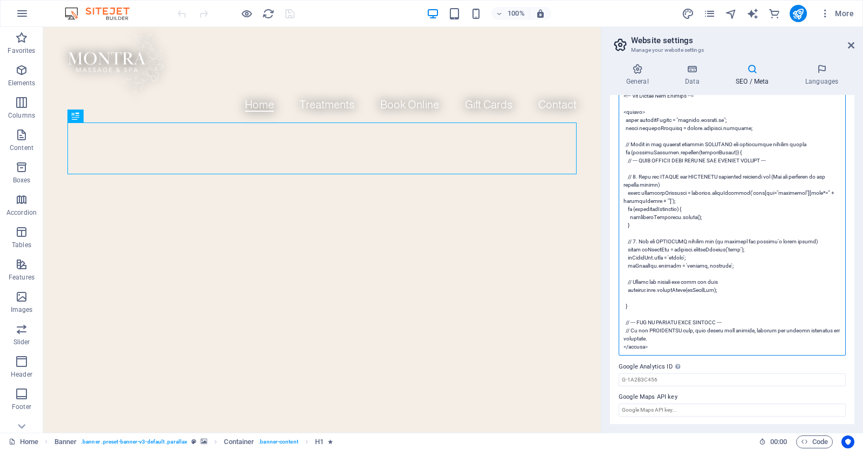
drag, startPoint x: 623, startPoint y: 397, endPoint x: 660, endPoint y: 352, distance: 57.9
click at [660, 352] on textarea "Meta tags Enter HTML code here that will be placed inside the tags of your webs…" at bounding box center [732, 196] width 227 height 317
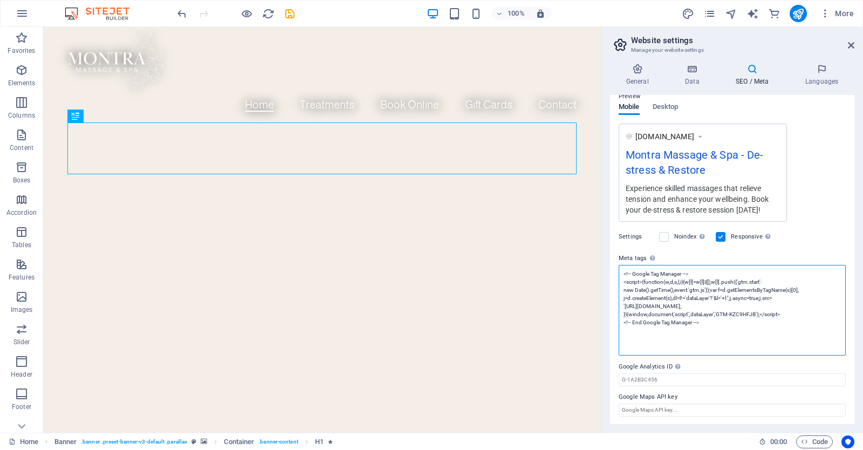
scroll to position [153, 0]
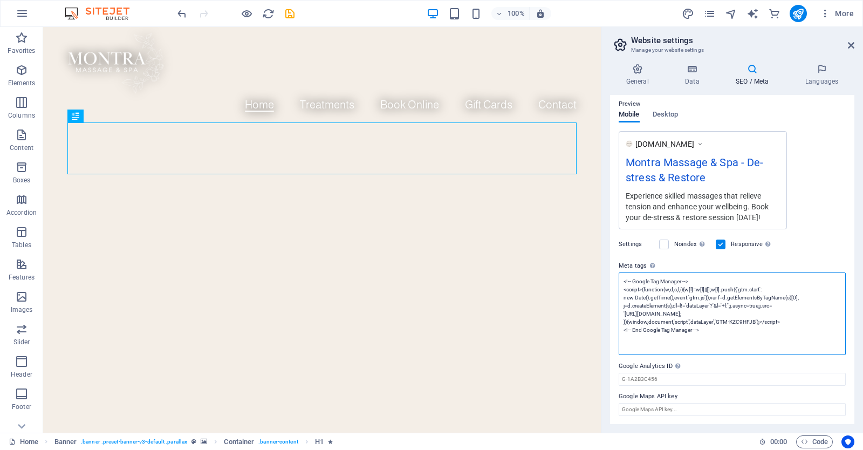
type textarea "<!-- Google Tag Manager --> <script>(function(w,d,s,l,i){w[l]=w[l]||[];w[l].pus…"
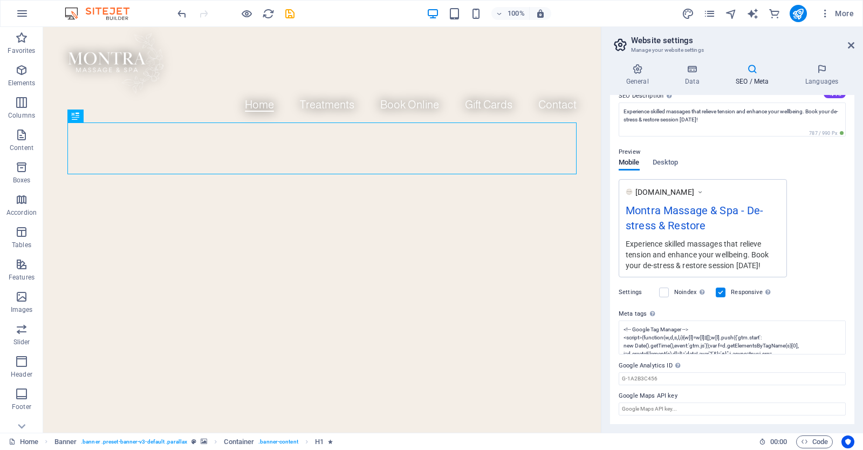
click at [782, 265] on div "SEO Title The title of your website - make it something that stands out in sear…" at bounding box center [732, 259] width 244 height 329
click at [295, 12] on icon "save" at bounding box center [290, 14] width 12 height 12
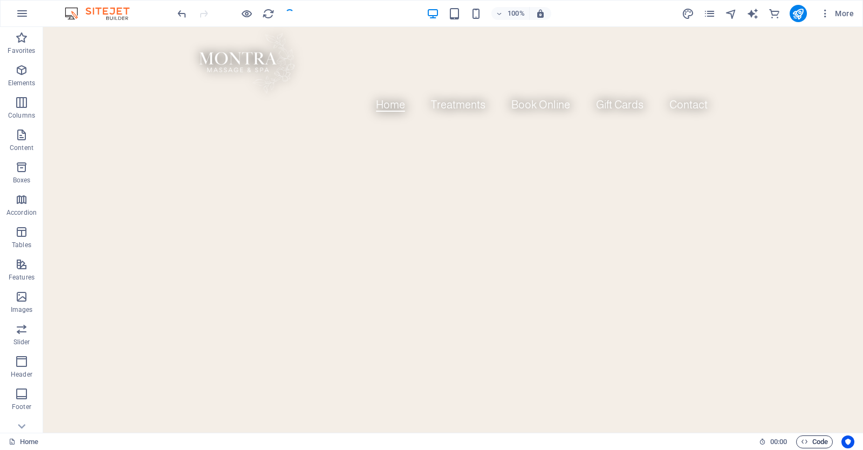
click at [816, 440] on span "Code" at bounding box center [814, 441] width 27 height 13
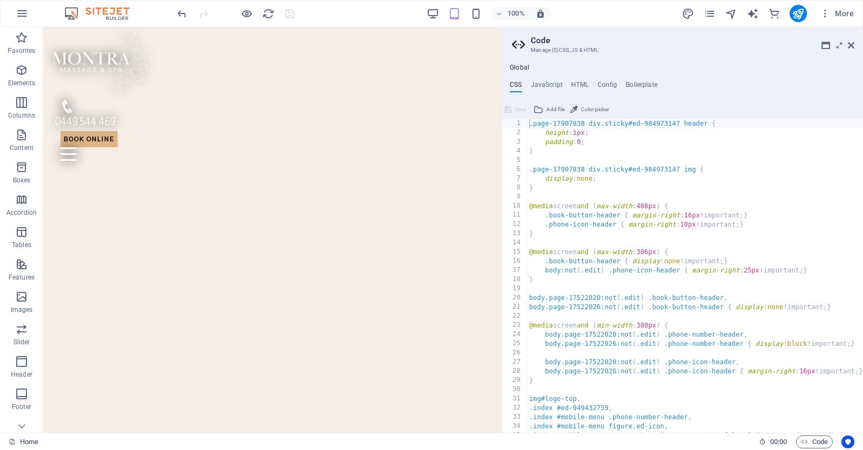
click at [580, 78] on div "Global CSS JavaScript HTML Config Boilerplate .page-17907838 div.sticky#ed-9849…" at bounding box center [682, 248] width 362 height 369
click at [580, 84] on h4 "HTML" at bounding box center [580, 87] width 18 height 12
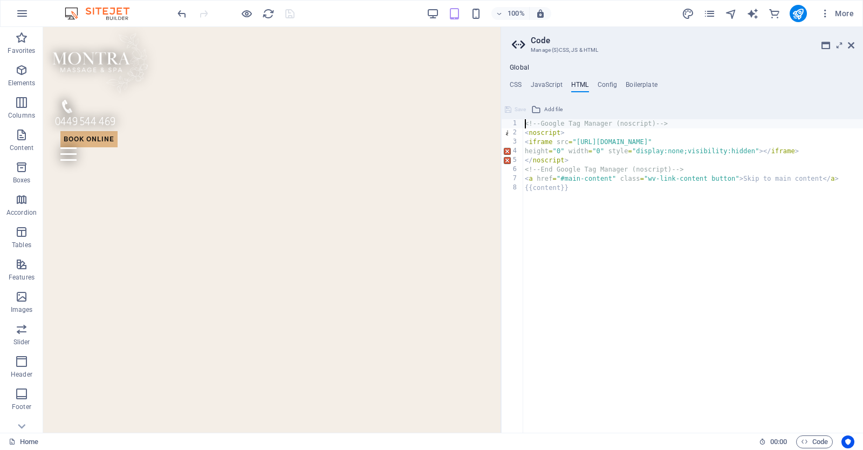
type textarea "<!-- Google Tag Manager (noscript) -->"
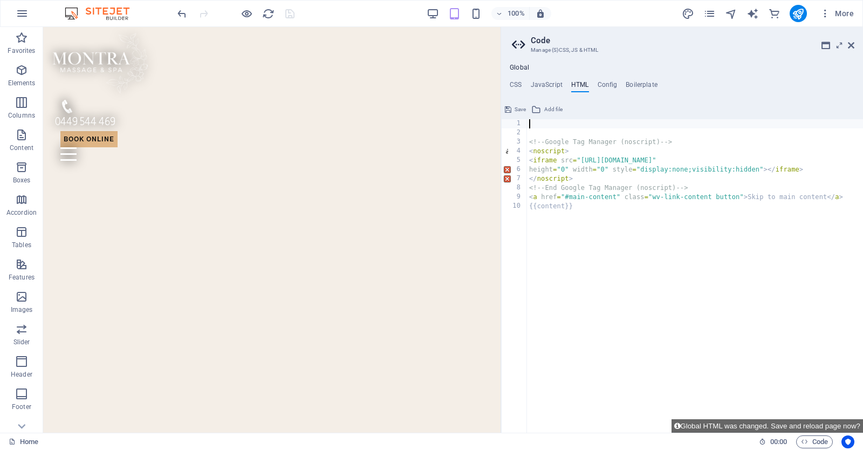
paste textarea "</script>"
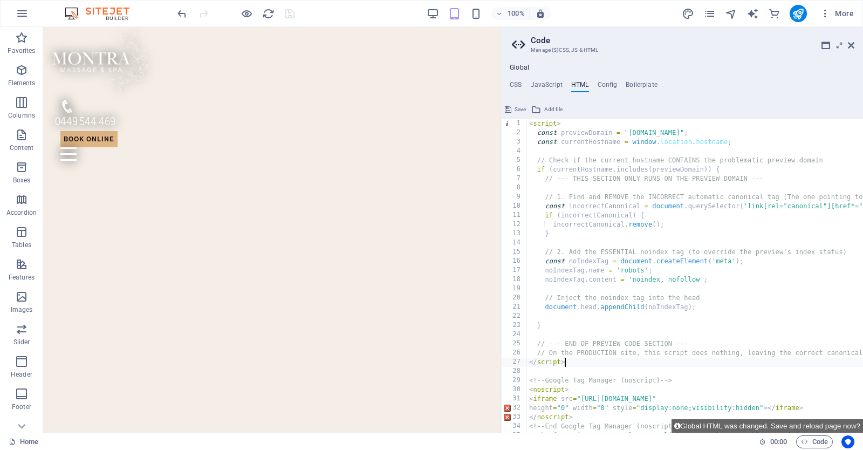
type textarea "</script>"
click at [721, 113] on div "Save Add file" at bounding box center [682, 108] width 362 height 16
click at [286, 9] on icon "save" at bounding box center [290, 14] width 12 height 12
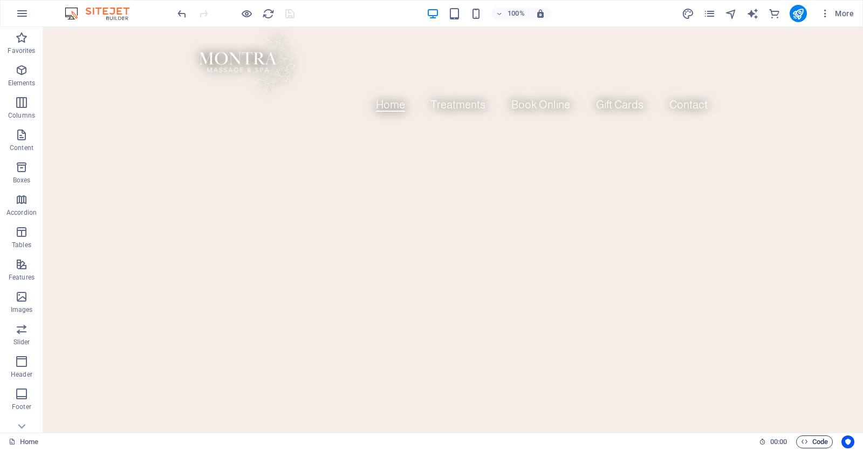
click at [814, 440] on span "Code" at bounding box center [814, 441] width 27 height 13
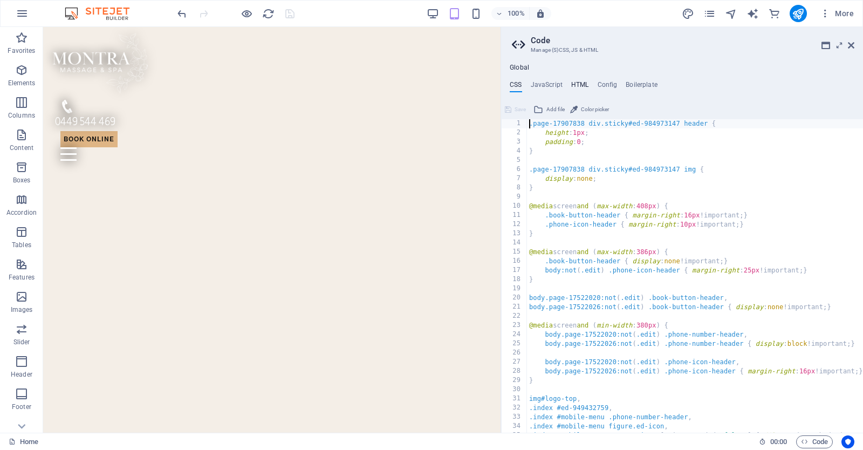
click at [577, 88] on h4 "HTML" at bounding box center [580, 87] width 18 height 12
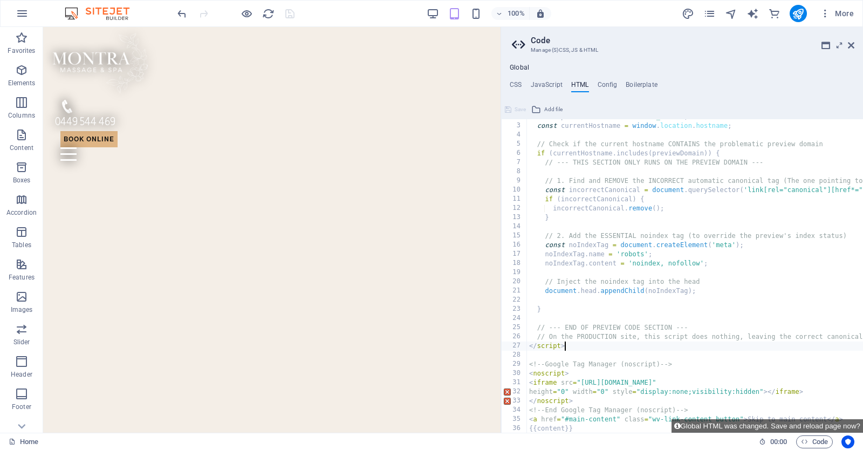
scroll to position [16, 0]
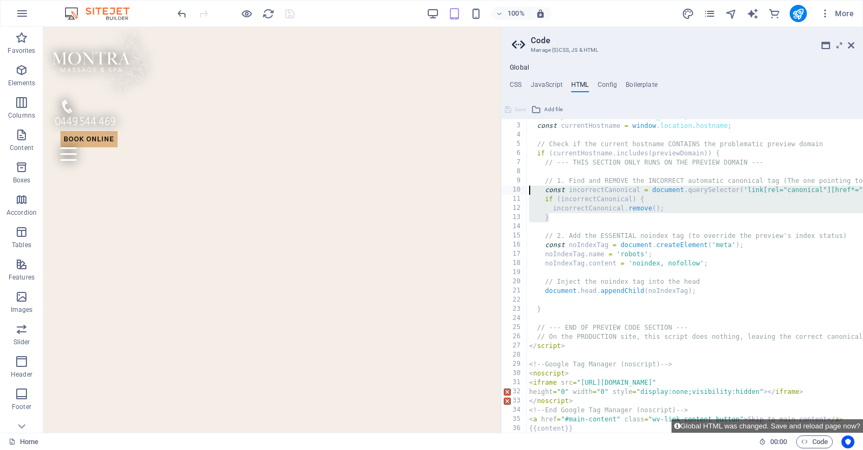
drag, startPoint x: 566, startPoint y: 216, endPoint x: 522, endPoint y: 192, distance: 51.2
click at [522, 192] on div "</script> 2 3 4 5 6 7 8 9 10 11 12 13 14 15 16 17 18 19 20 21 22 23 24 25 26 27…" at bounding box center [682, 275] width 362 height 313
click at [766, 180] on div "const previewDomain = "[DOMAIN_NAME]" ; const currentHostname = window . locati…" at bounding box center [747, 278] width 440 height 332
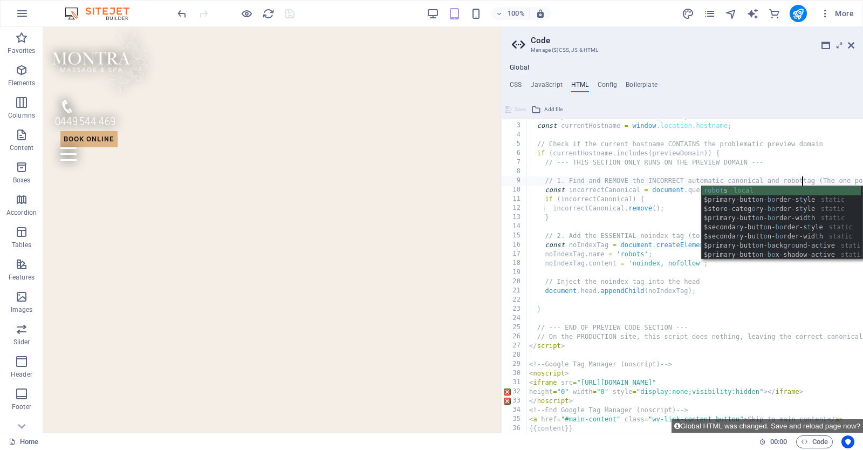
scroll to position [0, 23]
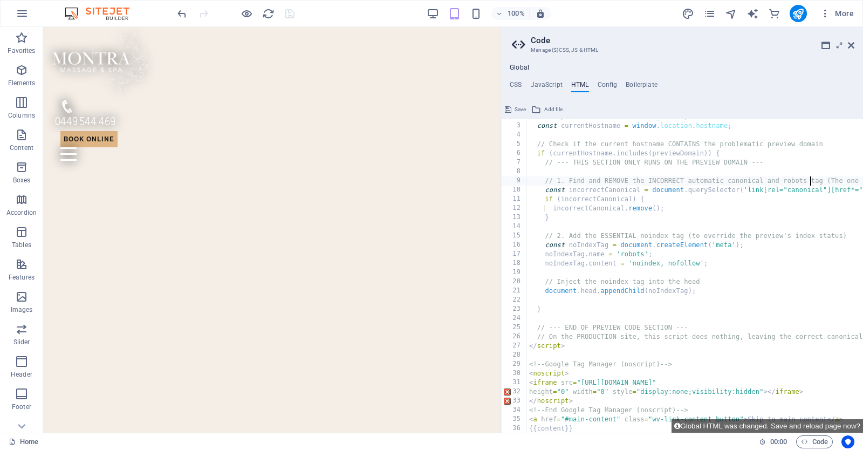
click at [822, 181] on div "const previewDomain = "[DOMAIN_NAME]" ; const currentHostname = window . locati…" at bounding box center [756, 278] width 459 height 332
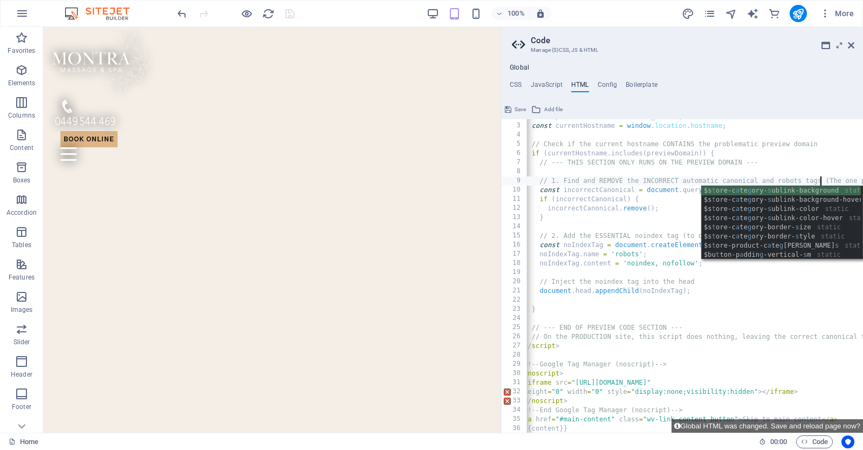
scroll to position [0, 0]
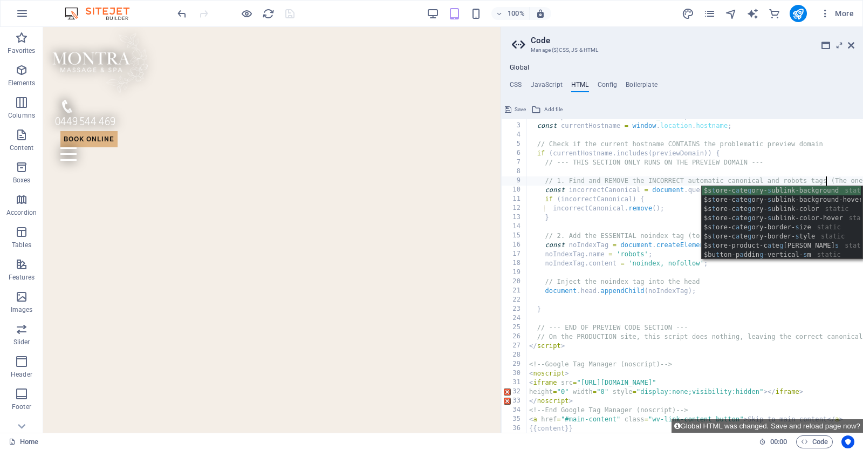
click at [617, 216] on div "const previewDomain = "[DOMAIN_NAME]" ; const currentHostname = window . locati…" at bounding box center [758, 278] width 463 height 332
type textarea "}"
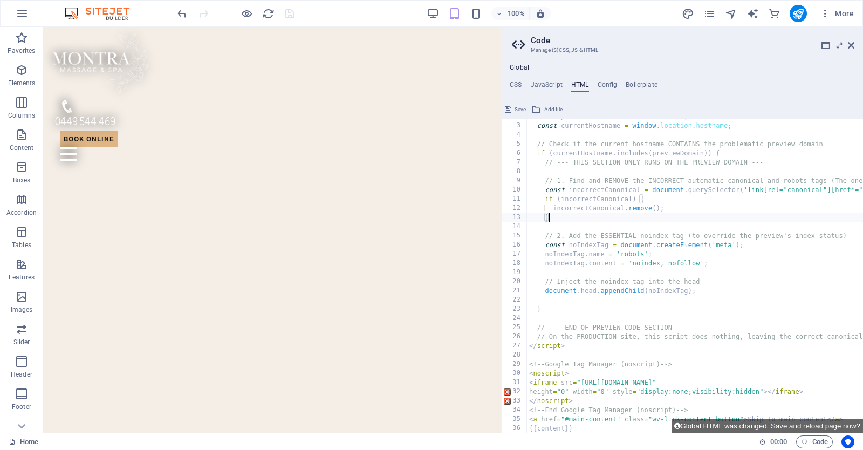
scroll to position [0, 1]
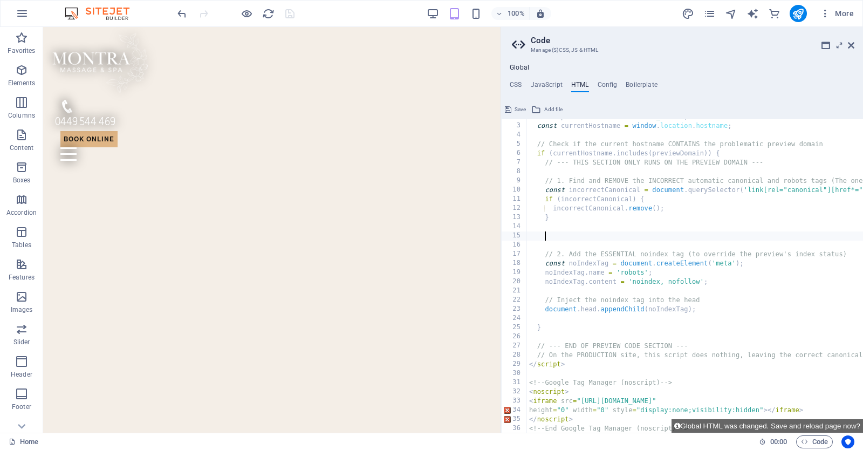
paste textarea "}"
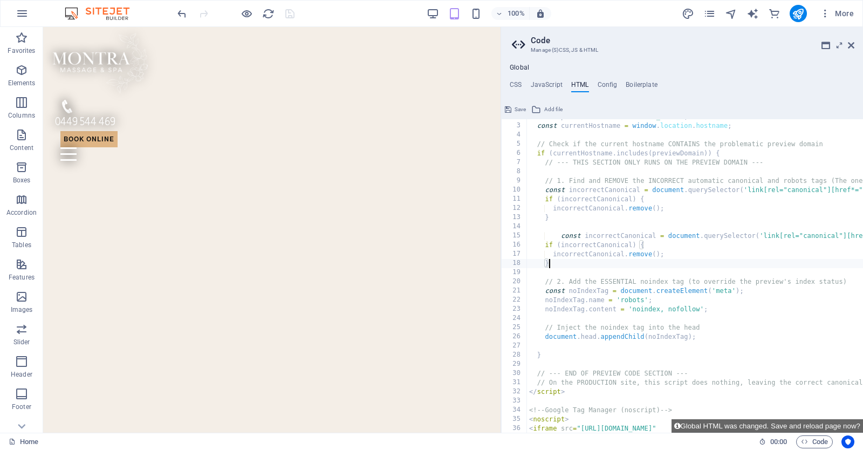
click at [550, 234] on div "const previewDomain = "[DOMAIN_NAME]" ; const currentHostname = window . locati…" at bounding box center [758, 278] width 463 height 332
click at [549, 234] on div "const previewDomain = "[DOMAIN_NAME]" ; const currentHostname = window . locati…" at bounding box center [758, 278] width 463 height 332
drag, startPoint x: 561, startPoint y: 235, endPoint x: 544, endPoint y: 235, distance: 16.7
click at [544, 235] on div "const previewDomain = "[DOMAIN_NAME]" ; const currentHostname = window . locati…" at bounding box center [758, 278] width 463 height 332
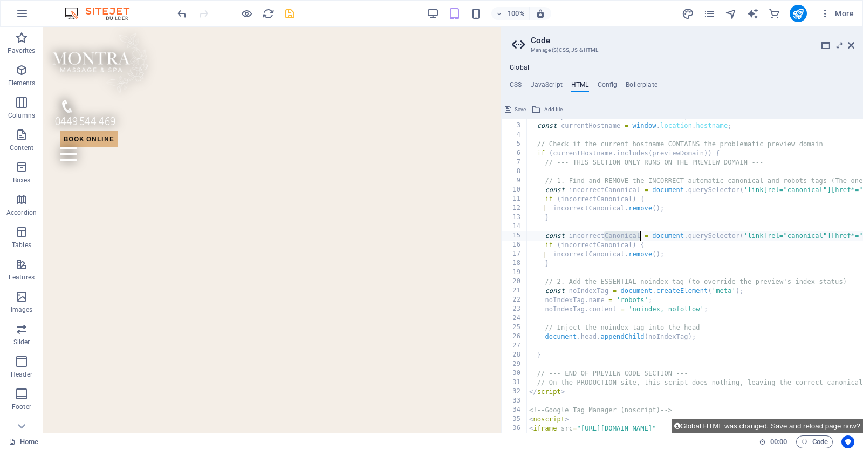
drag, startPoint x: 605, startPoint y: 235, endPoint x: 639, endPoint y: 234, distance: 34.0
click at [639, 234] on div "const previewDomain = "[DOMAIN_NAME]" ; const currentHostname = window . locati…" at bounding box center [758, 278] width 463 height 332
click at [742, 234] on div "const previewDomain = "[DOMAIN_NAME]" ; const currentHostname = window . locati…" at bounding box center [758, 278] width 463 height 332
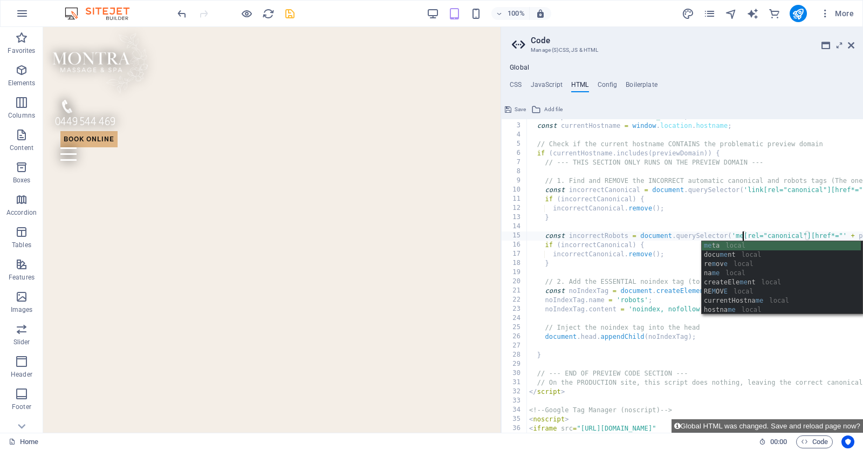
scroll to position [0, 18]
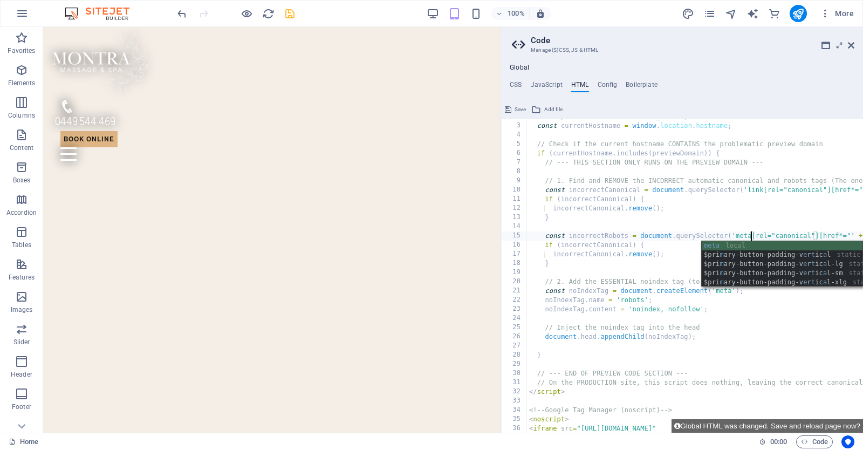
click at [758, 236] on div "const previewDomain = "[DOMAIN_NAME]" ; const currentHostname = window . locati…" at bounding box center [758, 278] width 463 height 332
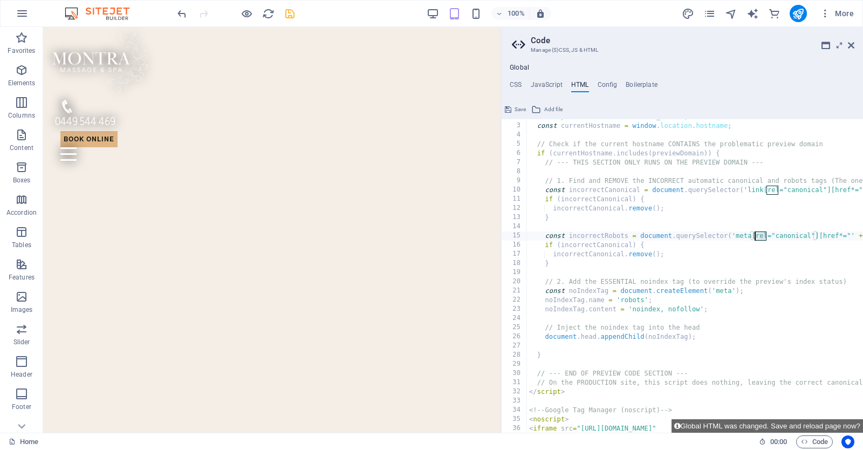
click at [758, 236] on div "const previewDomain = "[DOMAIN_NAME]" ; const currentHostname = window . locati…" at bounding box center [758, 278] width 463 height 332
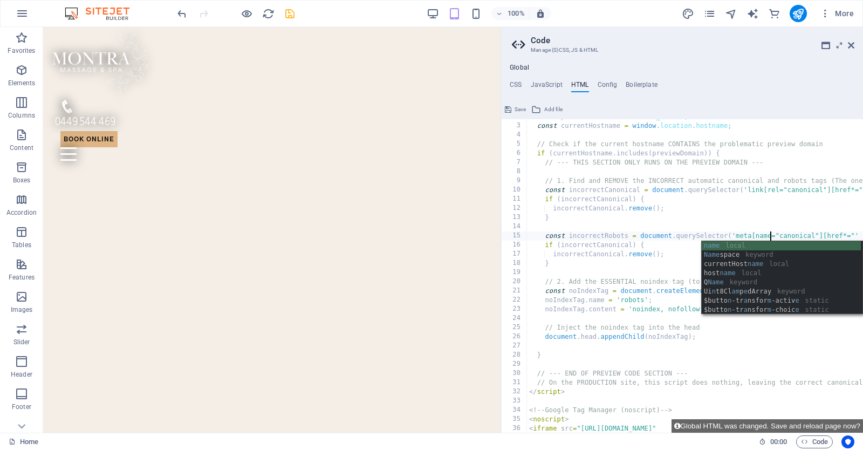
scroll to position [0, 19]
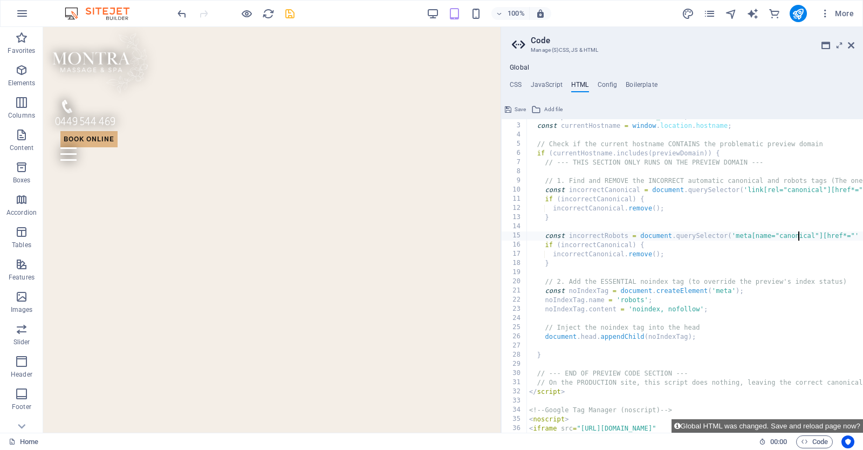
click at [797, 234] on div "const previewDomain = "[DOMAIN_NAME]" ; const currentHostname = window . locati…" at bounding box center [758, 278] width 463 height 332
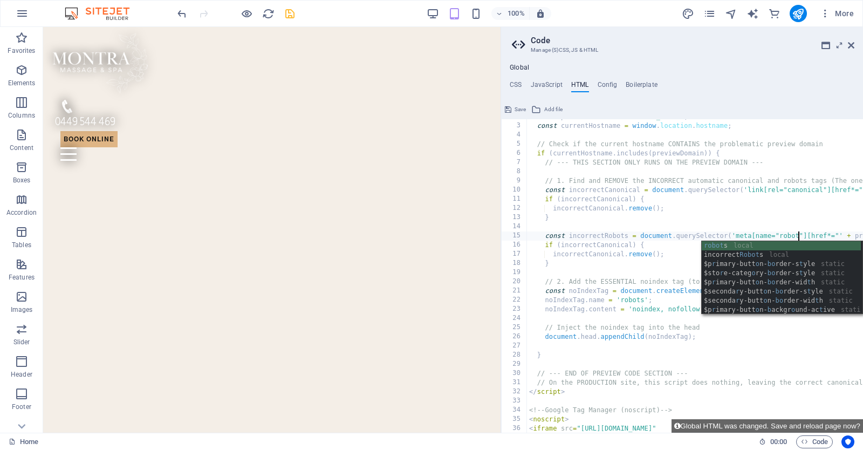
scroll to position [0, 23]
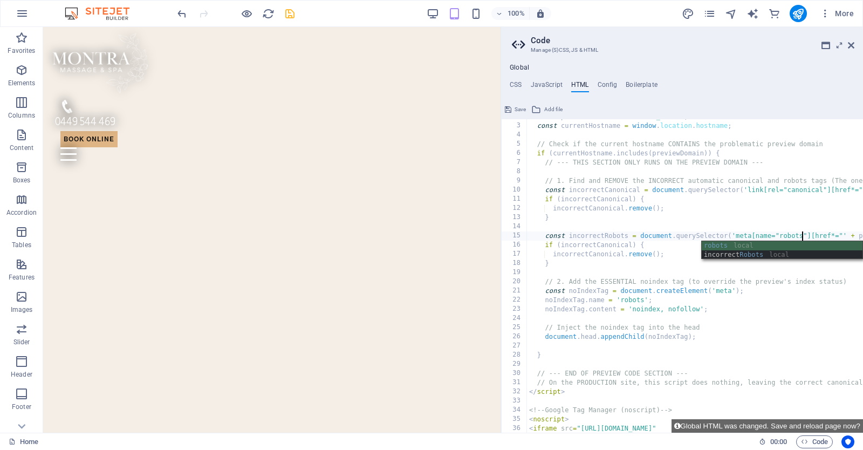
click at [818, 239] on div "const previewDomain = "[DOMAIN_NAME]" ; const currentHostname = window . locati…" at bounding box center [758, 278] width 463 height 332
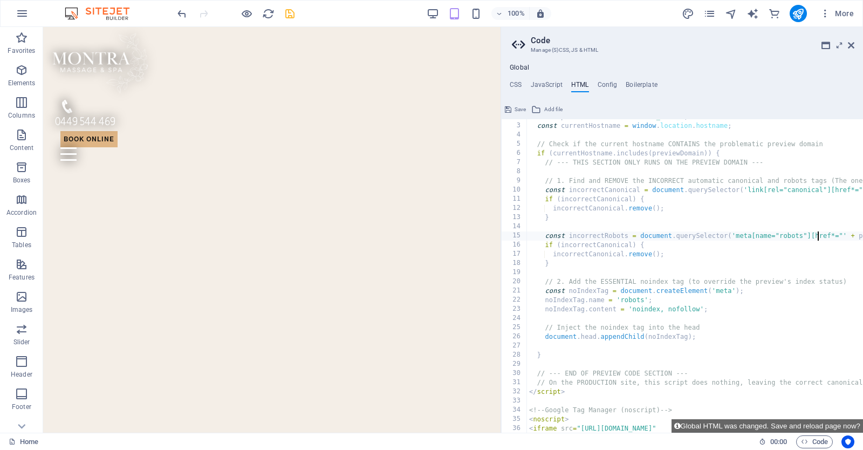
click at [818, 239] on div "const previewDomain = "[DOMAIN_NAME]" ; const currentHostname = window . locati…" at bounding box center [758, 278] width 463 height 332
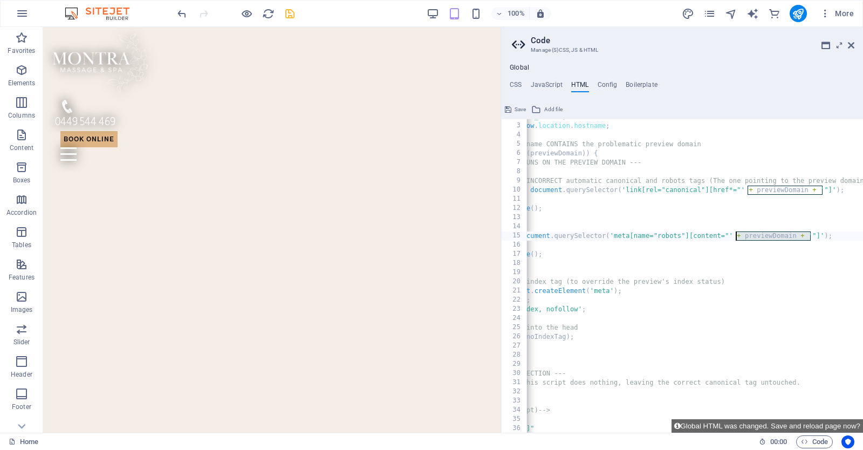
scroll to position [0, 18]
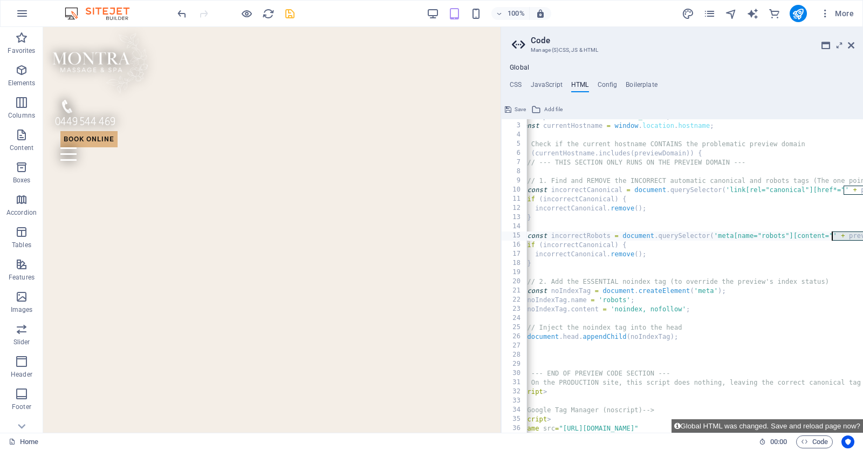
drag, startPoint x: 811, startPoint y: 234, endPoint x: 833, endPoint y: 235, distance: 22.1
click at [833, 235] on div "const previewDomain = "[DOMAIN_NAME]" ; const currentHostname = window . locati…" at bounding box center [740, 278] width 463 height 332
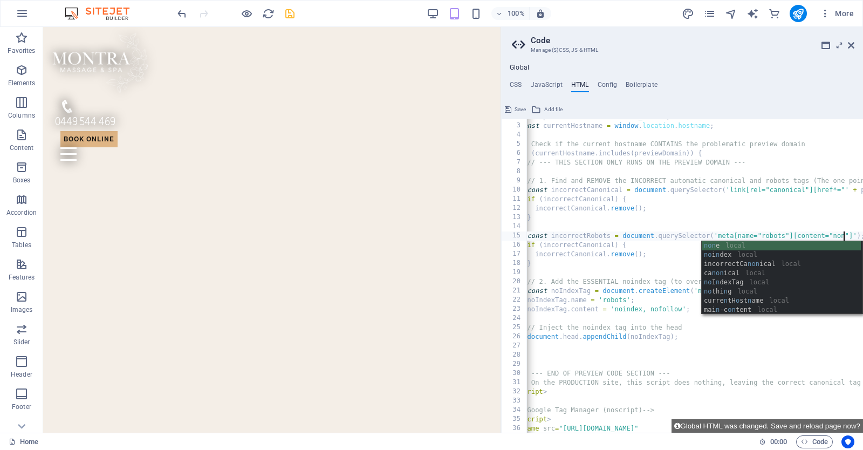
scroll to position [0, 28]
click at [679, 254] on div "const previewDomain = "[DOMAIN_NAME]" ; const currentHostname = window . locati…" at bounding box center [740, 278] width 463 height 332
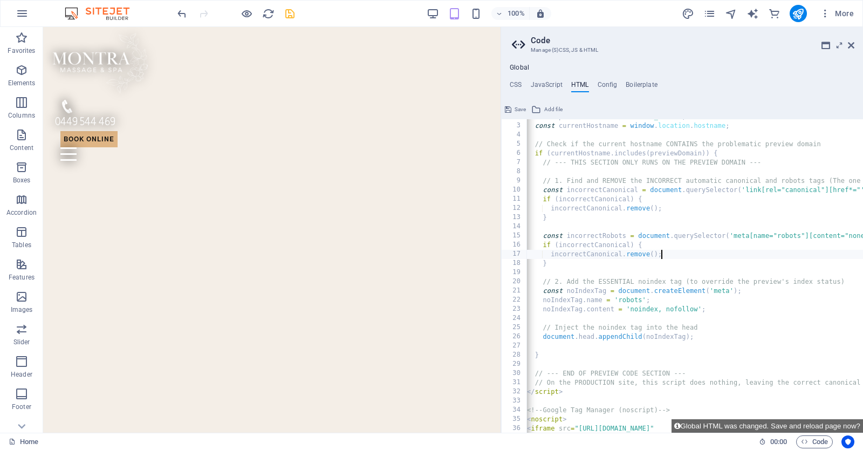
scroll to position [0, 0]
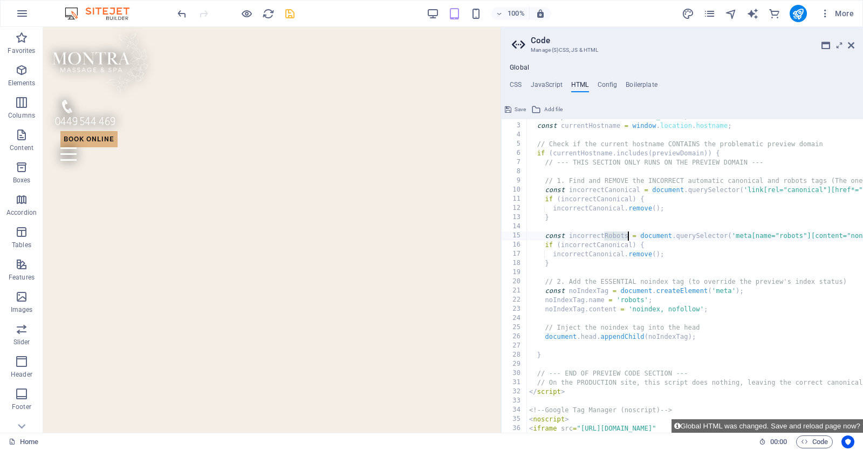
drag, startPoint x: 605, startPoint y: 233, endPoint x: 628, endPoint y: 234, distance: 22.7
click at [628, 234] on div "const previewDomain = "[DOMAIN_NAME]" ; const currentHostname = window . locati…" at bounding box center [758, 278] width 463 height 332
drag, startPoint x: 596, startPoint y: 242, endPoint x: 632, endPoint y: 244, distance: 36.2
click at [632, 244] on div "const previewDomain = "[DOMAIN_NAME]" ; const currentHostname = window . locati…" at bounding box center [758, 278] width 463 height 332
paste textarea "Robots"
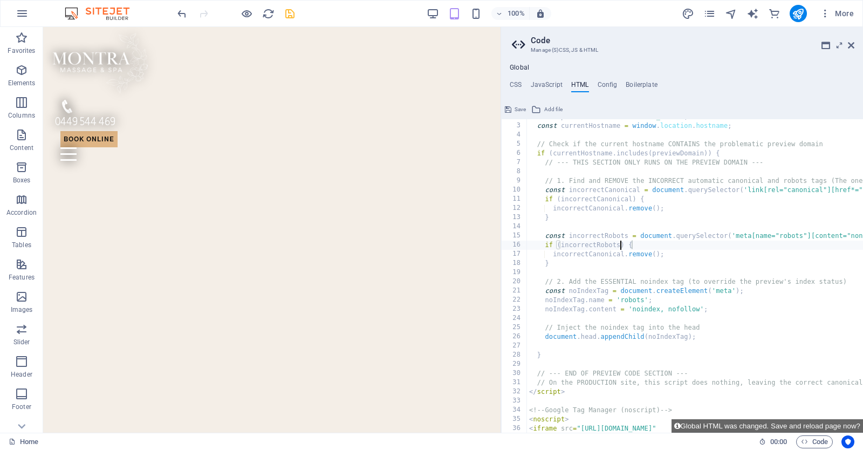
scroll to position [0, 8]
drag, startPoint x: 590, startPoint y: 252, endPoint x: 625, endPoint y: 252, distance: 35.1
click at [625, 252] on div "const previewDomain = "[DOMAIN_NAME]" ; const currentHostname = window . locati…" at bounding box center [758, 278] width 463 height 332
paste textarea "Robots"
click at [635, 263] on div "const previewDomain = "[DOMAIN_NAME]" ; const currentHostname = window . locati…" at bounding box center [758, 278] width 463 height 332
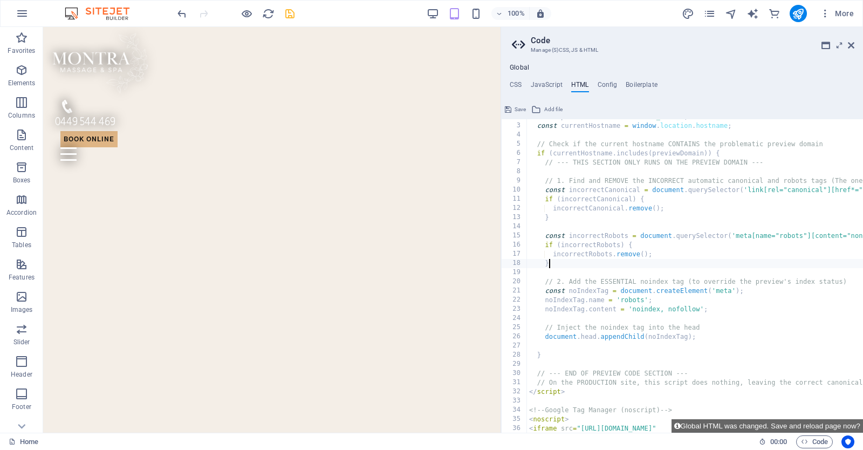
type textarea "}"
click at [290, 10] on icon "save" at bounding box center [290, 14] width 12 height 12
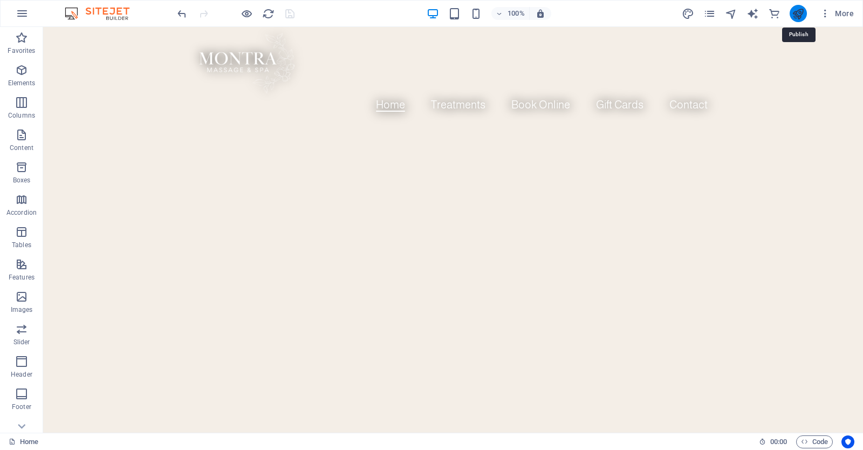
click at [794, 16] on icon "publish" at bounding box center [798, 14] width 12 height 12
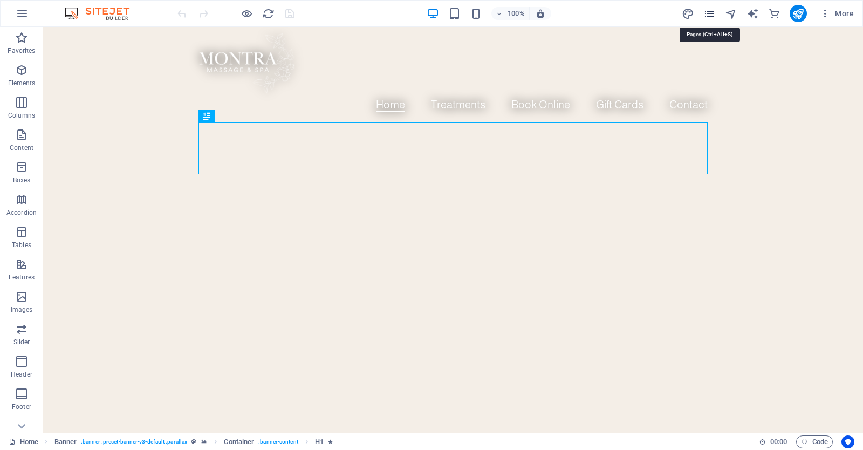
click at [713, 10] on icon "pages" at bounding box center [709, 14] width 12 height 12
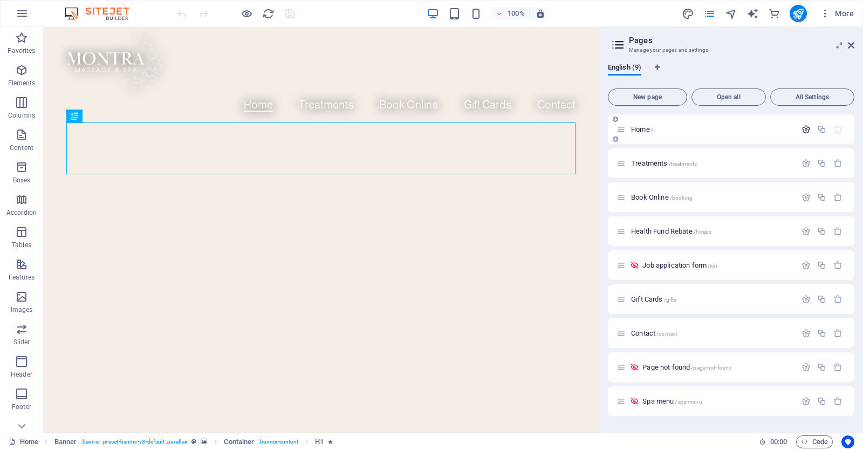
click at [802, 130] on icon "button" at bounding box center [806, 129] width 9 height 9
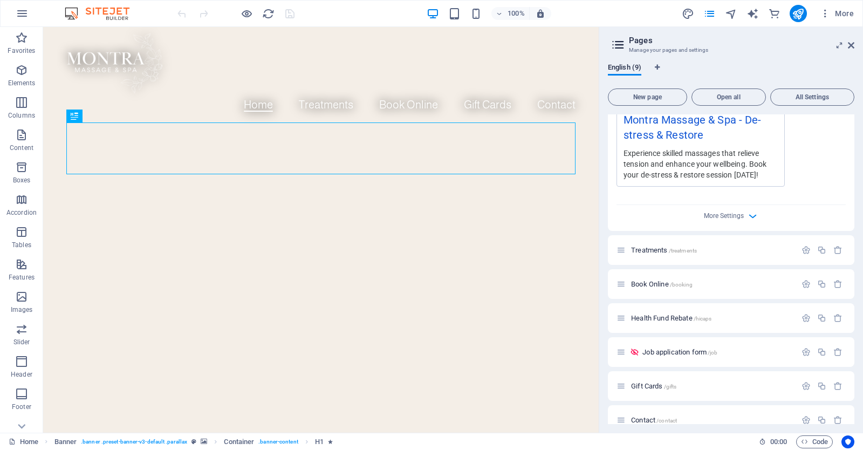
scroll to position [351, 0]
click at [749, 216] on icon "button" at bounding box center [753, 216] width 12 height 12
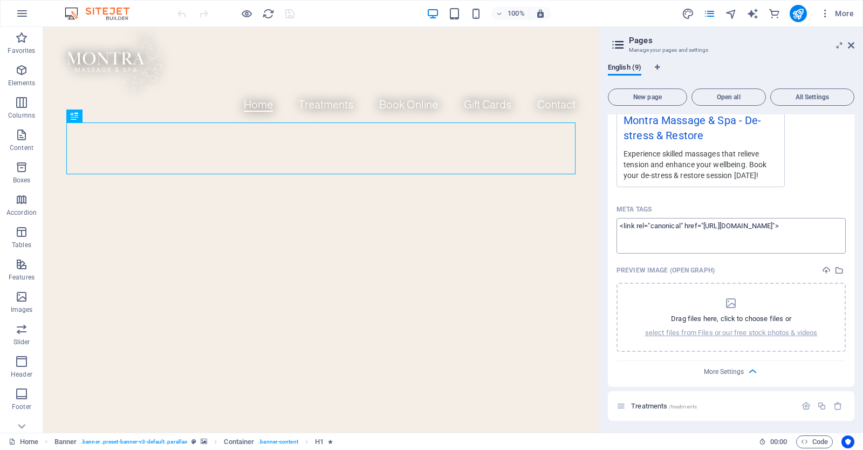
click at [829, 231] on textarea "<link rel="canonical" href="https://montra-remedial.com.au/">" at bounding box center [731, 235] width 229 height 35
paste textarea "<meta name="google-site-verification" content="mfN2PzNthcZjhGPu97jb3uL_w7X6xgc-…"
click at [294, 11] on body "Montra Massage & Spa Home Favorites Elements Columns Content Boxes Accordion Ta…" at bounding box center [431, 225] width 863 height 450
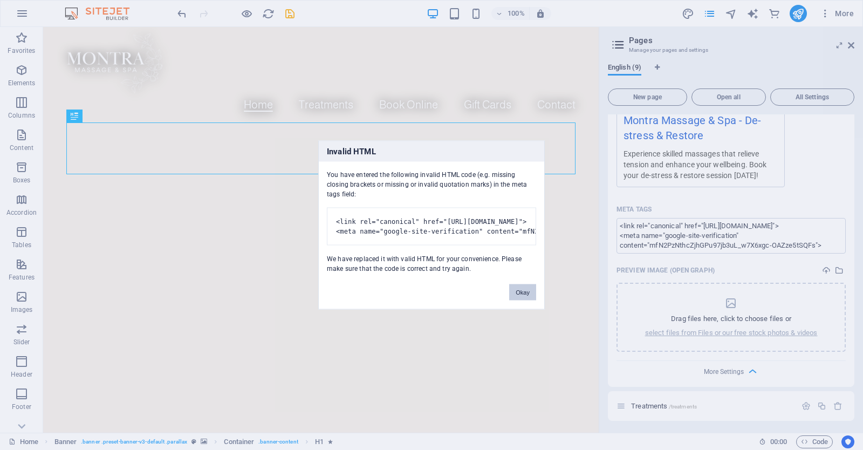
click at [525, 296] on button "Okay" at bounding box center [522, 292] width 27 height 16
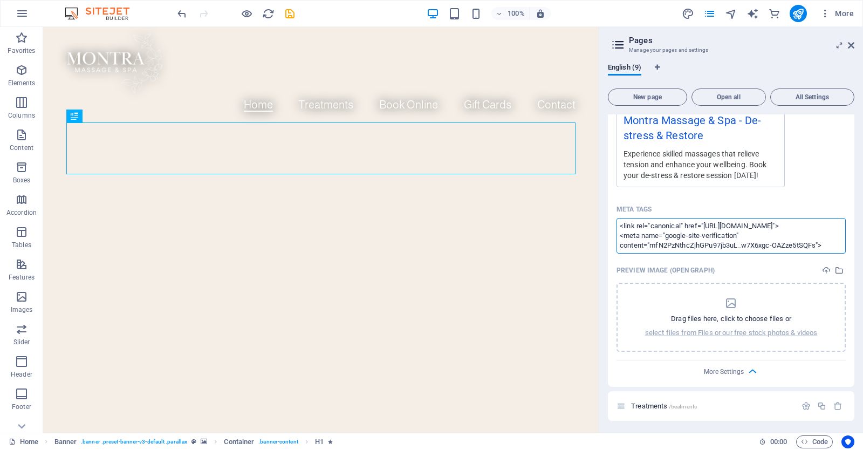
click at [761, 265] on body "Montra Massage & Spa Home Favorites Elements Columns Content Boxes Accordion Ta…" at bounding box center [431, 225] width 863 height 450
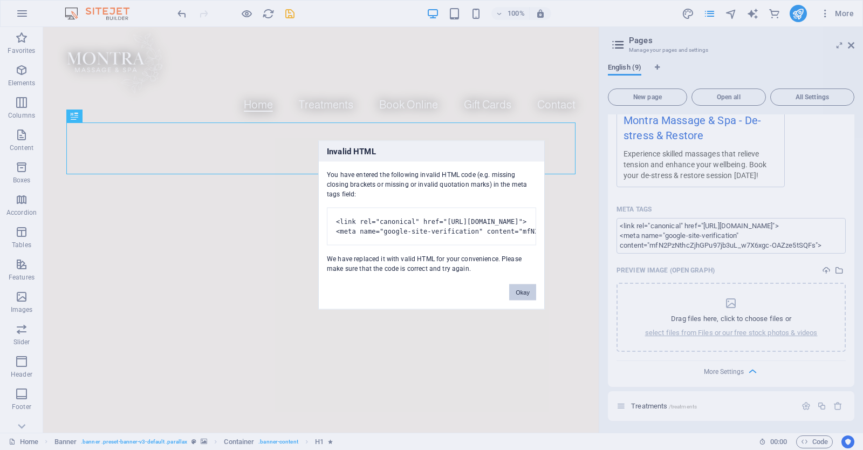
click at [524, 300] on button "Okay" at bounding box center [522, 292] width 27 height 16
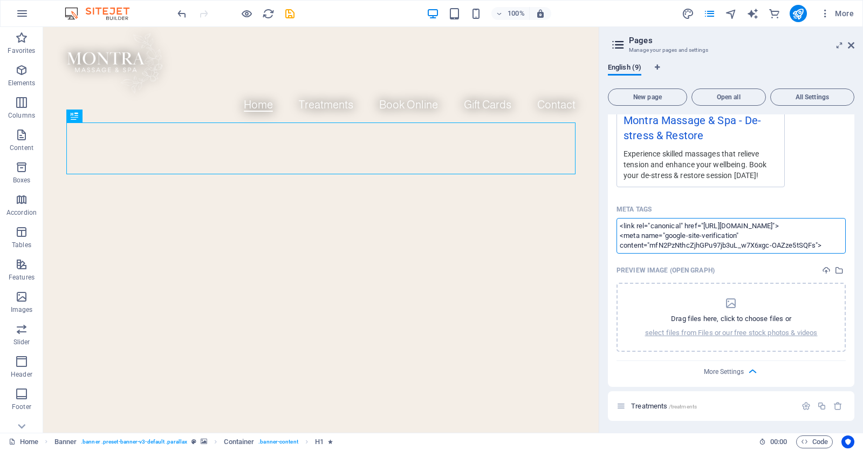
click at [343, 12] on body "Montra Massage & Spa Home Favorites Elements Columns Content Boxes Accordion Ta…" at bounding box center [431, 225] width 863 height 450
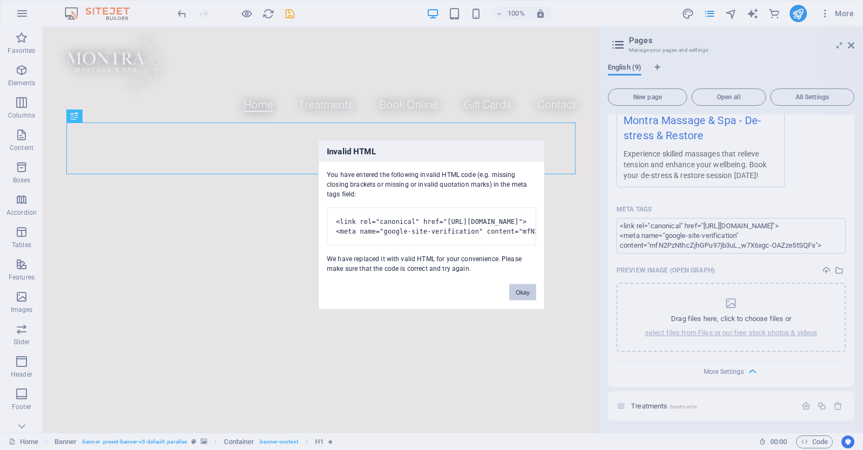
click at [524, 300] on button "Okay" at bounding box center [522, 292] width 27 height 16
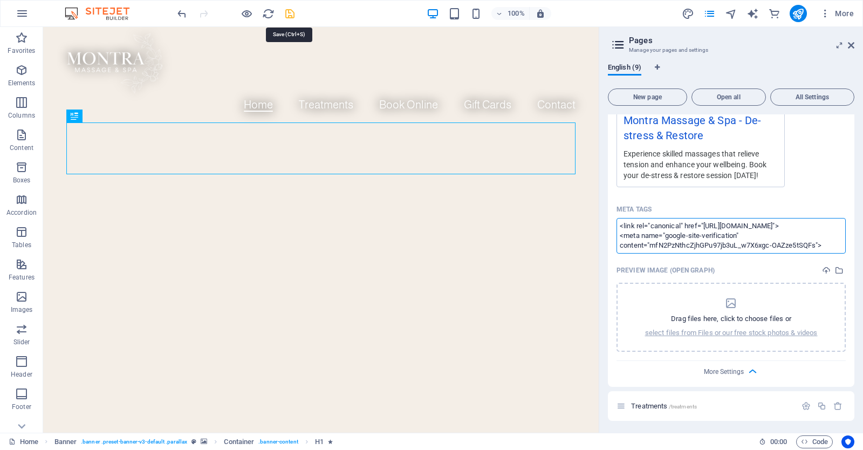
click at [291, 12] on body "Montra Massage & Spa Home Favorites Elements Columns Content Boxes Accordion Ta…" at bounding box center [431, 225] width 863 height 450
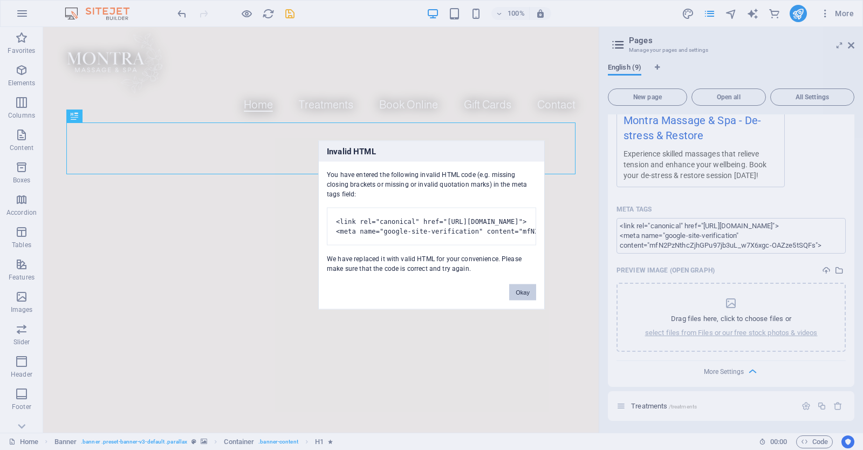
click at [524, 293] on button "Okay" at bounding box center [522, 292] width 27 height 16
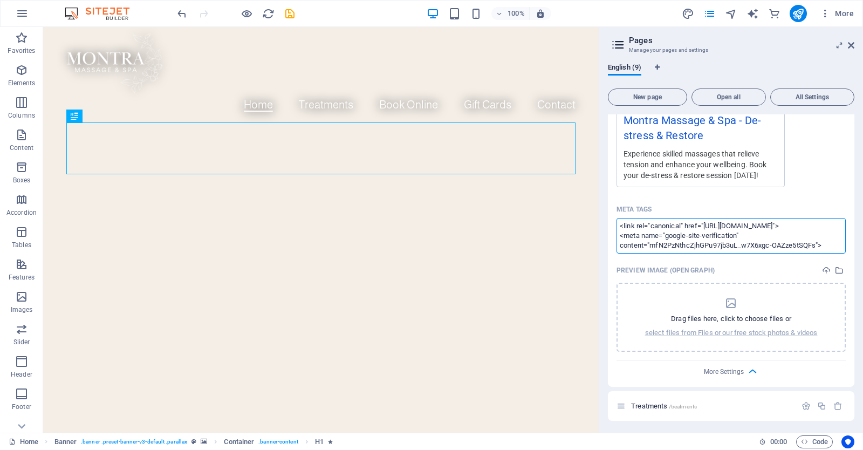
click at [682, 226] on textarea "<link rel="canonical" href="https://montra-remedial.com.au/"> <meta name="googl…" at bounding box center [731, 235] width 229 height 35
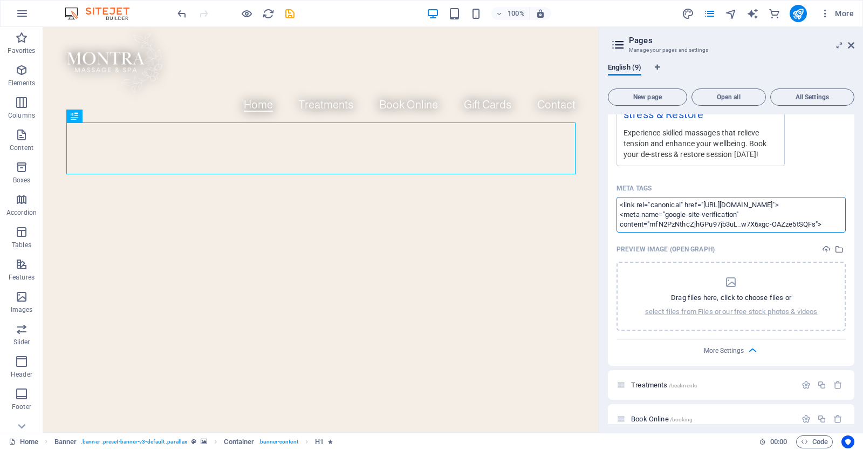
scroll to position [373, 0]
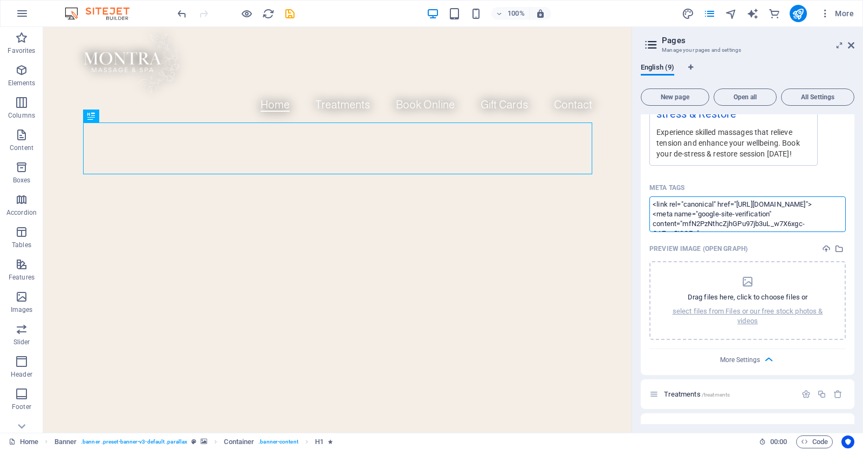
drag, startPoint x: 599, startPoint y: 214, endPoint x: 553, endPoint y: 204, distance: 47.0
click at [629, 242] on div "Home Favorites Elements Columns Content Boxes Accordion Tables Features Images …" at bounding box center [431, 230] width 863 height 406
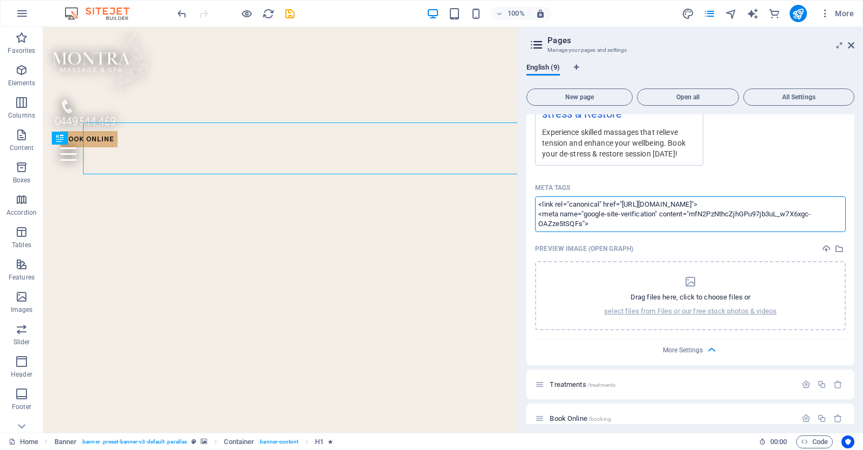
drag, startPoint x: 633, startPoint y: 242, endPoint x: 516, endPoint y: 229, distance: 117.8
click at [516, 229] on div "Home Favorites Elements Columns Content Boxes Accordion Tables Features Images …" at bounding box center [431, 230] width 863 height 406
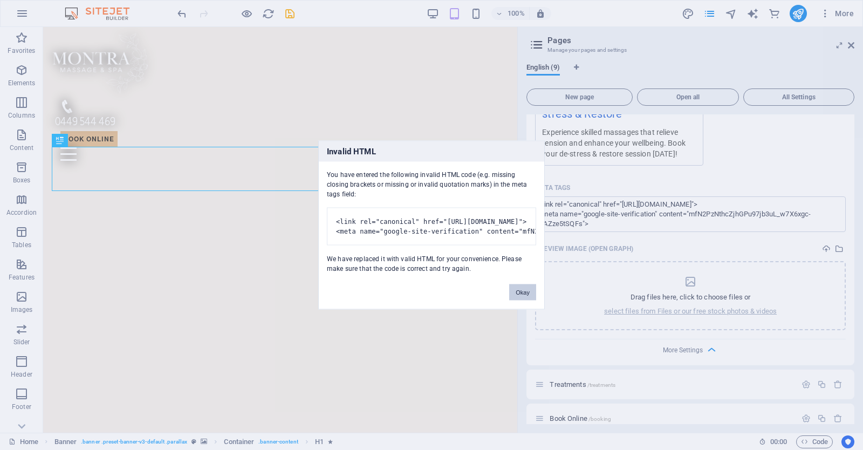
click at [607, 174] on body "Montra Massage & Spa Home Favorites Elements Columns Content Boxes Accordion Ta…" at bounding box center [431, 225] width 863 height 450
click at [527, 300] on button "Okay" at bounding box center [522, 292] width 27 height 16
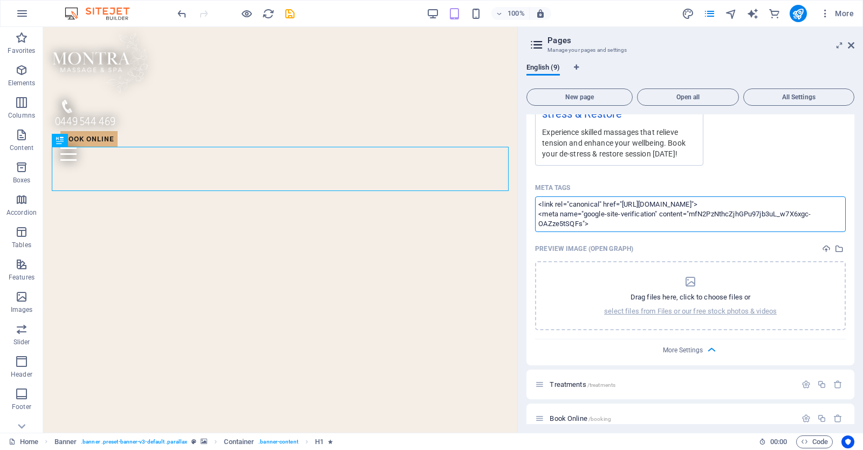
click at [607, 206] on textarea "<link rel="canonical" href="https://montra-remedial.com.au/"> <meta name="googl…" at bounding box center [690, 213] width 311 height 35
click at [585, 223] on textarea "<link rel="canonical" href="https://montra-remedial.com.au/"> <meta name="googl…" at bounding box center [690, 213] width 311 height 35
click at [730, 204] on textarea "<link rel="canonical" href="https://montra-remedial.com.au/"> <meta name="googl…" at bounding box center [690, 213] width 311 height 35
click at [741, 185] on body "Montra Massage & Spa Home Favorites Elements Columns Content Boxes Accordion Ta…" at bounding box center [431, 225] width 863 height 450
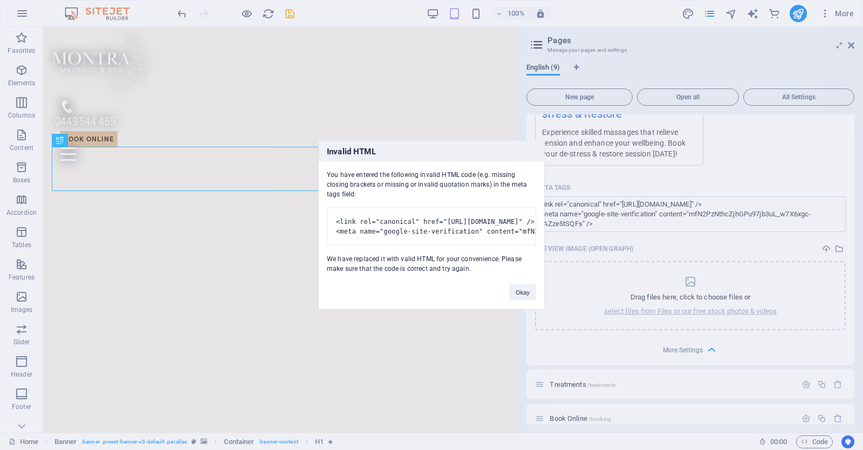
type textarea "<link rel="canonical" href="https://montra-remedial.com.au/"> <meta name="googl…"
click at [520, 295] on button "Okay" at bounding box center [522, 292] width 27 height 16
click at [696, 237] on body "Montra Massage & Spa Home Favorites Elements Columns Content Boxes Accordion Ta…" at bounding box center [431, 225] width 863 height 450
click at [530, 292] on button "Okay" at bounding box center [522, 292] width 27 height 16
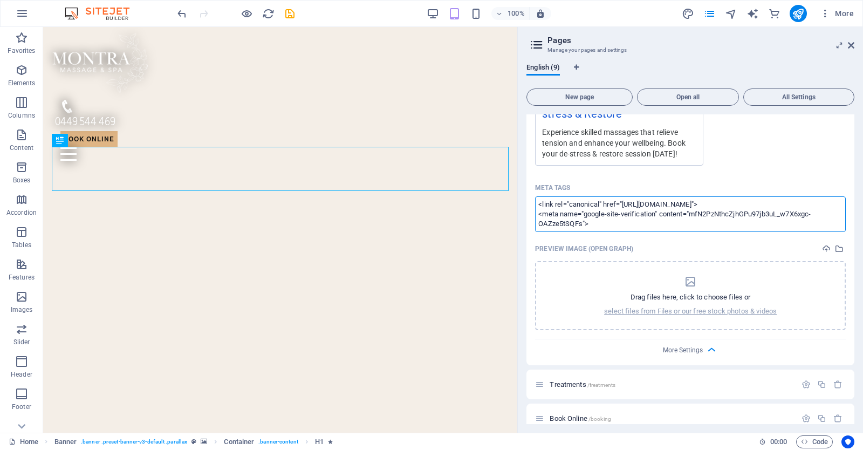
click at [605, 224] on textarea "<link rel="canonical" href="https://montra-remedial.com.au/"> <meta name="googl…" at bounding box center [690, 213] width 311 height 35
drag, startPoint x: 604, startPoint y: 227, endPoint x: 531, endPoint y: 199, distance: 78.5
click at [531, 199] on div "Name Home ​ URL SLUG / ​ SEO Title AI ​ 413 / 580 Px SEO Description AI ​ 787 /…" at bounding box center [691, 68] width 328 height 594
click at [621, 180] on div "Meta tags" at bounding box center [690, 187] width 311 height 17
click at [621, 196] on textarea "Meta tags ​" at bounding box center [690, 213] width 311 height 35
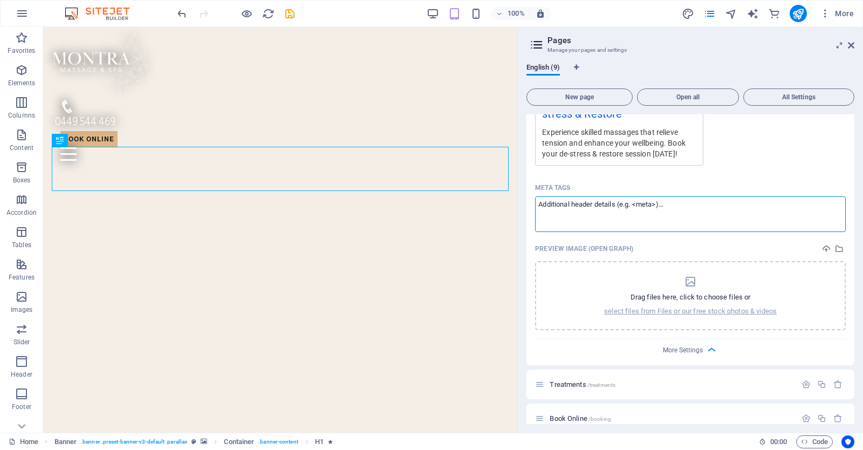
click at [610, 210] on textarea "Meta tags ​" at bounding box center [690, 213] width 311 height 35
paste textarea "<link rel="canonical" href="https://montra-remedial.com.au/"> <meta name="googl…"
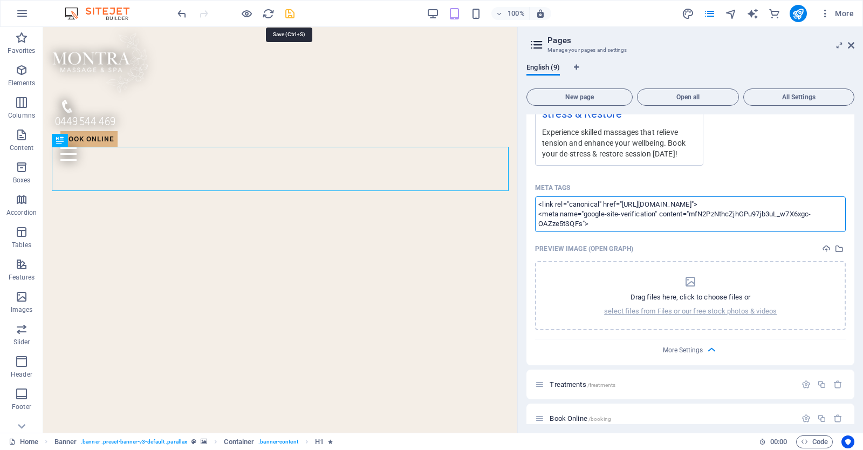
click at [288, 13] on body "Montra Massage & Spa Home Favorites Elements Columns Content Boxes Accordion Ta…" at bounding box center [431, 225] width 863 height 450
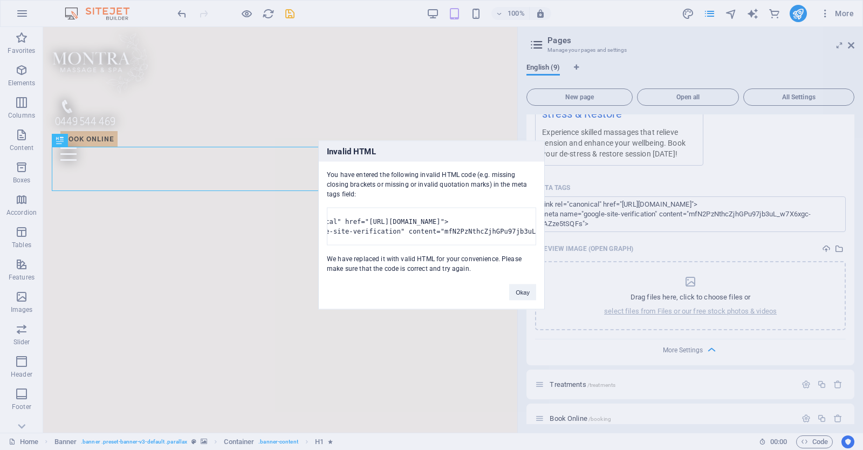
scroll to position [0, 174]
drag, startPoint x: 473, startPoint y: 221, endPoint x: 542, endPoint y: 228, distance: 69.5
click at [542, 228] on div "You have entered the following invalid HTML code (e.g. missing closing brackets…" at bounding box center [431, 218] width 225 height 112
click at [521, 293] on button "Okay" at bounding box center [522, 292] width 27 height 16
click at [582, 244] on body "Montra Massage & Spa Home Favorites Elements Columns Content Boxes Accordion Ta…" at bounding box center [431, 225] width 863 height 450
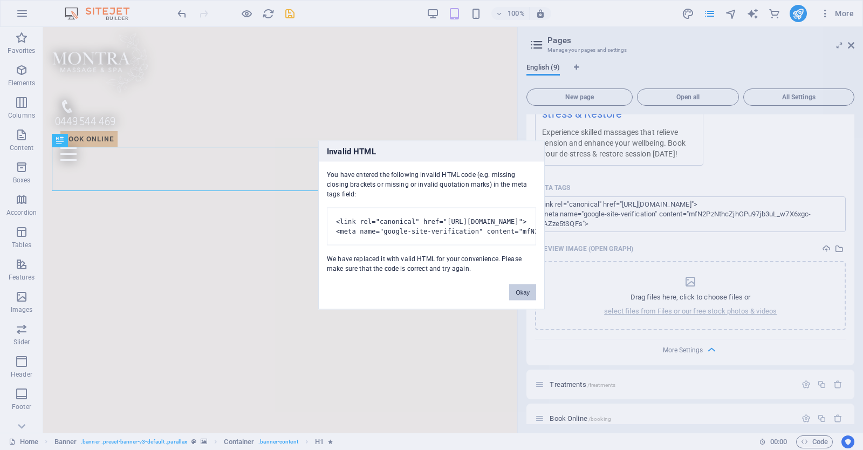
click at [524, 293] on button "Okay" at bounding box center [522, 292] width 27 height 16
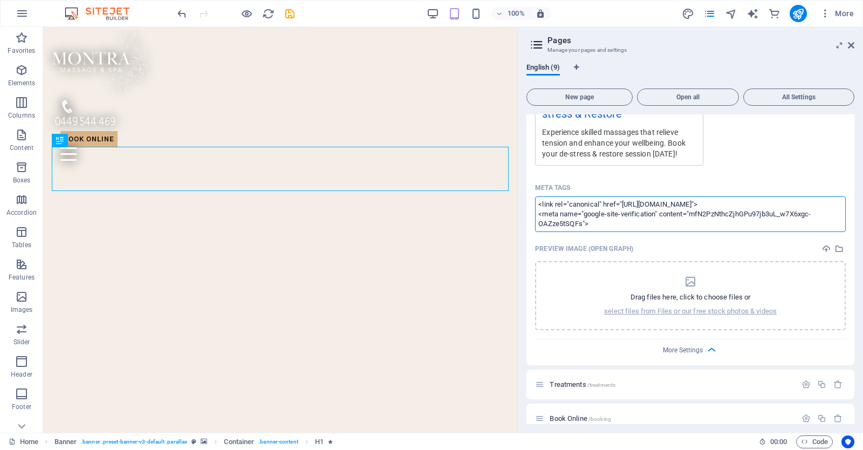
click at [611, 241] on body "Montra Massage & Spa Home Favorites Elements Columns Content Boxes Accordion Ta…" at bounding box center [431, 225] width 863 height 450
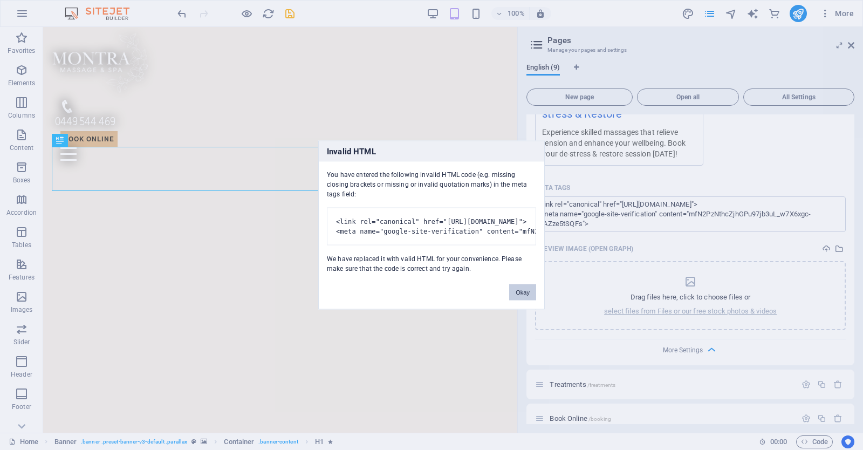
click at [522, 295] on button "Okay" at bounding box center [522, 292] width 27 height 16
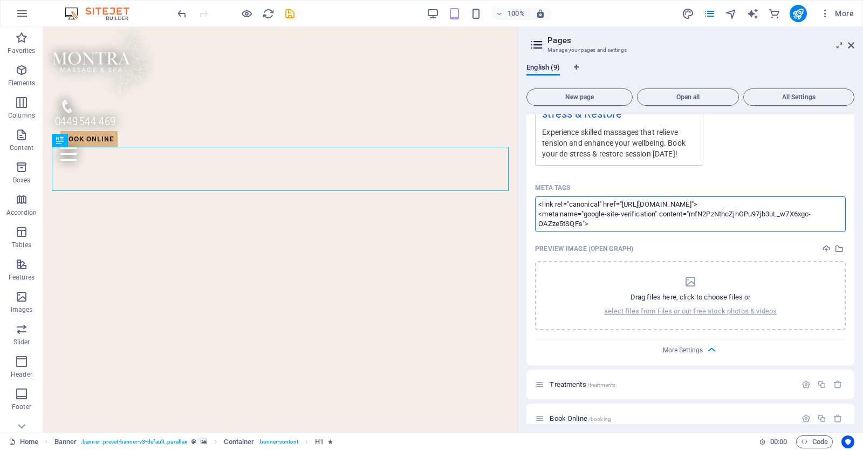
click at [600, 220] on textarea "<link rel="canonical" href="https://montra-remedial.com.au/"> <meta name="googl…" at bounding box center [690, 213] width 311 height 35
click at [598, 186] on body "Montra Massage & Spa Home Favorites Elements Columns Content Boxes Accordion Ta…" at bounding box center [431, 225] width 863 height 450
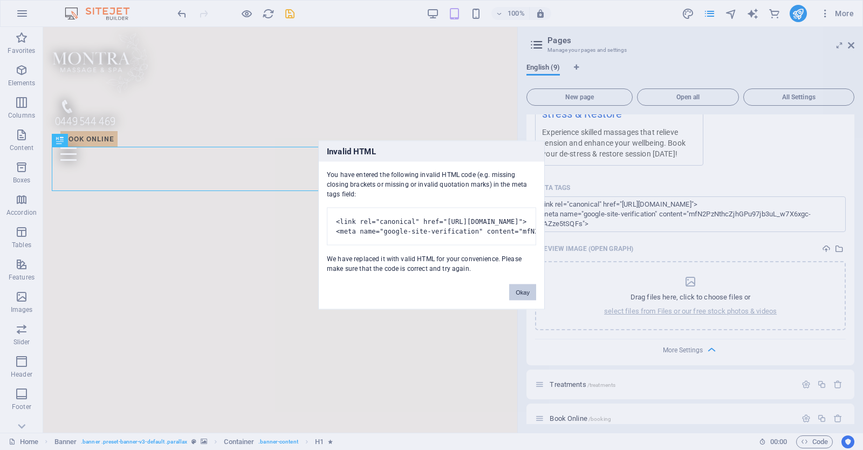
click at [521, 295] on button "Okay" at bounding box center [522, 292] width 27 height 16
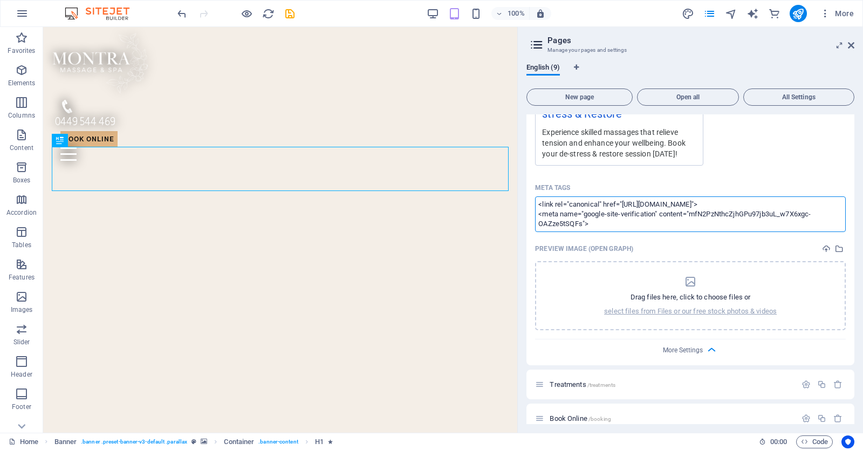
click at [755, 201] on textarea "<link rel="canonical" href="https://montra-remedial.com.au/"> <meta name="googl…" at bounding box center [690, 213] width 311 height 35
drag, startPoint x: 755, startPoint y: 201, endPoint x: 523, endPoint y: 201, distance: 232.0
click at [523, 201] on div "English (9) New page Open all All Settings Home / Name Home ​ URL SLUG / ​ SEO …" at bounding box center [690, 244] width 345 height 378
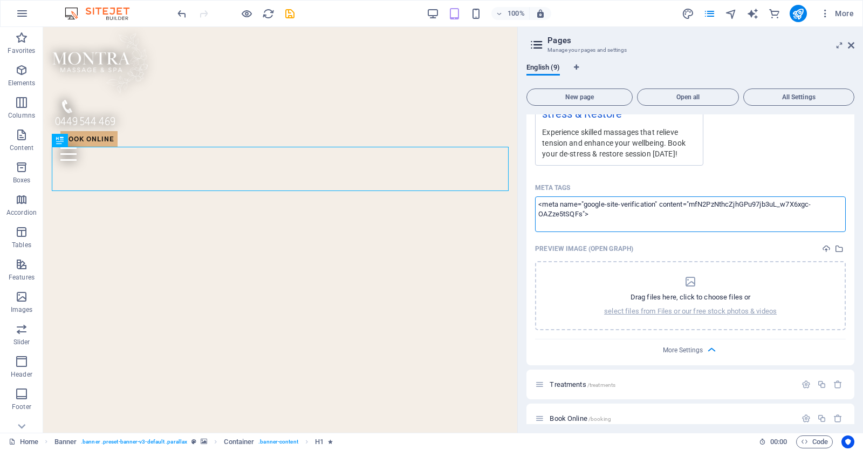
type textarea "<meta name="google-site-verification" content="mfN2PzNthcZjhGPu97jb3uL_w7X6xgc-…"
click at [607, 180] on div "Meta tags" at bounding box center [690, 187] width 311 height 17
click at [607, 196] on textarea "<meta name="google-site-verification" content="mfN2PzNthcZjhGPu97jb3uL_w7X6xgc-…" at bounding box center [690, 213] width 311 height 35
click at [292, 13] on icon "save" at bounding box center [290, 14] width 12 height 12
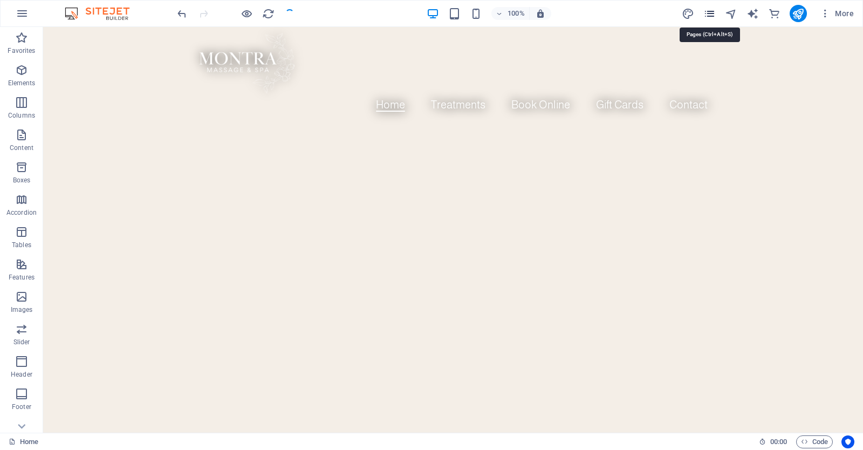
click at [713, 13] on icon "pages" at bounding box center [709, 14] width 12 height 12
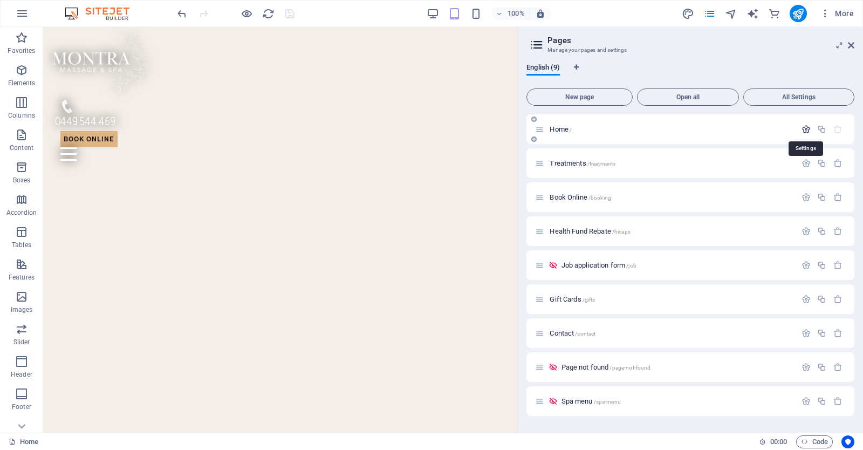
click at [806, 127] on icon "button" at bounding box center [806, 129] width 9 height 9
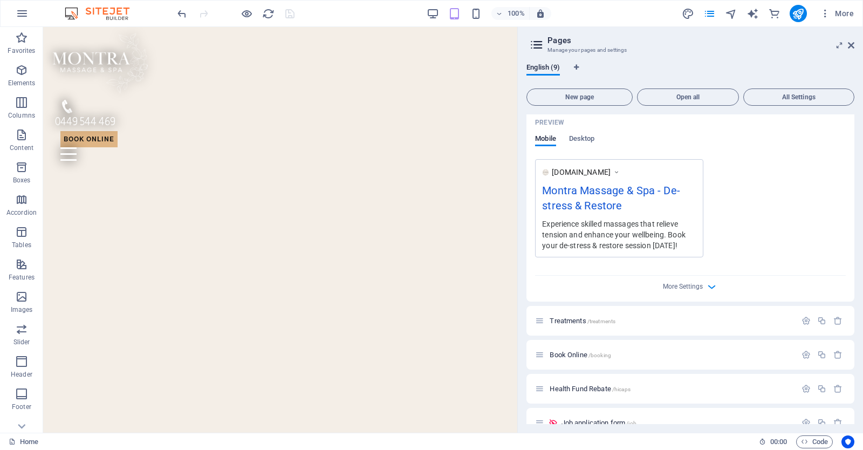
scroll to position [293, 0]
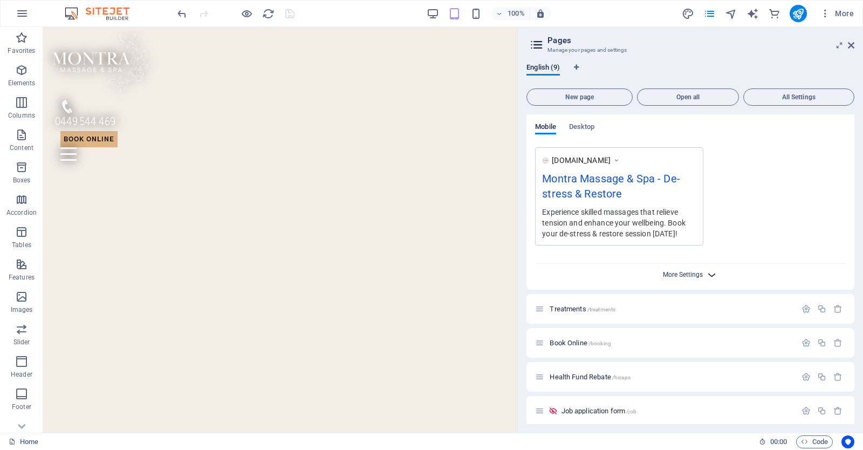
click at [697, 271] on span "More Settings" at bounding box center [683, 275] width 40 height 8
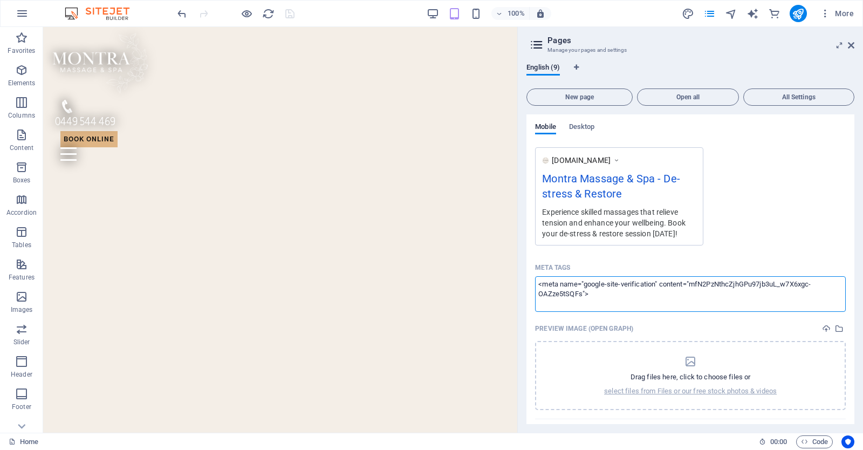
click at [633, 303] on textarea "<meta name="google-site-verification" content="mfN2PzNthcZjhGPu97jb3uL_w7X6xgc-…" at bounding box center [690, 293] width 311 height 35
paste textarea "<link rel="canonical" href="https://montra-remedial.com.au/">"
click at [676, 265] on body "Montra Massage & Spa Home Favorites Elements Columns Content Boxes Accordion Ta…" at bounding box center [431, 225] width 863 height 450
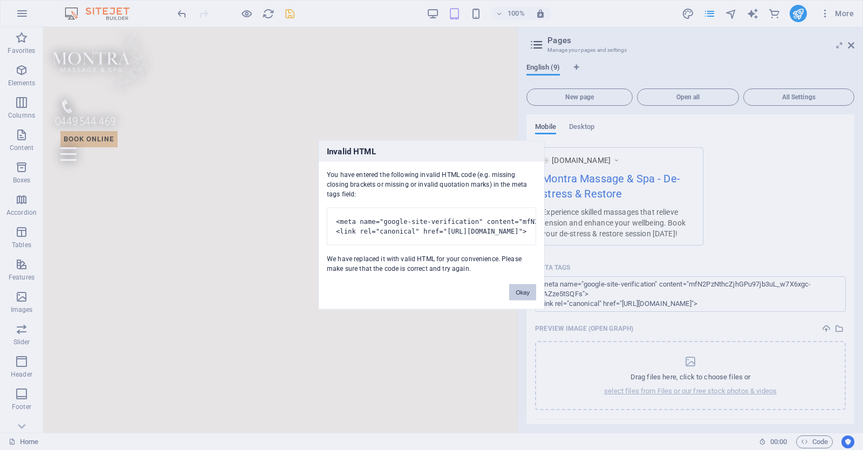
click at [524, 295] on button "Okay" at bounding box center [522, 292] width 27 height 16
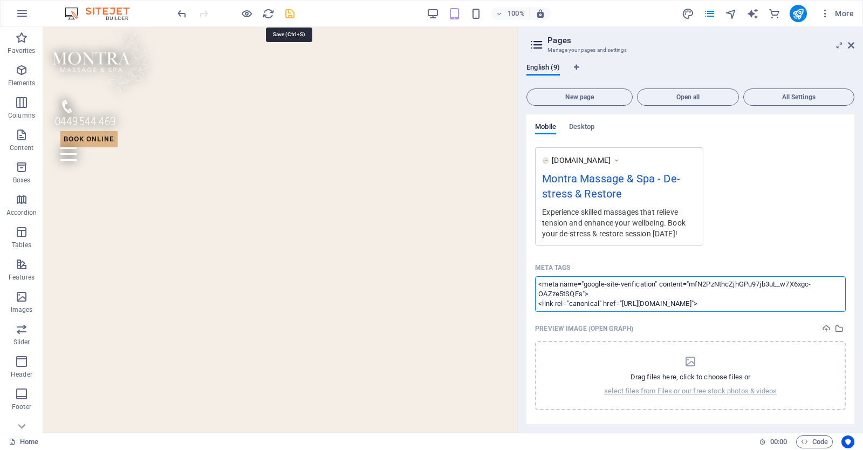
click at [292, 16] on body "Montra Massage & Spa Home Favorites Elements Columns Content Boxes Accordion Ta…" at bounding box center [431, 225] width 863 height 450
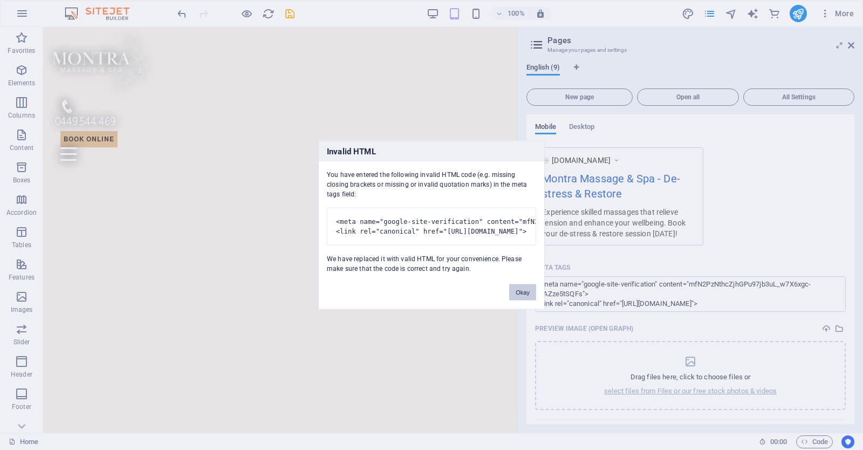
click at [527, 297] on button "Okay" at bounding box center [522, 292] width 27 height 16
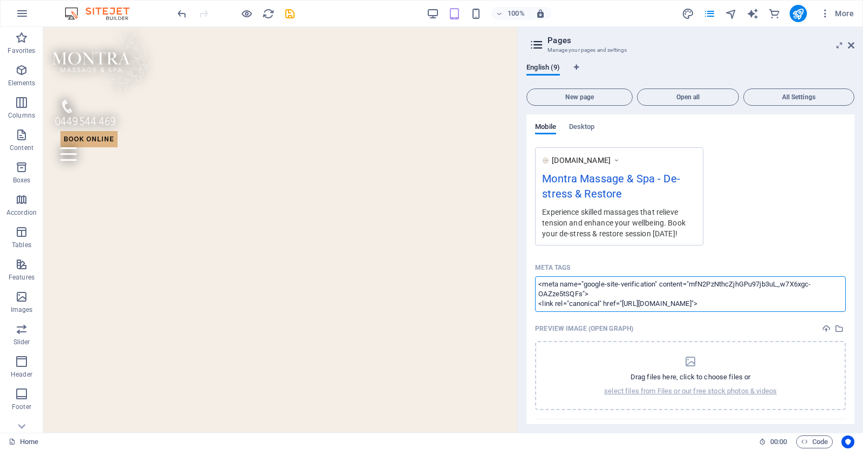
click at [744, 306] on textarea "<meta name="google-site-verification" content="mfN2PzNthcZjhGPu97jb3uL_w7X6xgc-…" at bounding box center [690, 293] width 311 height 35
click at [745, 302] on textarea "<meta name="google-site-verification" content="mfN2PzNthcZjhGPu97jb3uL_w7X6xgc-…" at bounding box center [690, 293] width 311 height 35
type textarea "<meta name="google-site-verification" content="mfN2PzNthcZjhGPu97jb3uL_w7X6xgc-…"
click at [288, 16] on icon "save" at bounding box center [290, 14] width 12 height 12
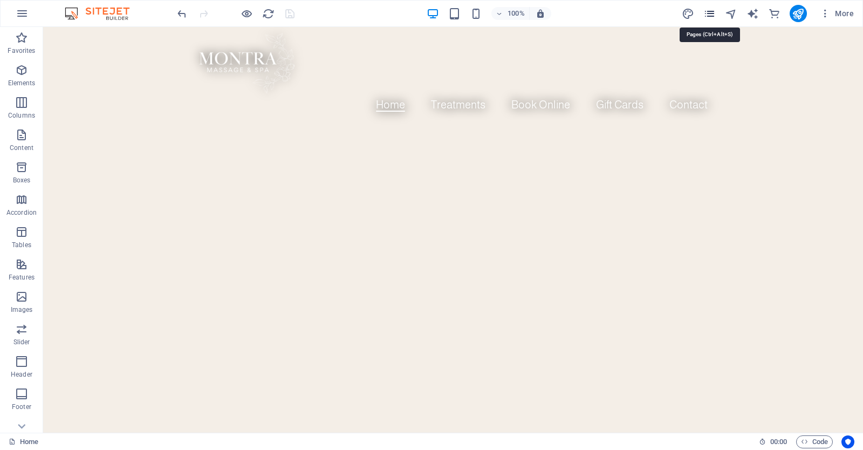
click at [712, 12] on icon "pages" at bounding box center [709, 14] width 12 height 12
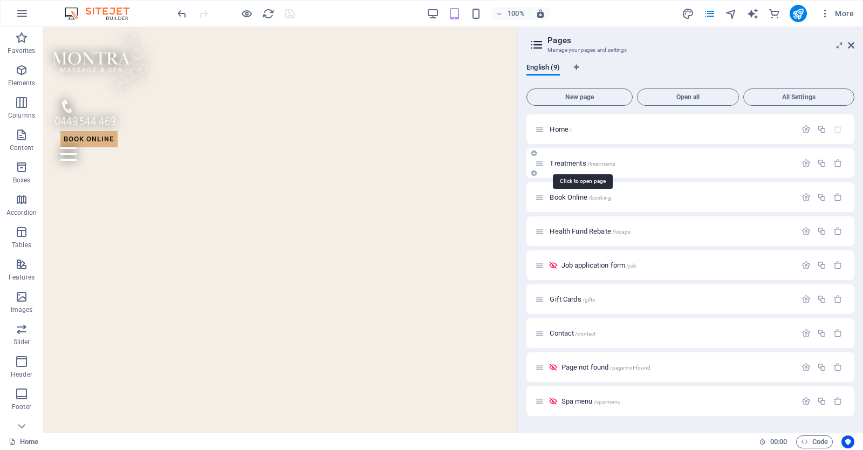
click at [576, 161] on span "Treatments /treatments" at bounding box center [583, 163] width 66 height 8
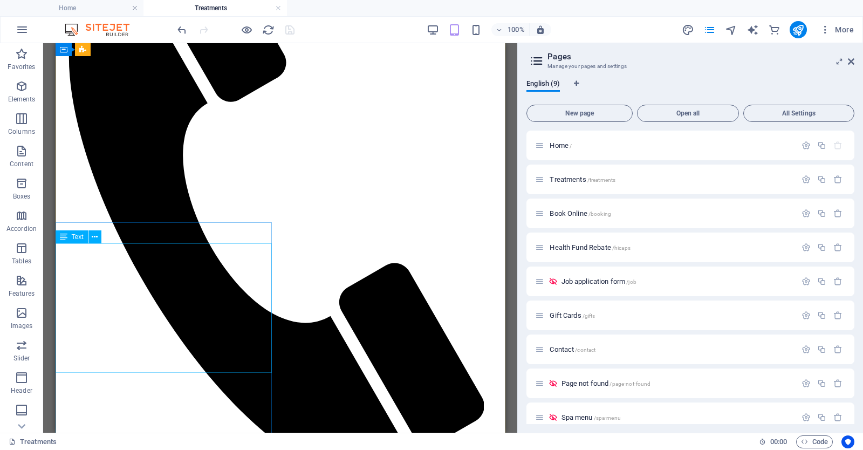
scroll to position [275, 0]
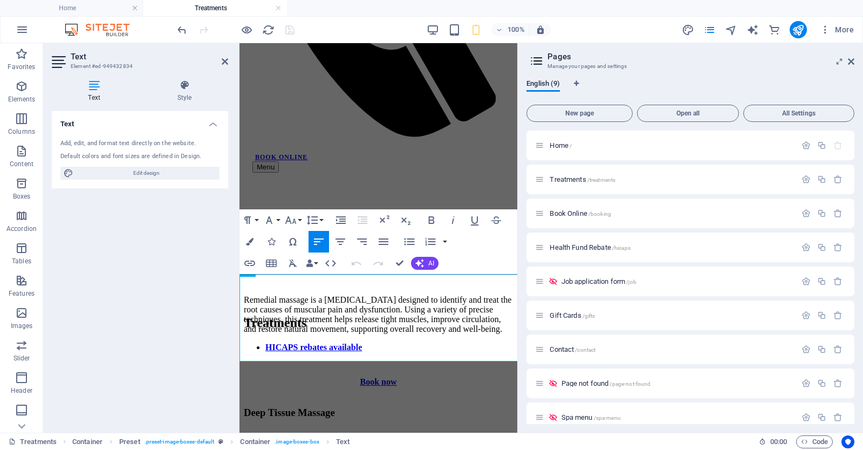
scroll to position [361, 0]
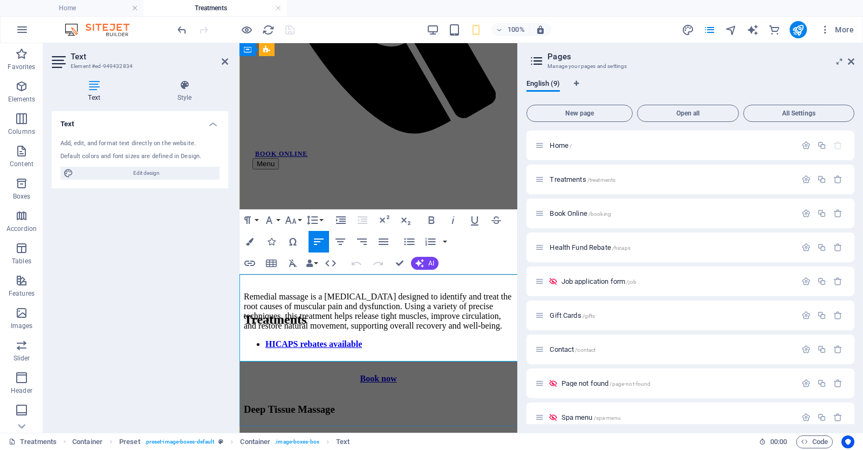
drag, startPoint x: 272, startPoint y: 283, endPoint x: 316, endPoint y: 349, distance: 79.2
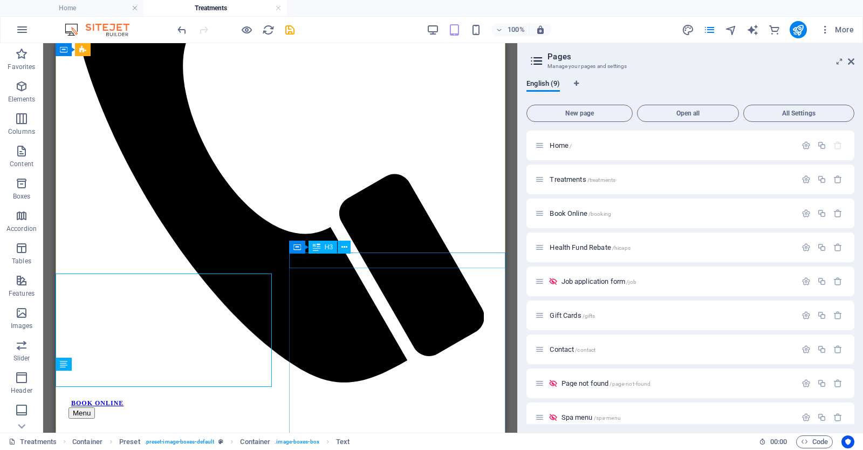
scroll to position [244, 0]
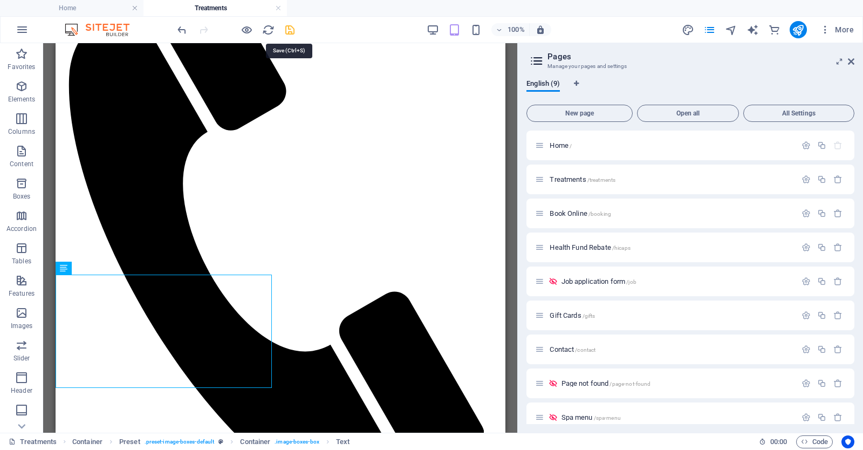
click at [291, 30] on icon "save" at bounding box center [290, 30] width 12 height 12
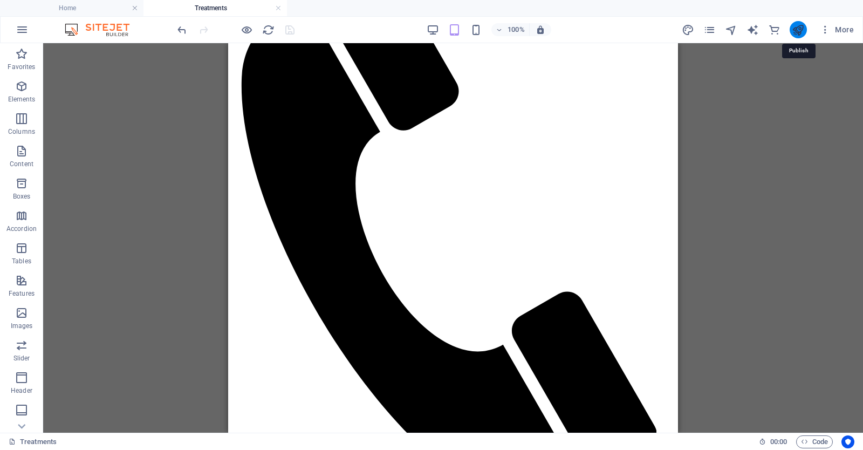
click at [796, 35] on icon "publish" at bounding box center [798, 30] width 12 height 12
